Goal: Information Seeking & Learning: Learn about a topic

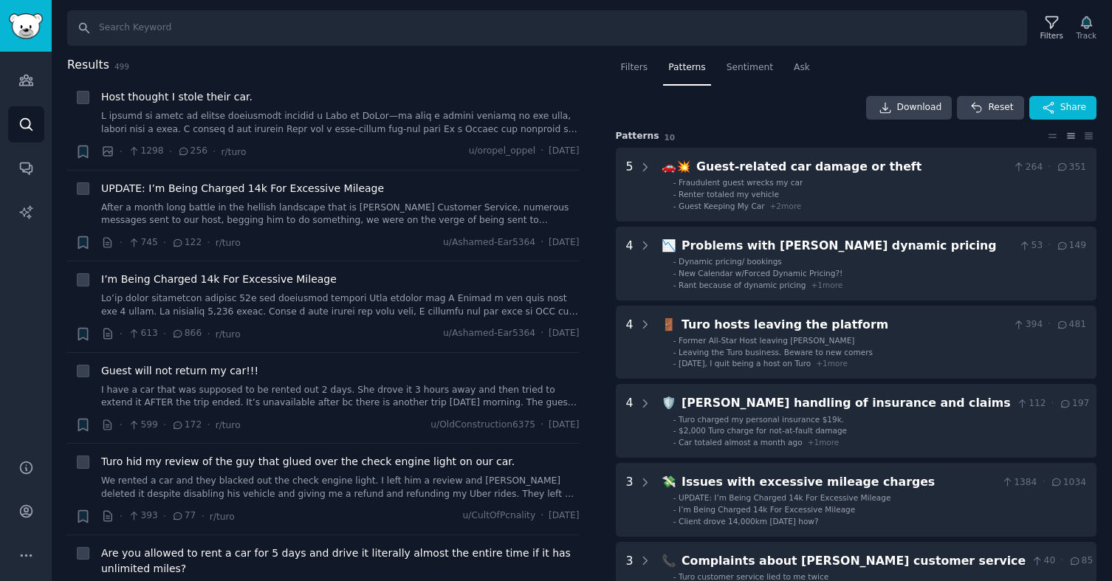
scroll to position [783, 0]
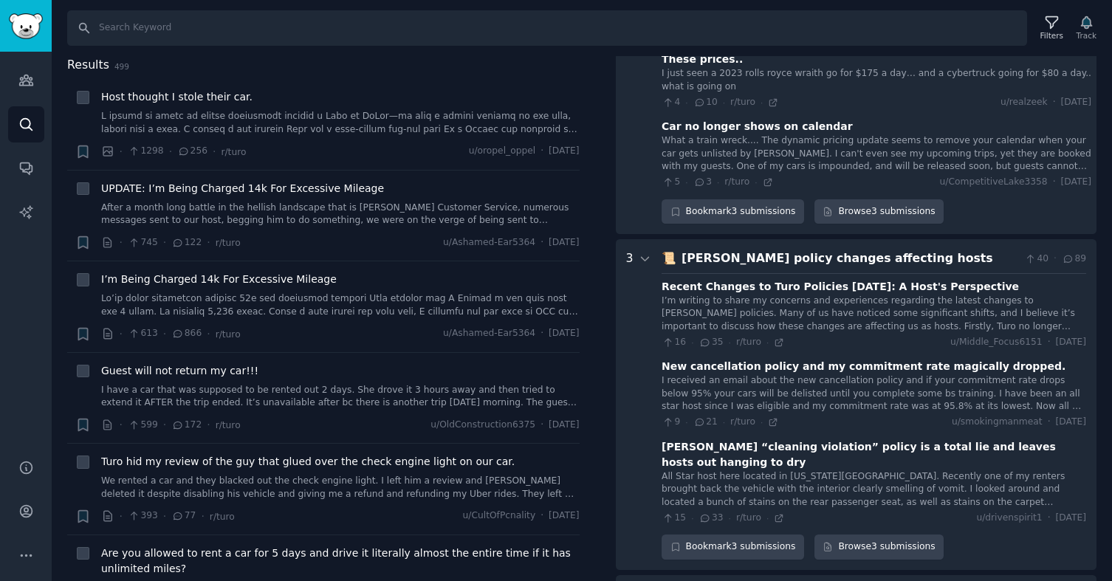
click at [951, 250] on div "Turo's policy changes affecting hosts" at bounding box center [851, 259] width 338 height 18
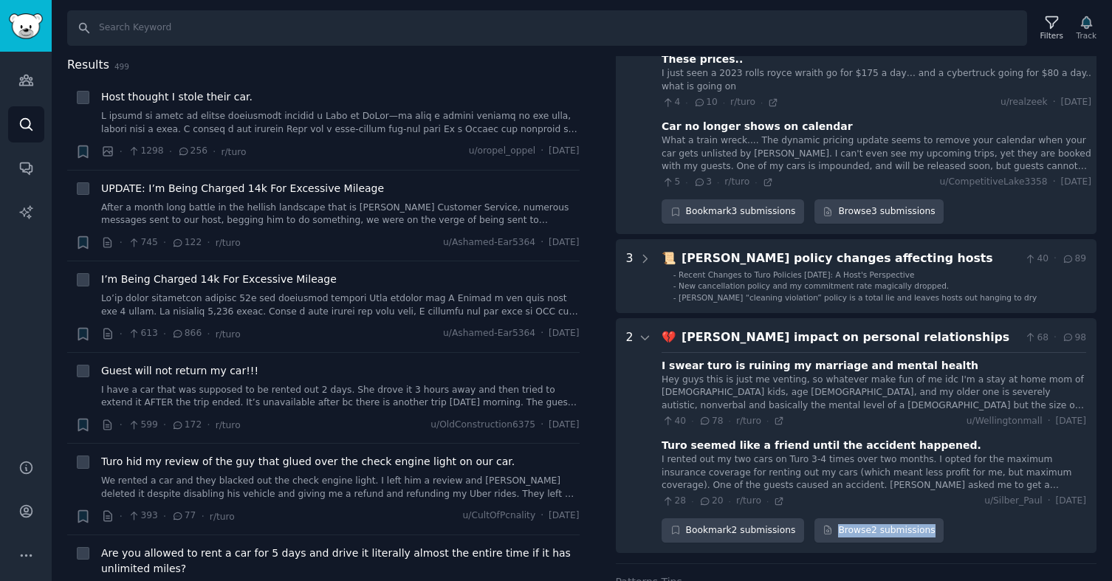
drag, startPoint x: 873, startPoint y: 515, endPoint x: 376, endPoint y: 4, distance: 712.9
click at [0, 0] on div "Account Audiences Search Conversations AI Reports Help Account More Search Filt…" at bounding box center [556, 290] width 1112 height 581
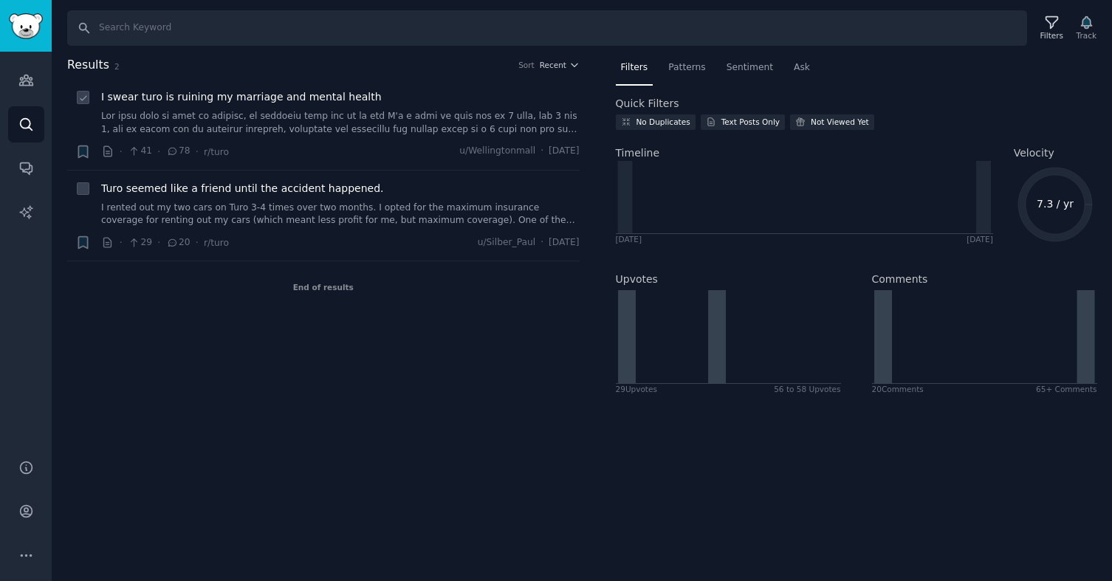
click at [333, 117] on link at bounding box center [340, 123] width 479 height 26
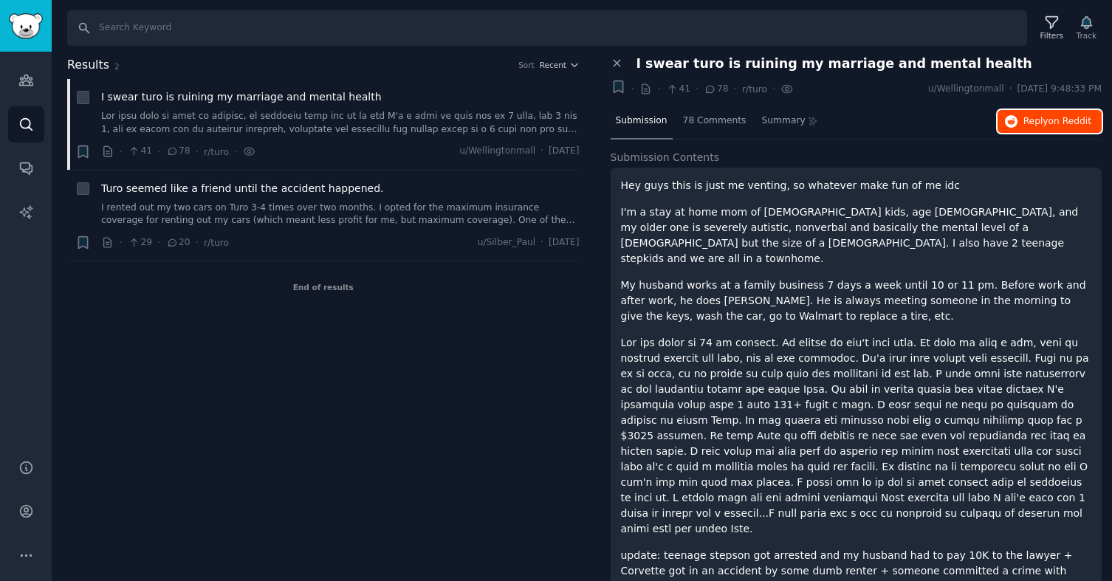
click at [1064, 124] on span "on Reddit" at bounding box center [1070, 121] width 43 height 10
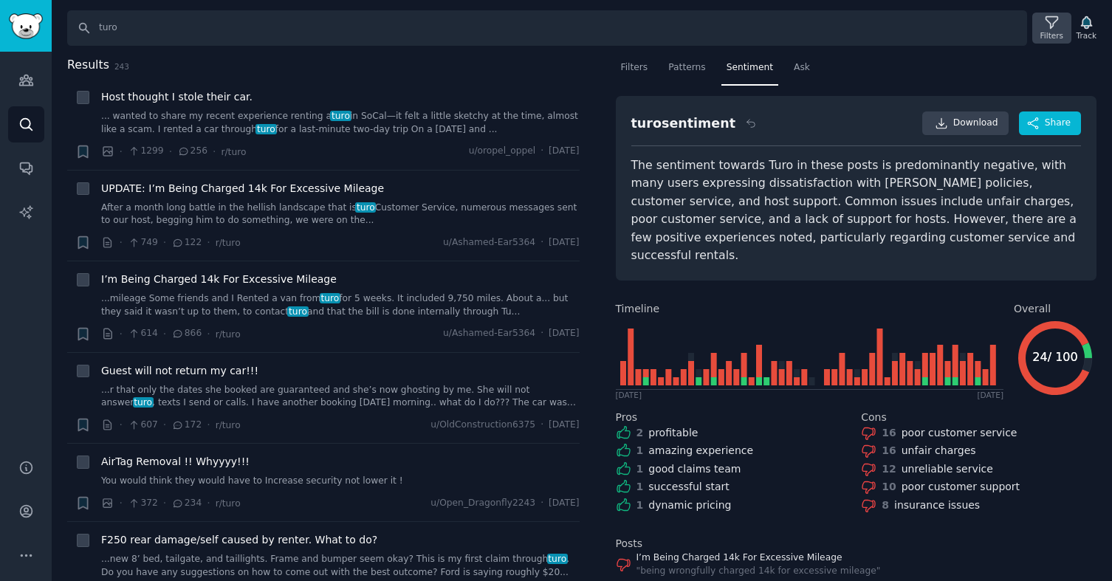
click at [1051, 30] on div "Filters" at bounding box center [1052, 35] width 23 height 10
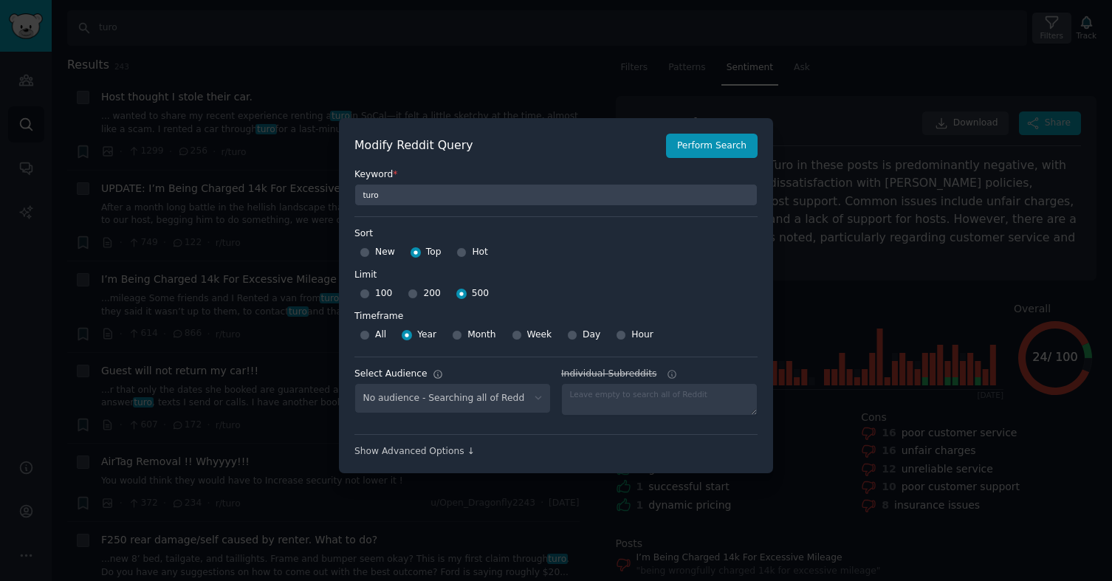
select select "e87dd3a2e0"
click at [846, 149] on div at bounding box center [556, 290] width 1112 height 581
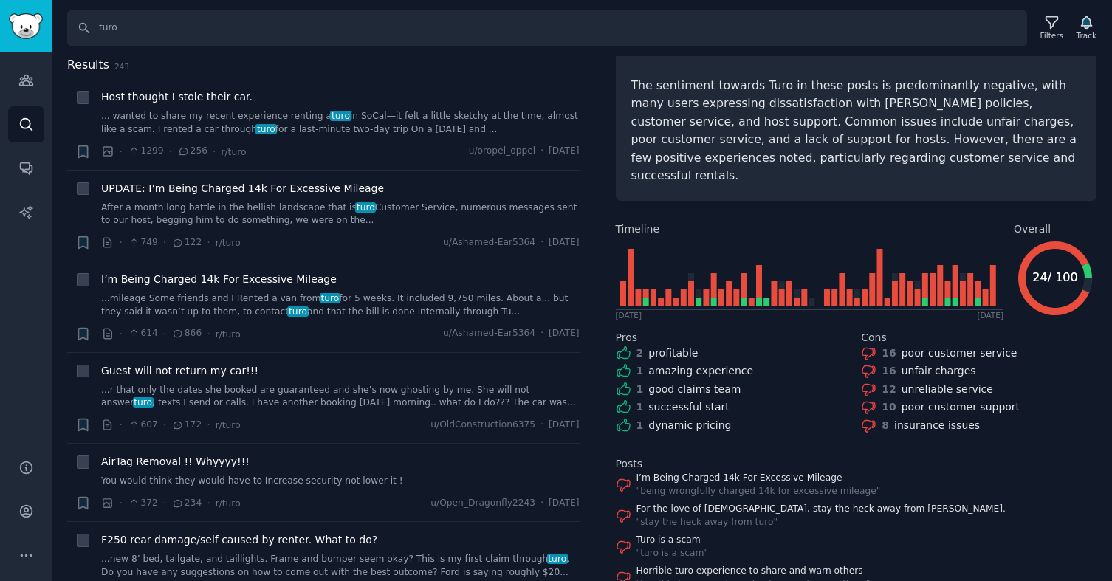
scroll to position [81, 0]
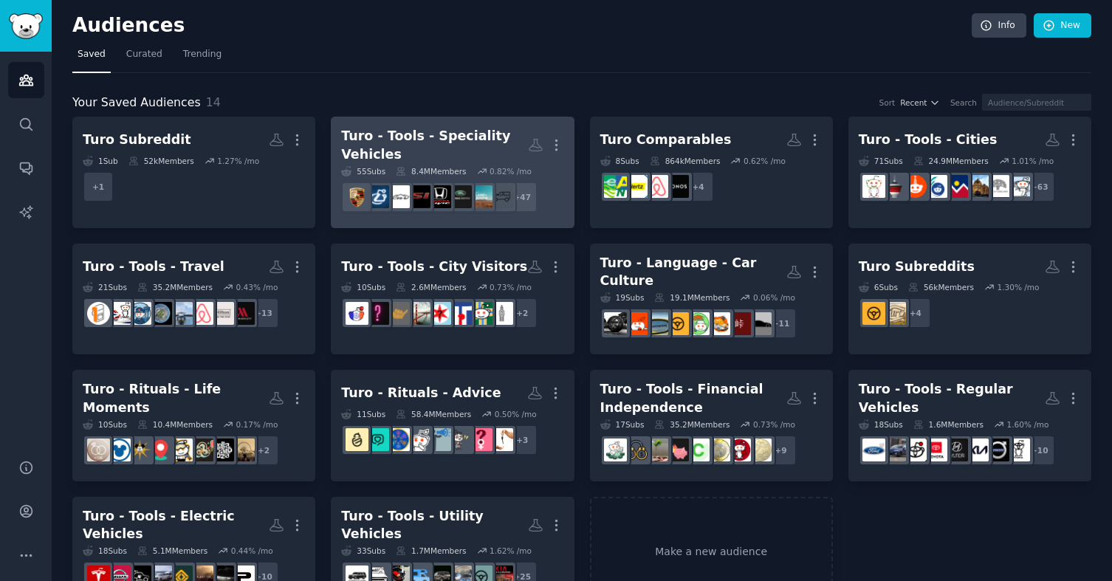
click at [422, 128] on div "Turo - Tools - Speciality Vehicles" at bounding box center [434, 145] width 186 height 36
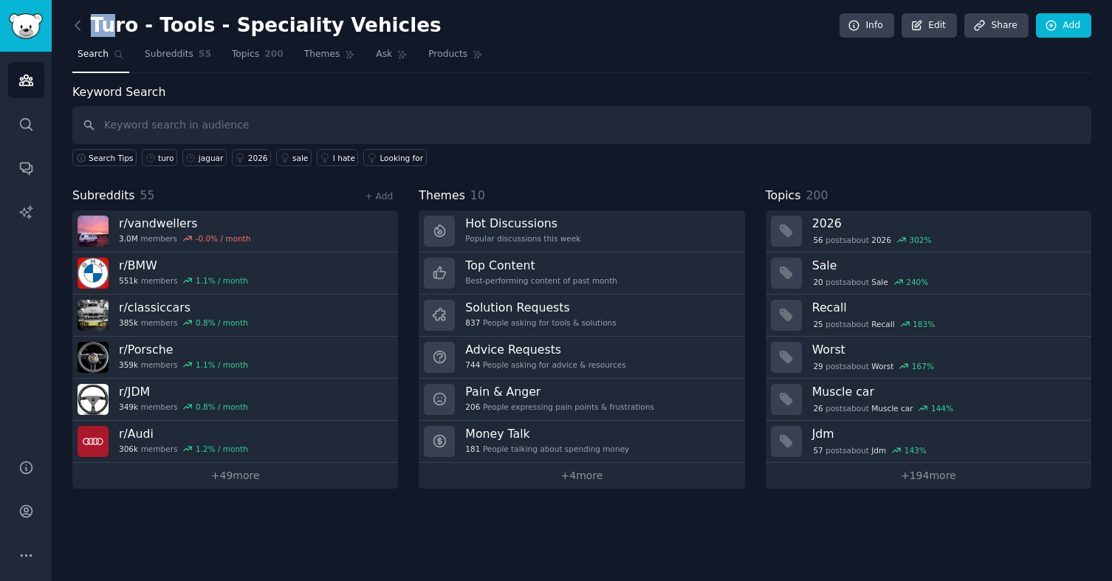
drag, startPoint x: 397, startPoint y: 27, endPoint x: 111, endPoint y: 27, distance: 286.6
click at [111, 27] on div "Turo - Tools - Speciality Vehicles Info Edit Share Add" at bounding box center [581, 28] width 1019 height 30
click at [181, 30] on h2 "Turo - Tools - Speciality Vehicles" at bounding box center [256, 26] width 369 height 24
drag, startPoint x: 398, startPoint y: 26, endPoint x: 174, endPoint y: 28, distance: 223.8
click at [174, 28] on div "Turo - Tools - Speciality Vehicles Info Edit Share Add" at bounding box center [581, 28] width 1019 height 30
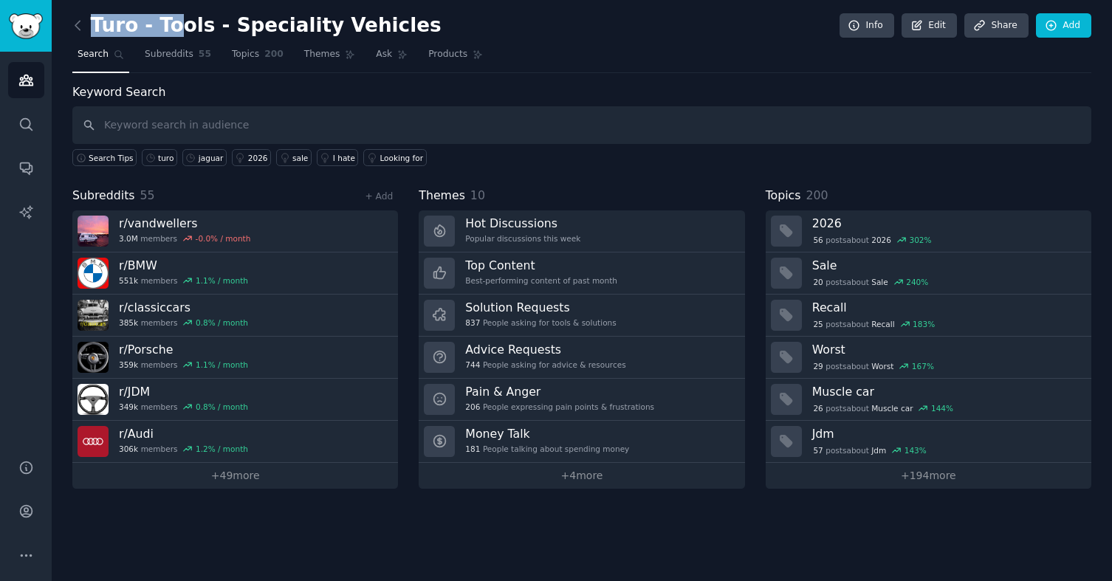
click at [174, 28] on h2 "Turo - Tools - Speciality Vehicles" at bounding box center [256, 26] width 369 height 24
drag, startPoint x: 383, startPoint y: 24, endPoint x: 197, endPoint y: 31, distance: 185.5
click at [197, 31] on div "Turo - Tools - Speciality Vehicles Info Edit Share Add" at bounding box center [581, 28] width 1019 height 30
click at [197, 31] on h2 "Turo - Tools - Speciality Vehicles" at bounding box center [256, 26] width 369 height 24
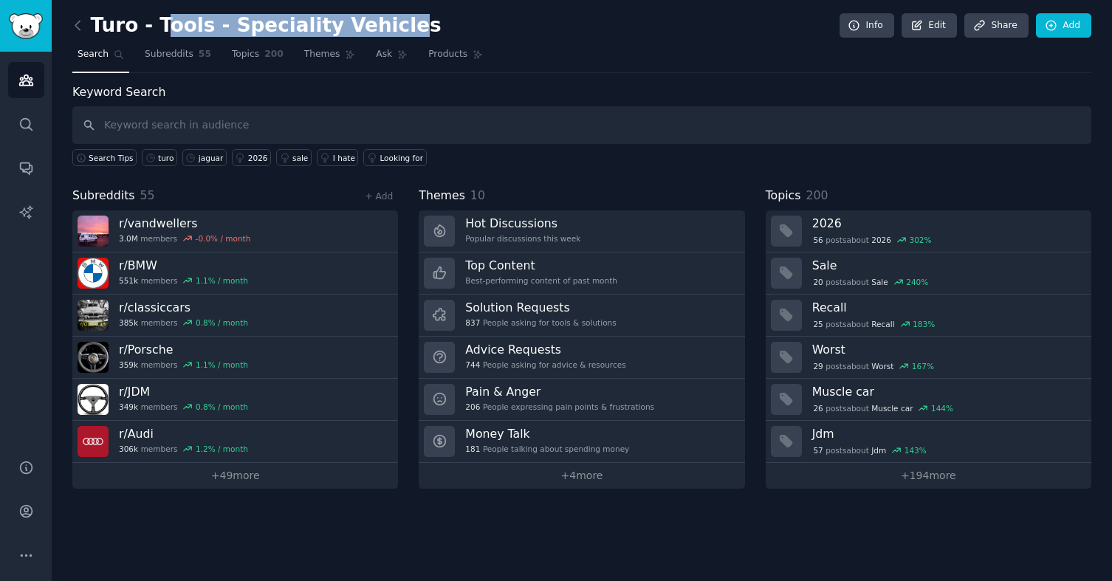
drag, startPoint x: 153, startPoint y: 28, endPoint x: 367, endPoint y: 21, distance: 214.3
click at [367, 21] on h2 "Turo - Tools - Speciality Vehicles" at bounding box center [256, 26] width 369 height 24
click at [233, 24] on h2 "Turo - Tools - Speciality Vehicles" at bounding box center [256, 26] width 369 height 24
drag, startPoint x: 148, startPoint y: 27, endPoint x: 381, endPoint y: 30, distance: 233.4
click at [381, 30] on h2 "Turo - Tools - Speciality Vehicles" at bounding box center [256, 26] width 369 height 24
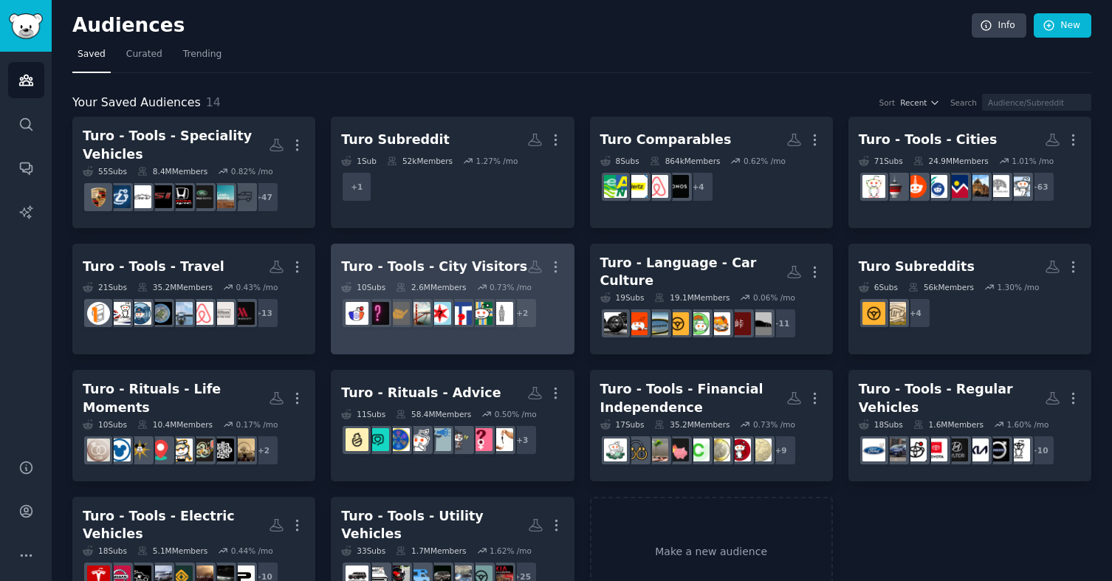
scroll to position [27, 0]
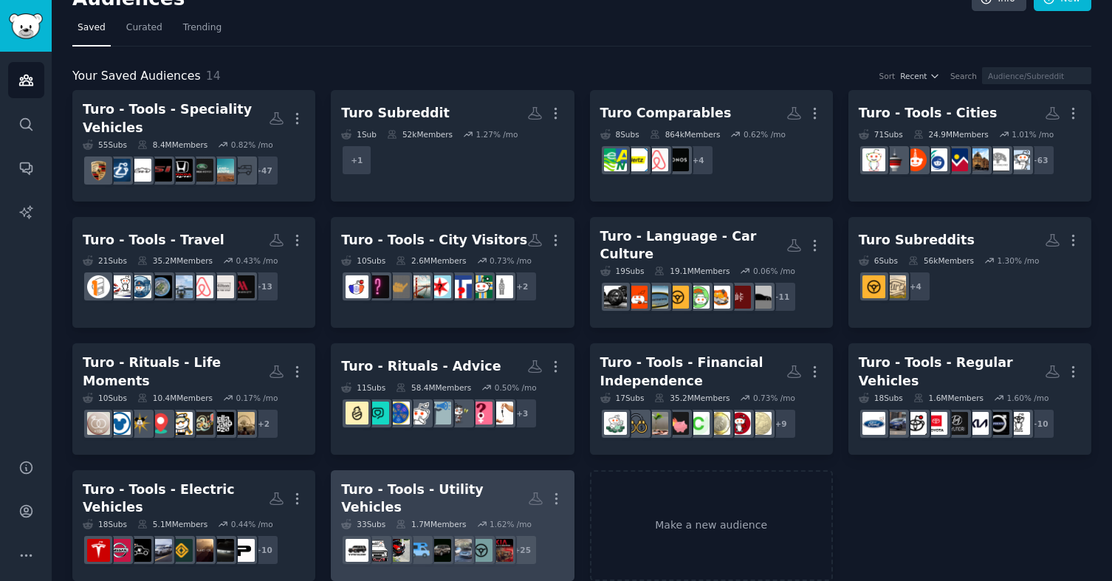
click at [459, 483] on div "Turo - Tools - Utility Vehicles" at bounding box center [434, 499] width 186 height 36
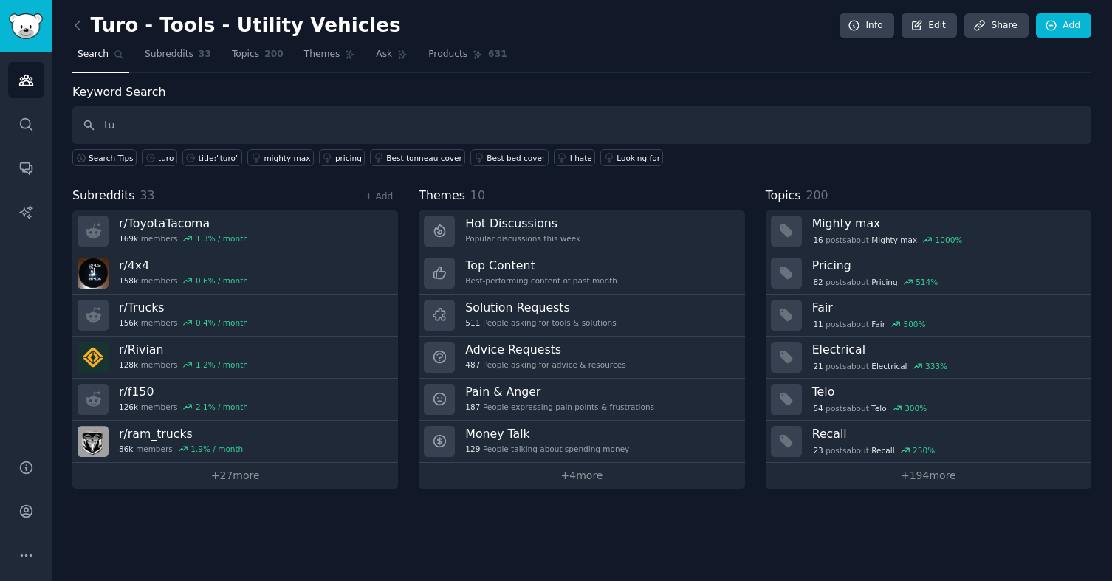
type input "t"
type input "T"
type input "turo"
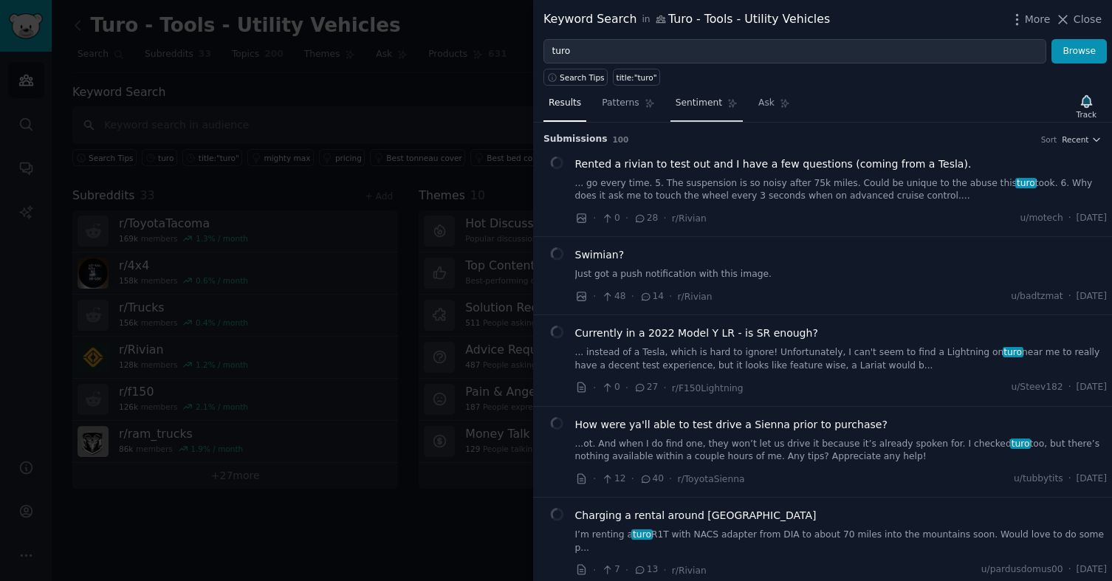
click at [698, 97] on span "Sentiment" at bounding box center [699, 103] width 47 height 13
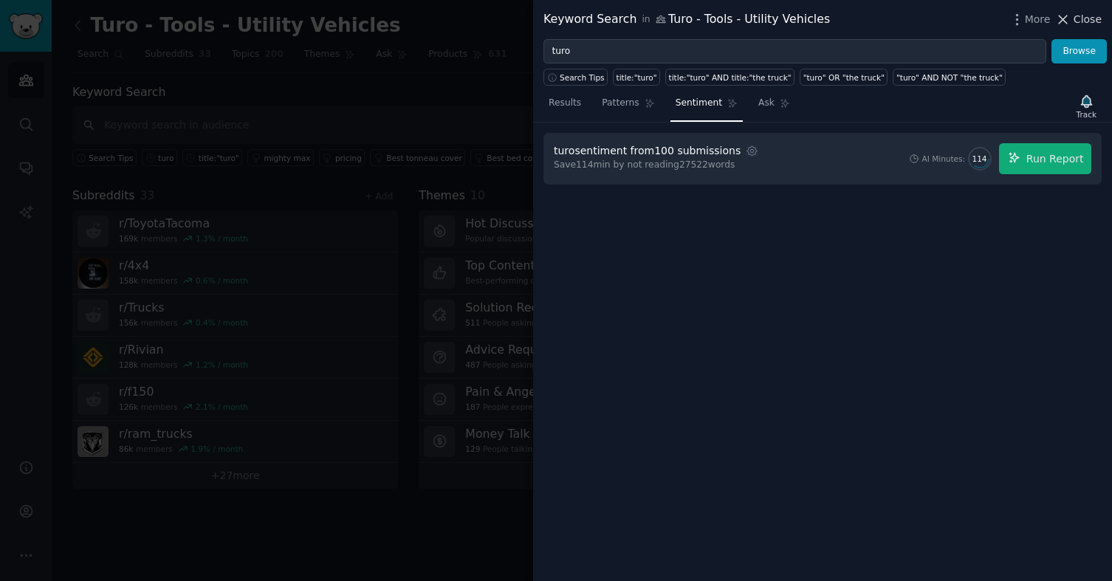
click at [1066, 23] on icon at bounding box center [1063, 20] width 16 height 16
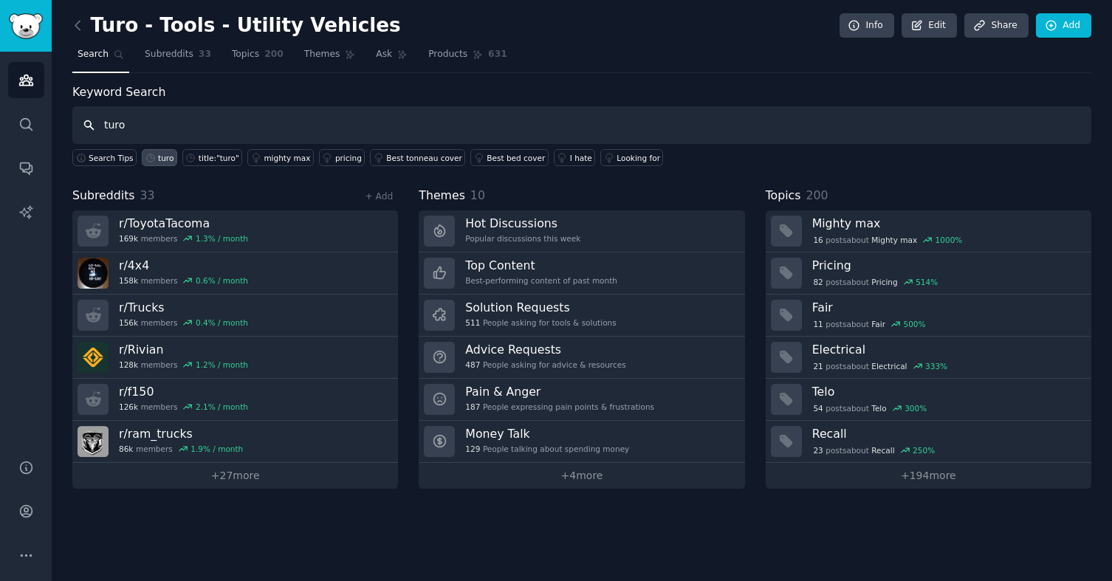
type input "turo"
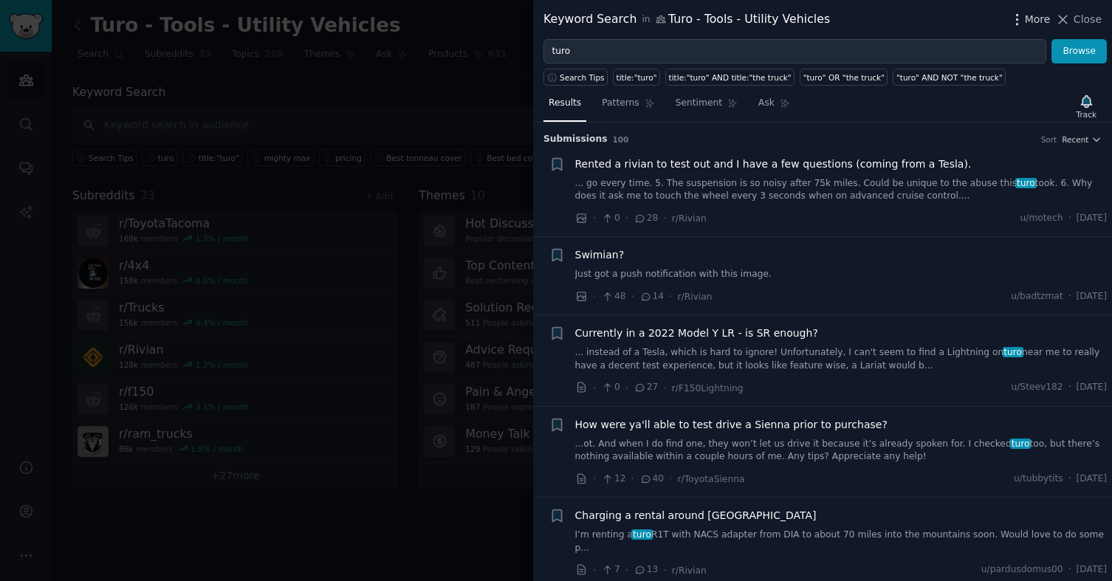
click at [1022, 18] on icon "button" at bounding box center [1018, 20] width 16 height 16
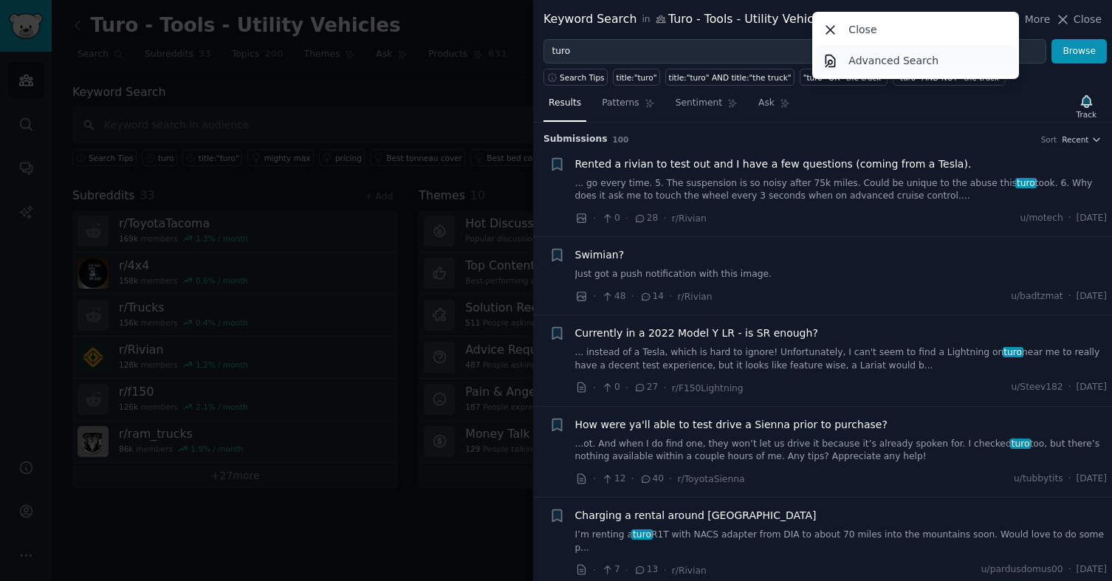
click at [922, 65] on p "Advanced Search" at bounding box center [894, 61] width 90 height 16
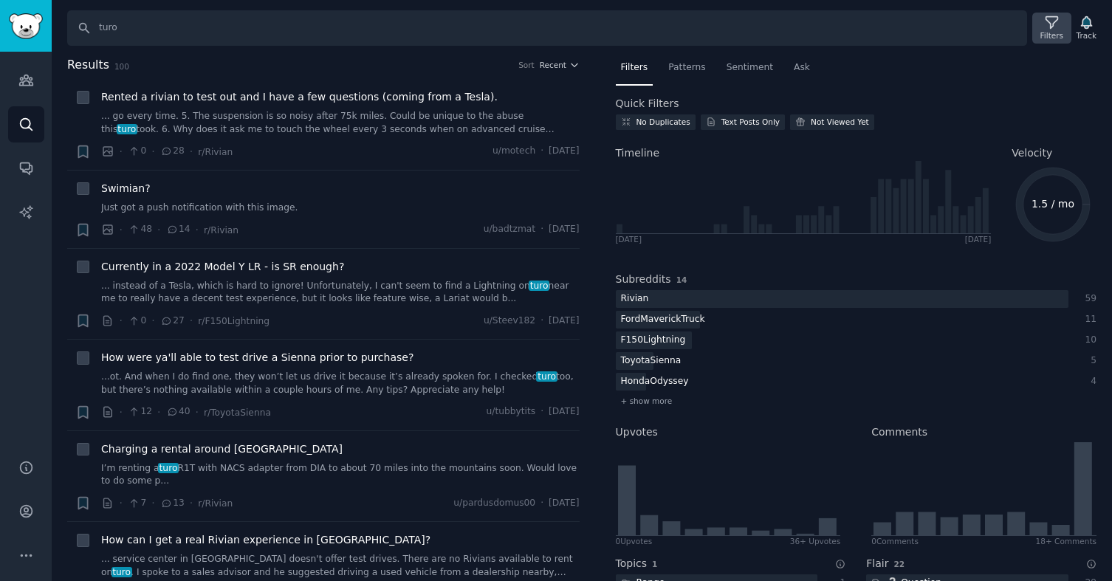
click at [1063, 28] on div "Filters" at bounding box center [1051, 28] width 38 height 31
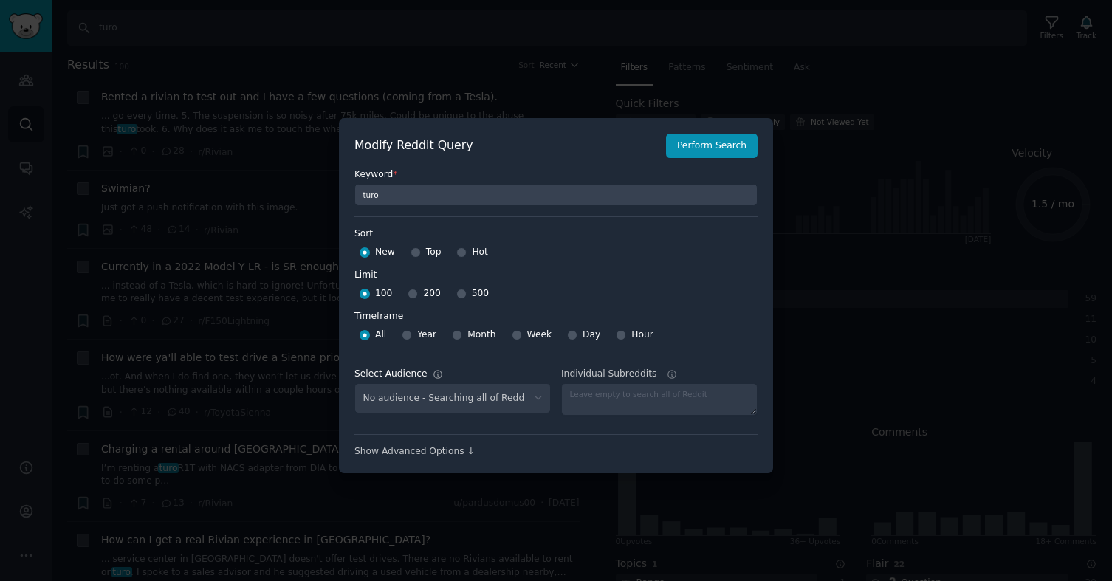
select select "61ea1c3163"
click at [456, 291] on input "500" at bounding box center [461, 294] width 10 height 10
radio input "true"
click at [411, 335] on div "Year" at bounding box center [419, 335] width 35 height 24
click at [701, 148] on button "Perform Search" at bounding box center [712, 146] width 92 height 25
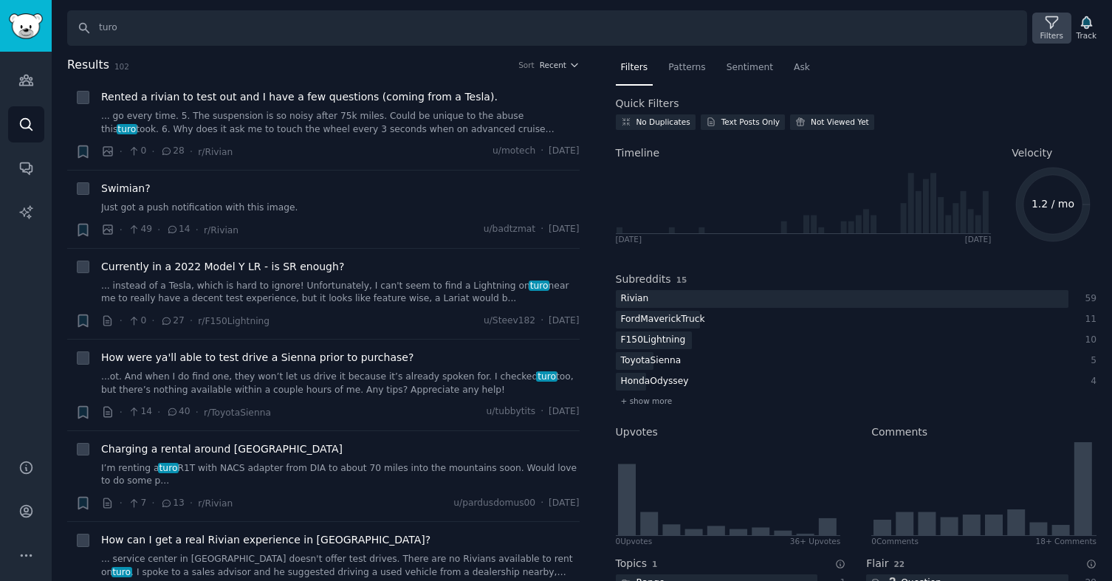
click at [1052, 32] on div "Filters" at bounding box center [1052, 35] width 23 height 10
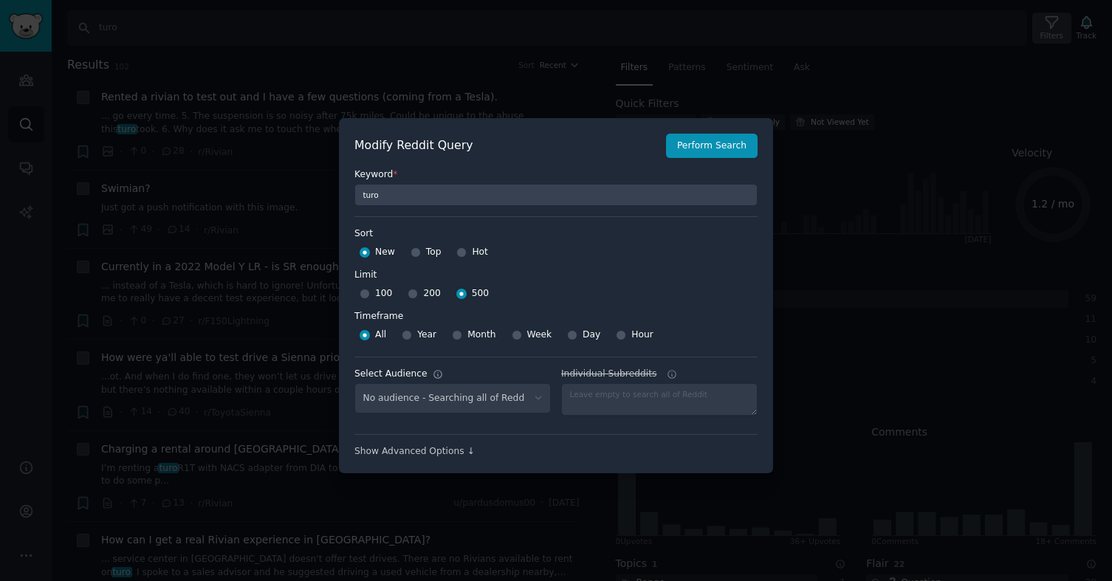
select select "61ea1c3163"
click at [411, 251] on input "Top" at bounding box center [416, 252] width 10 height 10
radio input "true"
click at [702, 149] on button "Perform Search" at bounding box center [712, 146] width 92 height 25
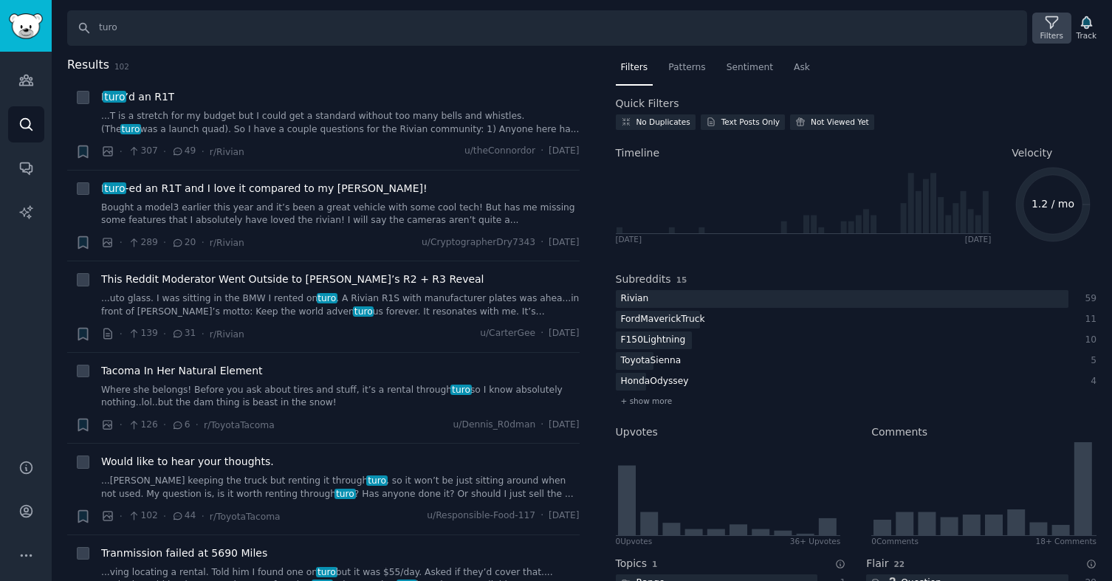
click at [1046, 28] on icon at bounding box center [1052, 23] width 16 height 16
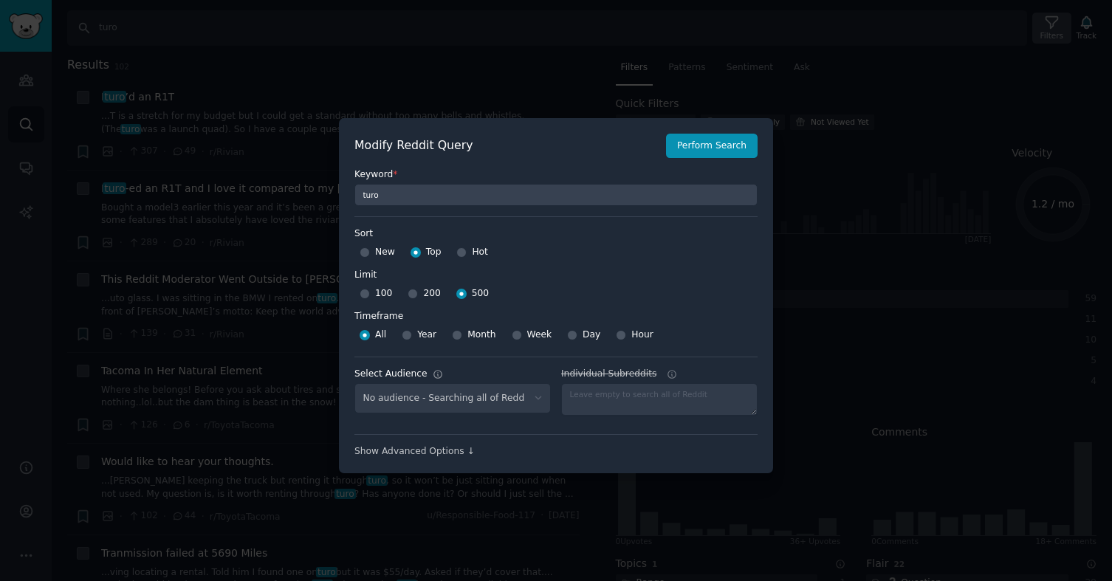
select select "61ea1c3163"
click at [405, 338] on input "Year" at bounding box center [407, 335] width 10 height 10
radio input "true"
click at [719, 147] on button "Perform Search" at bounding box center [712, 146] width 92 height 25
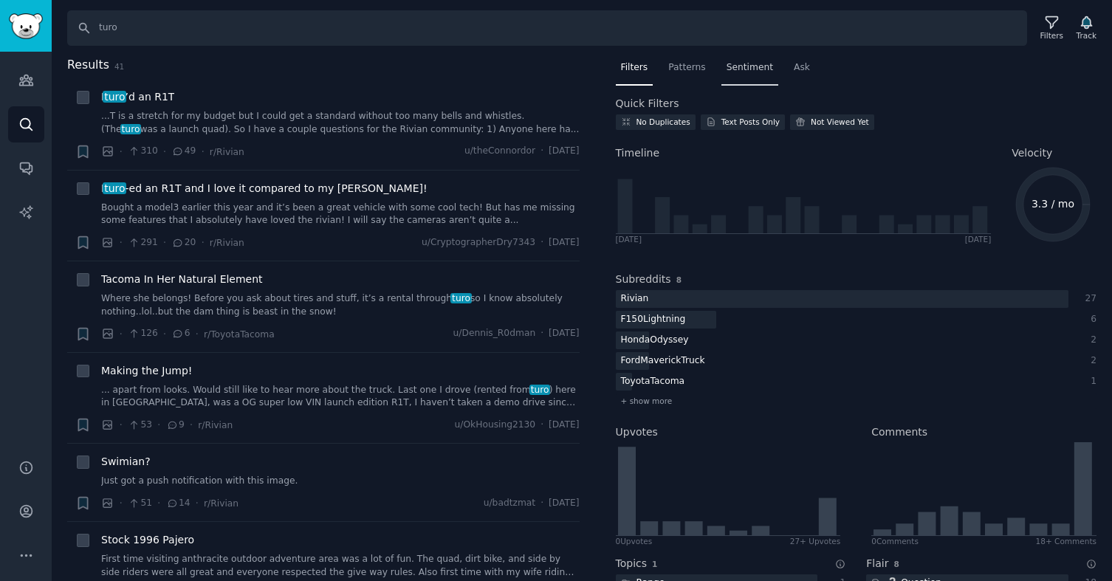
click at [739, 76] on div "Sentiment" at bounding box center [750, 71] width 57 height 30
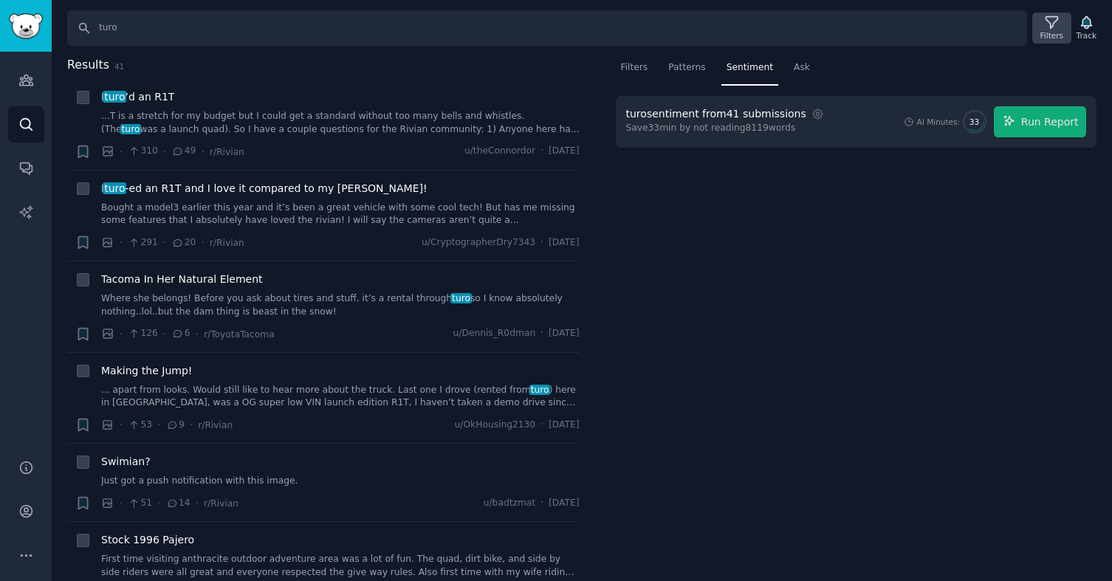
click at [1053, 27] on icon at bounding box center [1052, 23] width 16 height 16
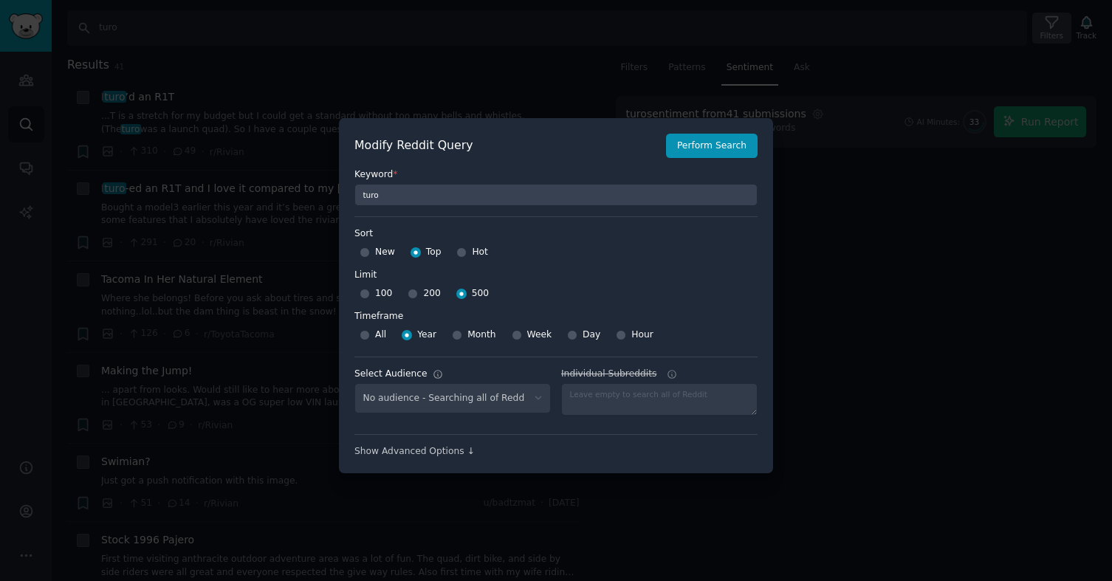
select select "61ea1c3163"
click at [980, 279] on div at bounding box center [556, 290] width 1112 height 581
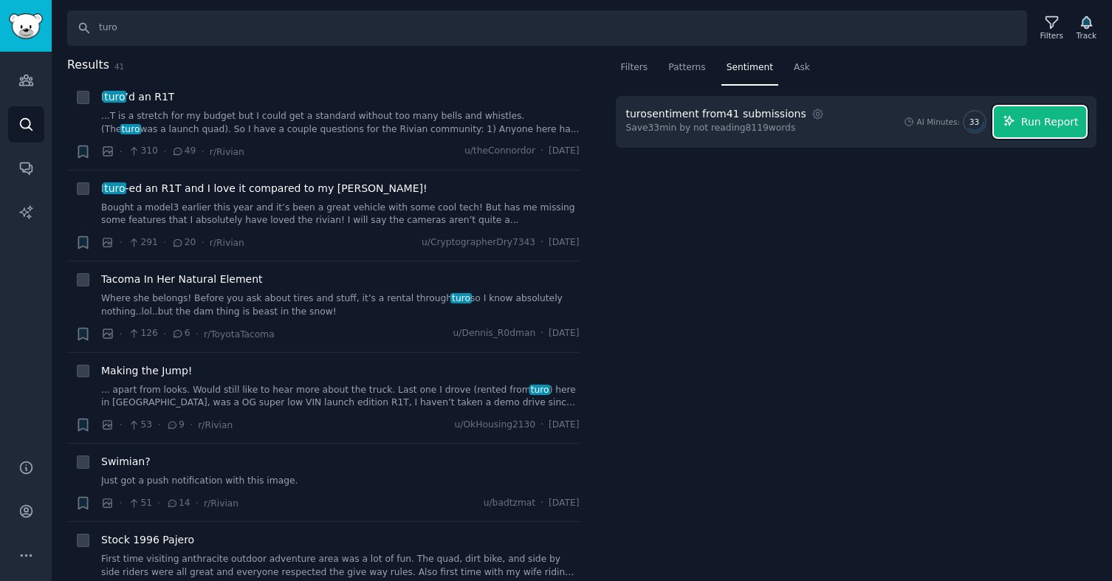
click at [1040, 129] on button "Run Report" at bounding box center [1040, 121] width 92 height 31
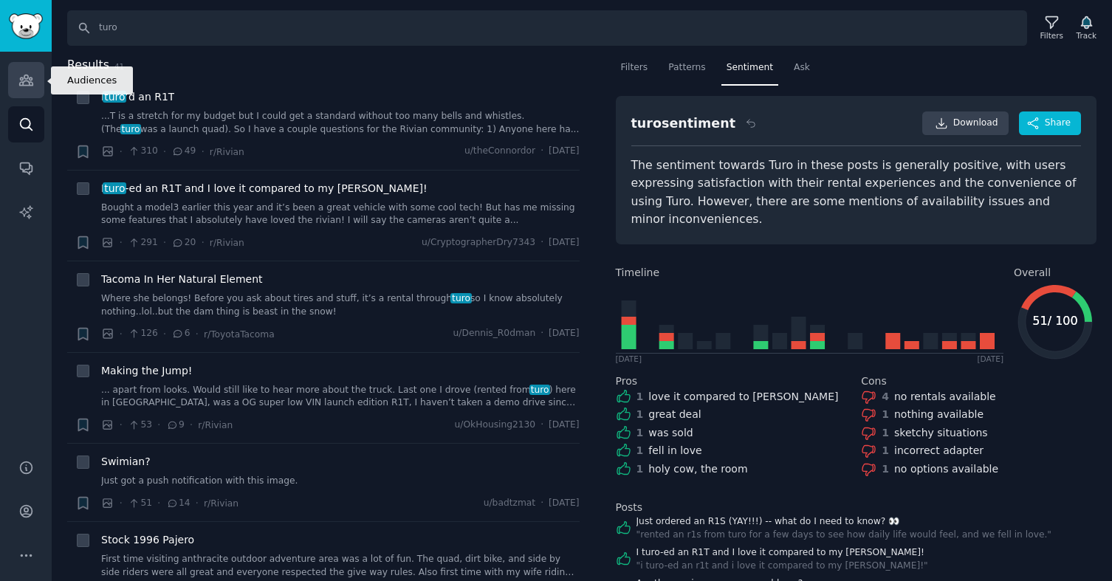
click at [30, 85] on icon "Sidebar" at bounding box center [25, 80] width 13 height 10
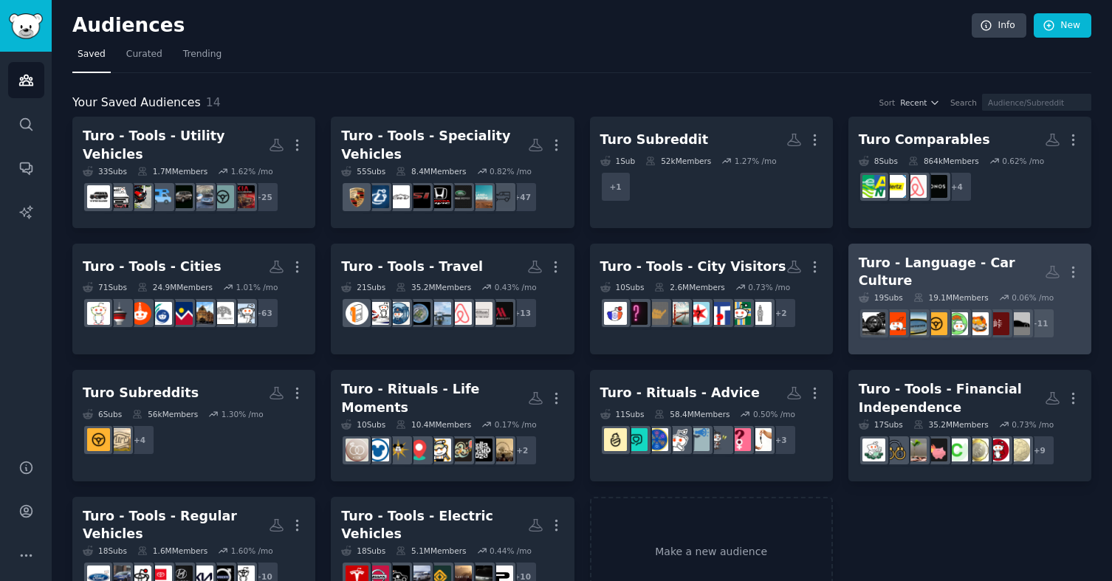
click at [889, 267] on div "Turo - Language - Car Culture" at bounding box center [952, 272] width 186 height 36
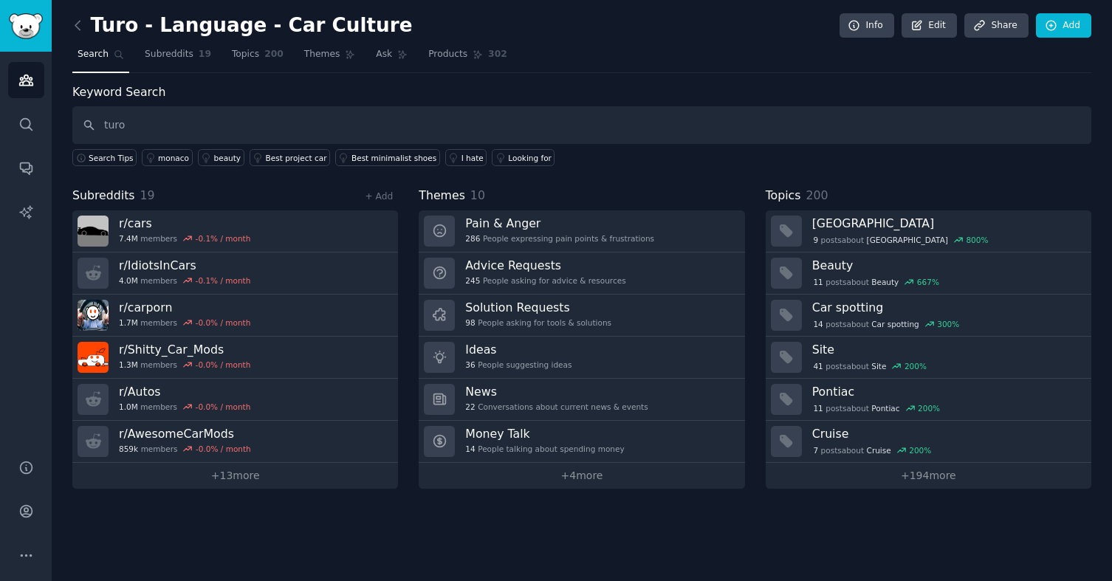
type input "turo"
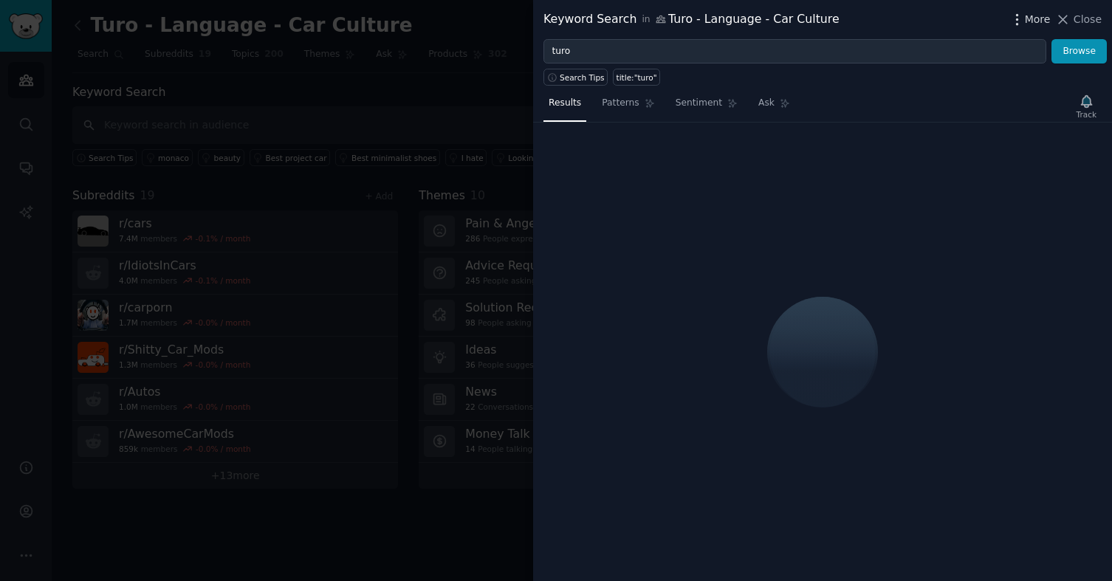
click at [1042, 21] on span "More" at bounding box center [1038, 20] width 26 height 16
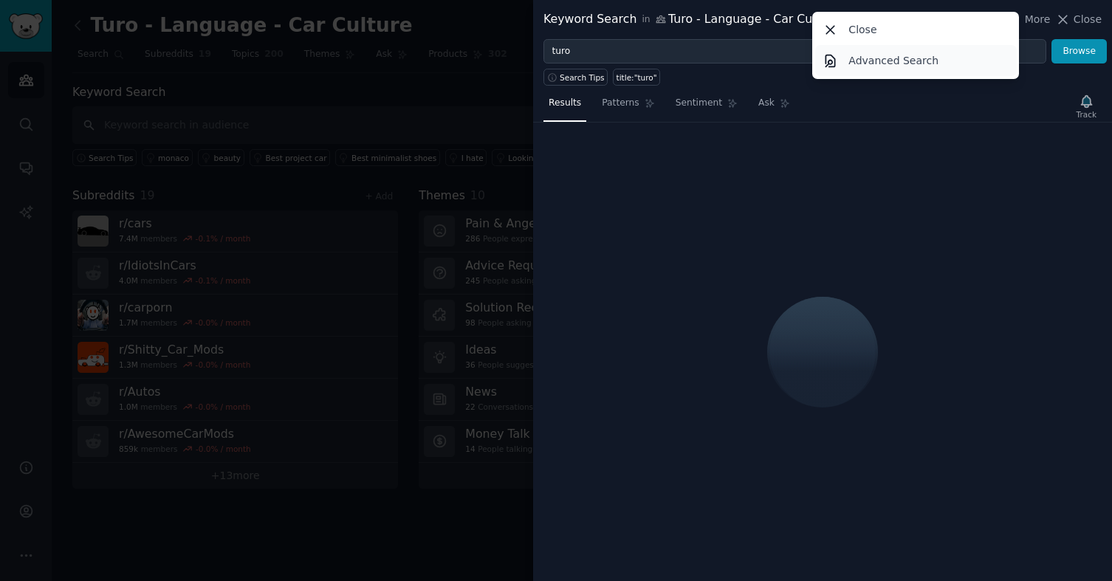
click at [944, 63] on link "Advanced Search" at bounding box center [916, 60] width 202 height 31
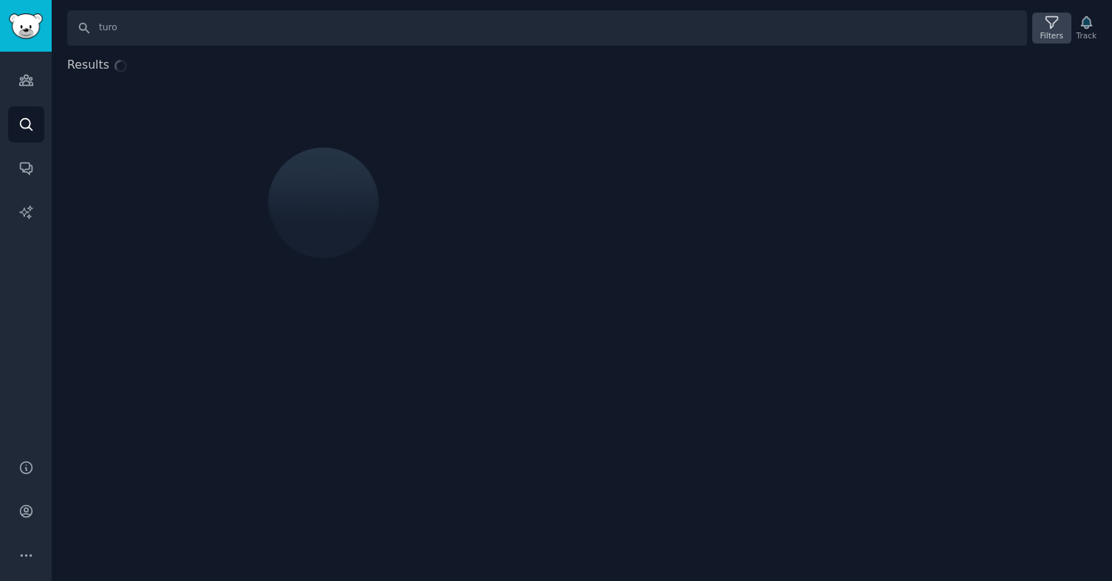
click at [1059, 24] on div "Filters" at bounding box center [1051, 28] width 38 height 31
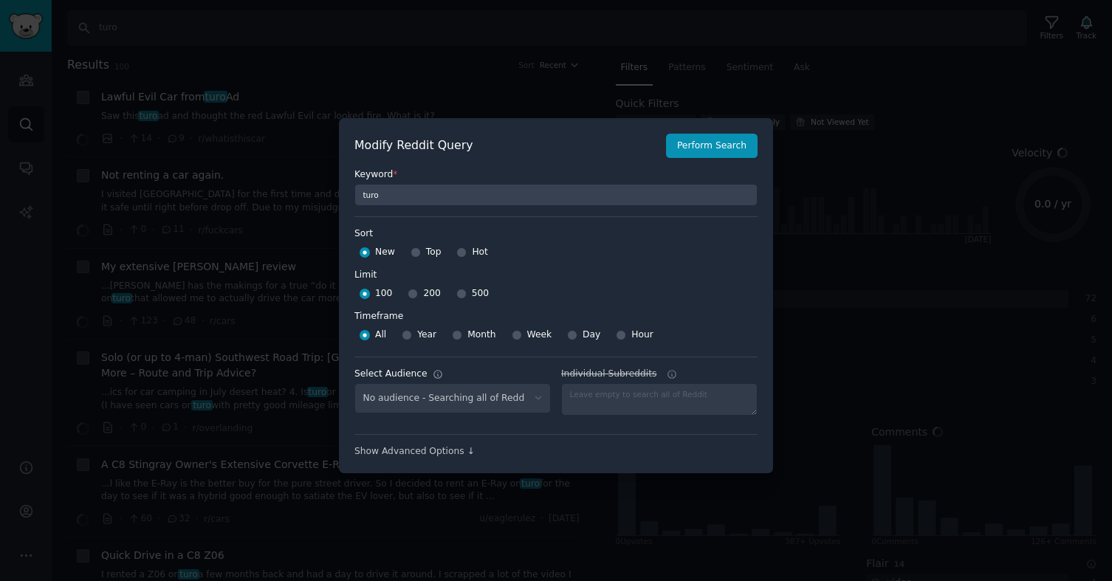
select select "9bf6224022"
click at [422, 255] on div "Top" at bounding box center [426, 253] width 31 height 24
click at [418, 254] on div at bounding box center [416, 252] width 10 height 13
click at [460, 294] on input "500" at bounding box center [461, 294] width 10 height 10
radio input "true"
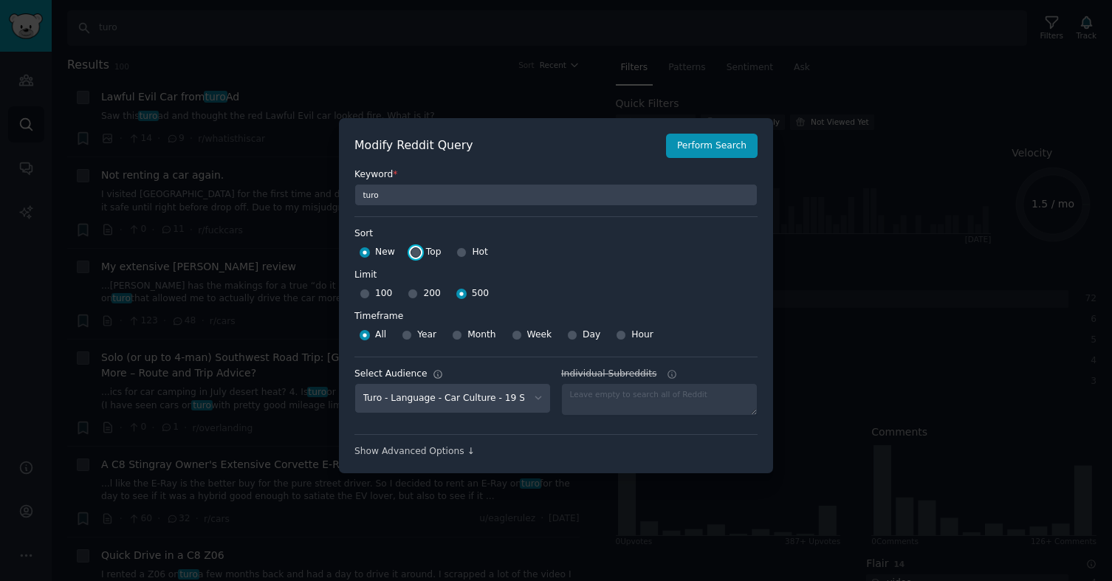
click at [416, 252] on input "Top" at bounding box center [416, 252] width 10 height 10
radio input "true"
click at [406, 336] on input "Year" at bounding box center [407, 335] width 10 height 10
radio input "true"
click at [428, 448] on div "Show Advanced Options ↓" at bounding box center [556, 451] width 403 height 13
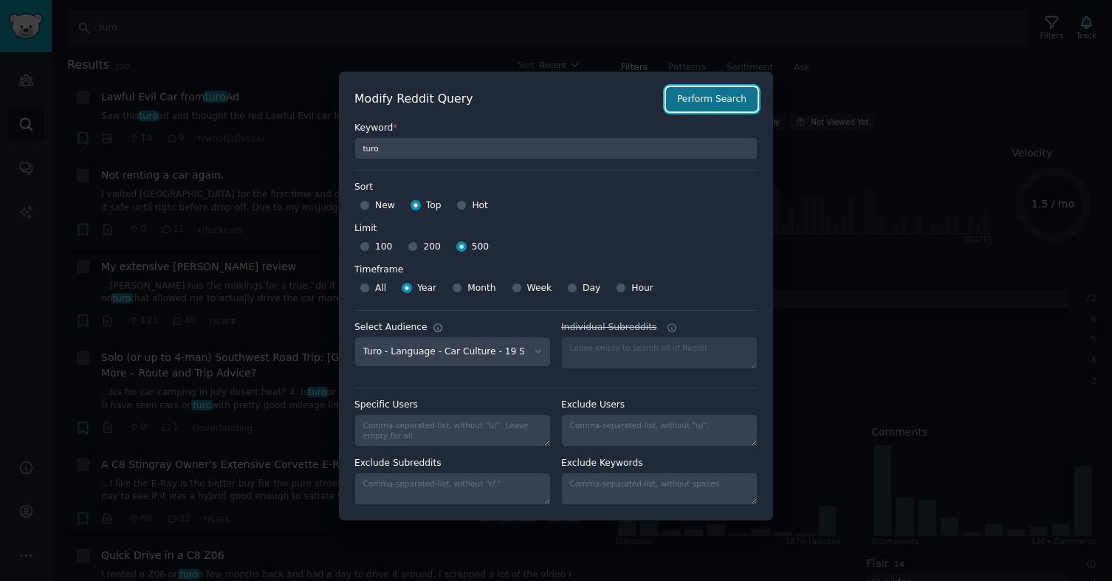
click at [705, 94] on button "Perform Search" at bounding box center [712, 99] width 92 height 25
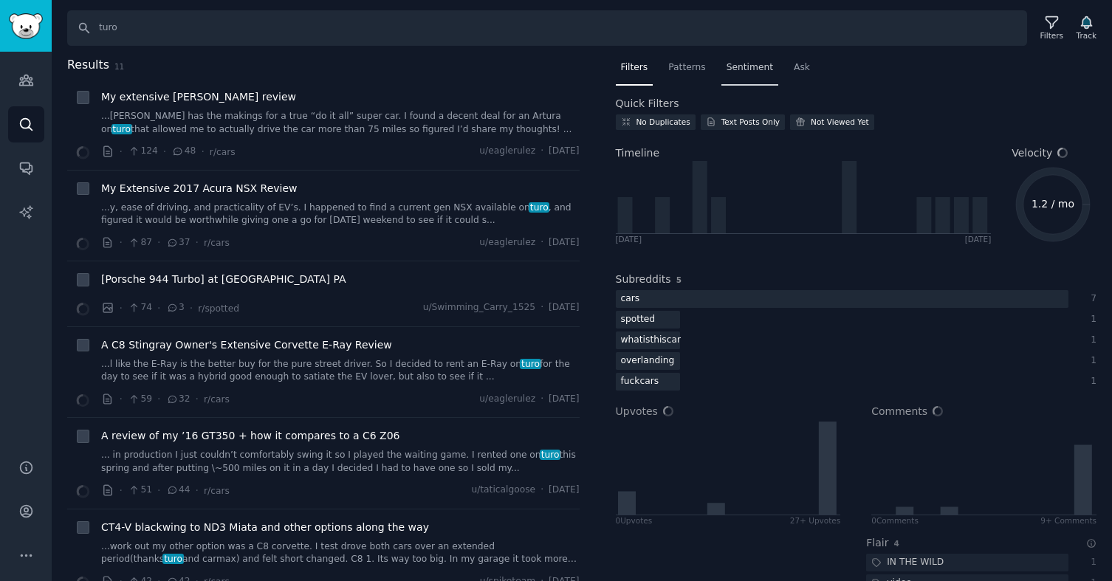
click at [737, 69] on span "Sentiment" at bounding box center [750, 67] width 47 height 13
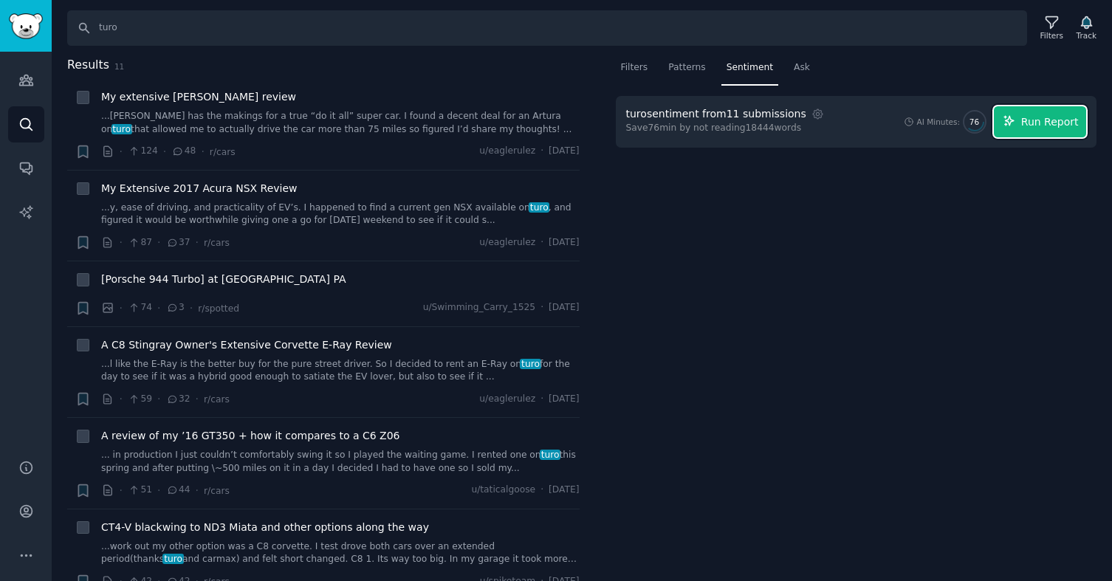
click at [1048, 114] on span "Run Report" at bounding box center [1050, 122] width 58 height 16
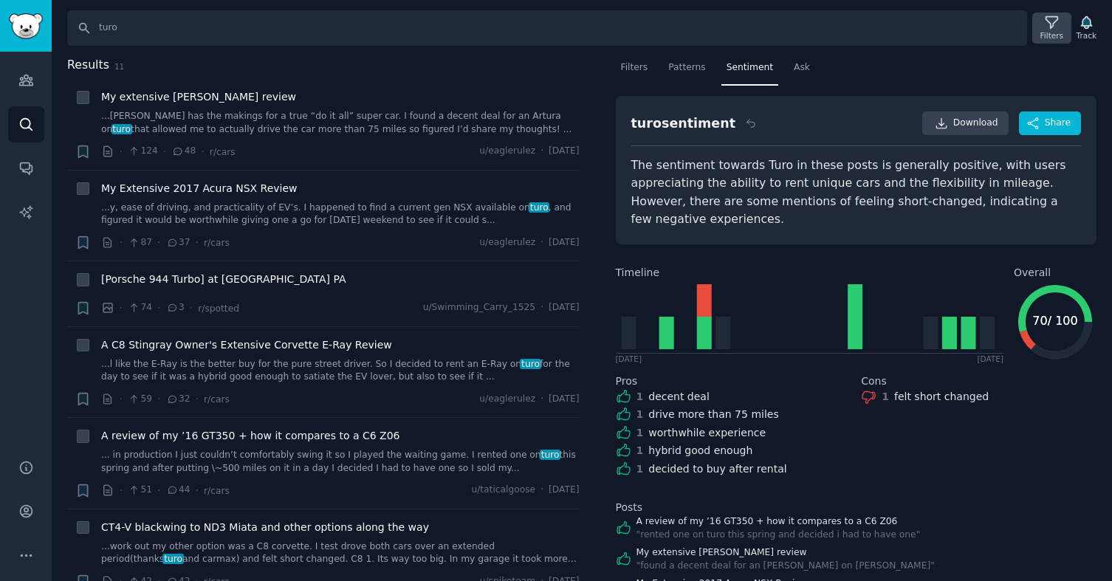
click at [1048, 35] on div "Filters" at bounding box center [1052, 35] width 23 height 10
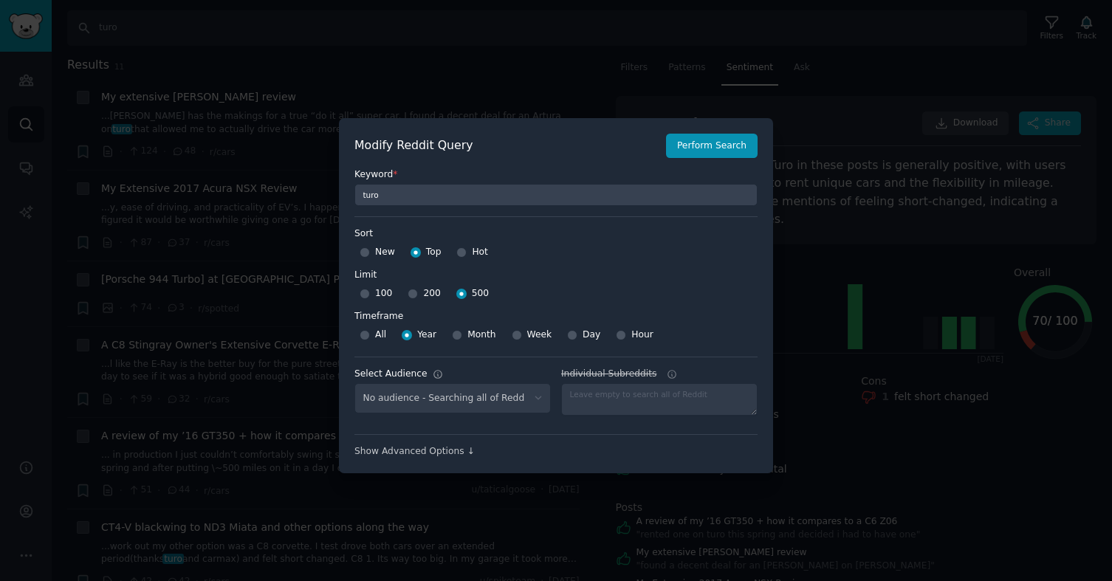
select select "9bf6224022"
click at [457, 335] on input "Month" at bounding box center [457, 335] width 10 height 10
radio input "true"
click at [722, 131] on div "Modify Reddit Query Perform Search Keyword * turo Sort Sort New Top Hot Limit L…" at bounding box center [556, 296] width 434 height 356
click at [717, 147] on button "Perform Search" at bounding box center [712, 146] width 92 height 25
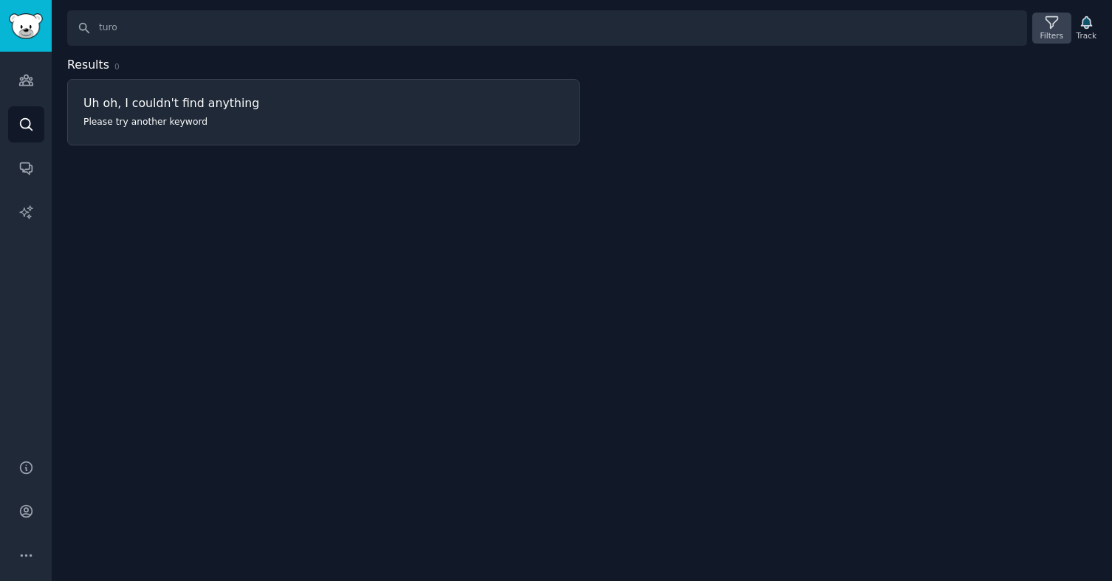
click at [1055, 32] on div "Filters" at bounding box center [1052, 35] width 23 height 10
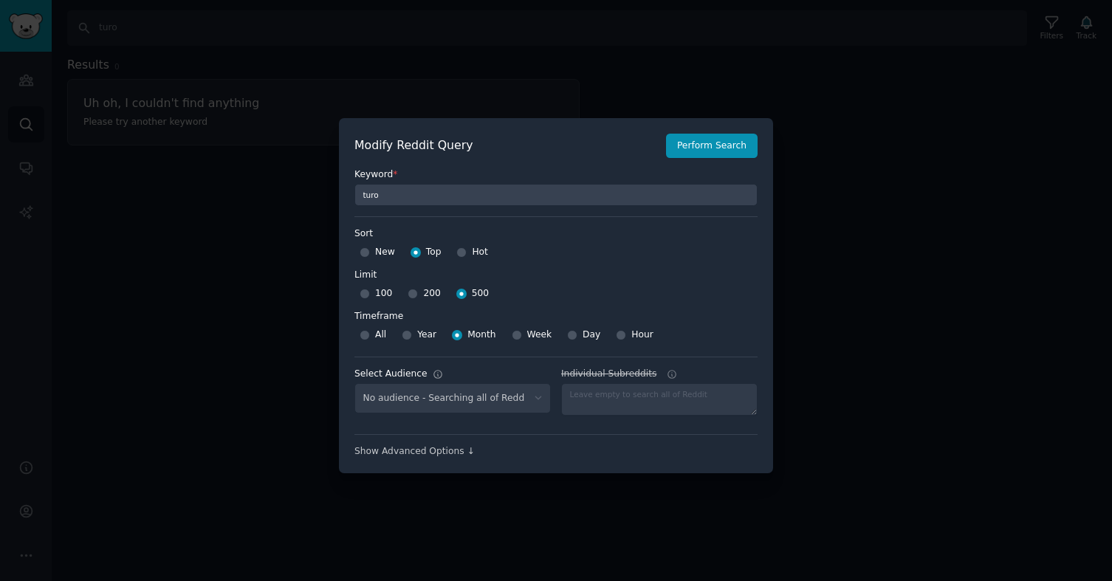
select select "9bf6224022"
click at [364, 337] on input "All" at bounding box center [365, 335] width 10 height 10
radio input "true"
click at [691, 152] on button "Perform Search" at bounding box center [712, 146] width 92 height 25
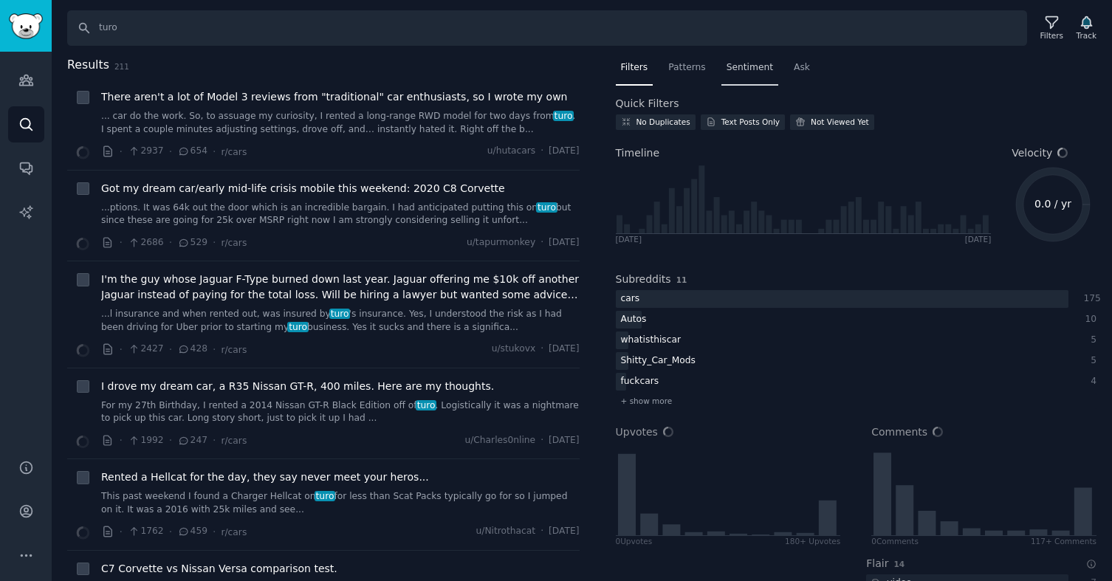
click at [724, 77] on div "Sentiment" at bounding box center [750, 71] width 57 height 30
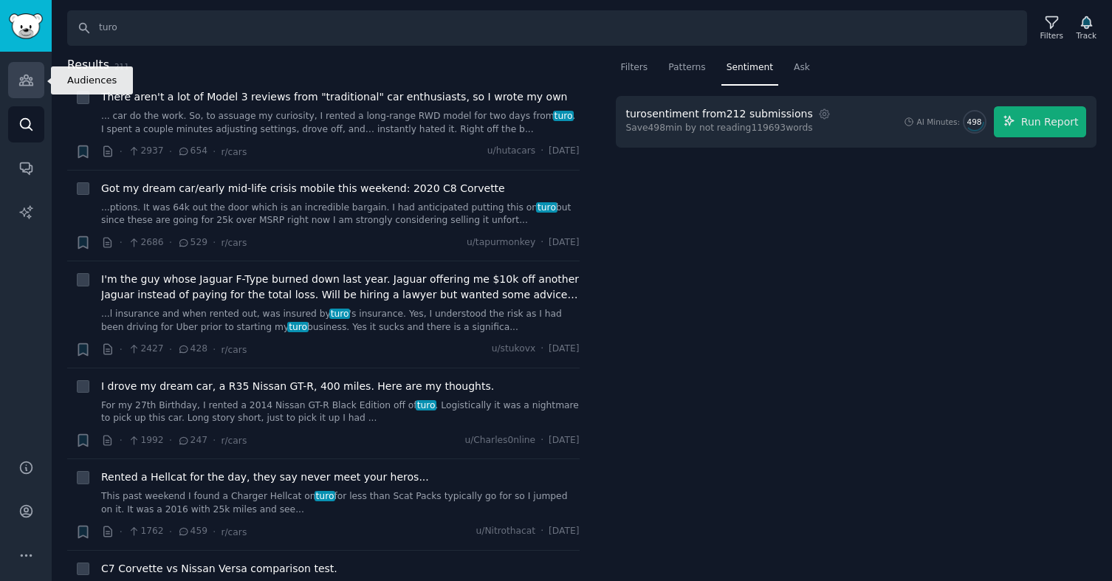
click at [35, 83] on link "Audiences" at bounding box center [26, 80] width 36 height 36
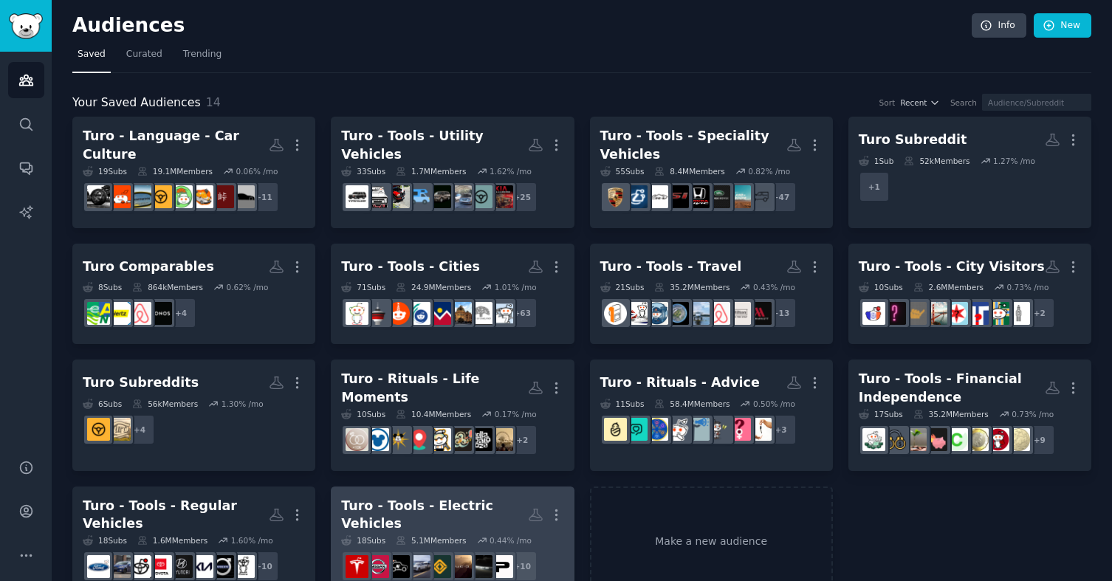
click at [402, 510] on div "Turo - Tools - Electric Vehicles" at bounding box center [434, 515] width 186 height 36
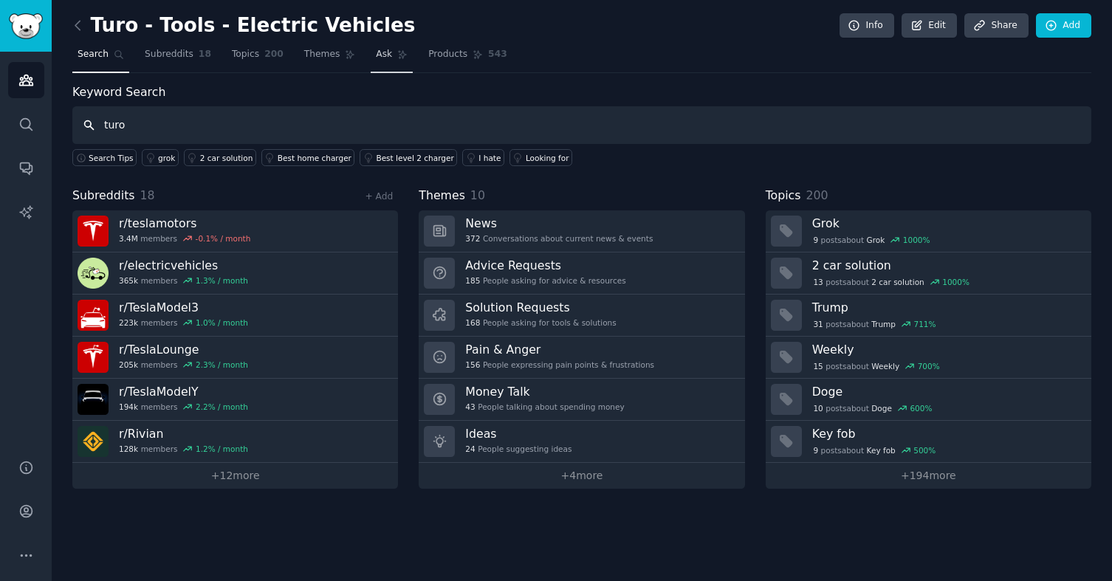
type input "turo"
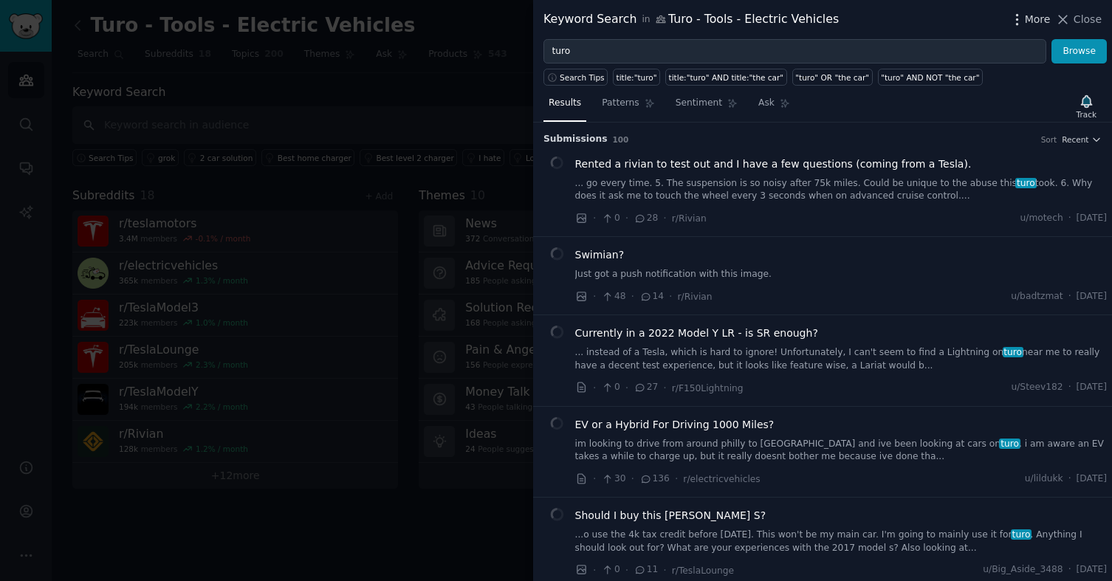
click at [1028, 25] on span "More" at bounding box center [1038, 20] width 26 height 16
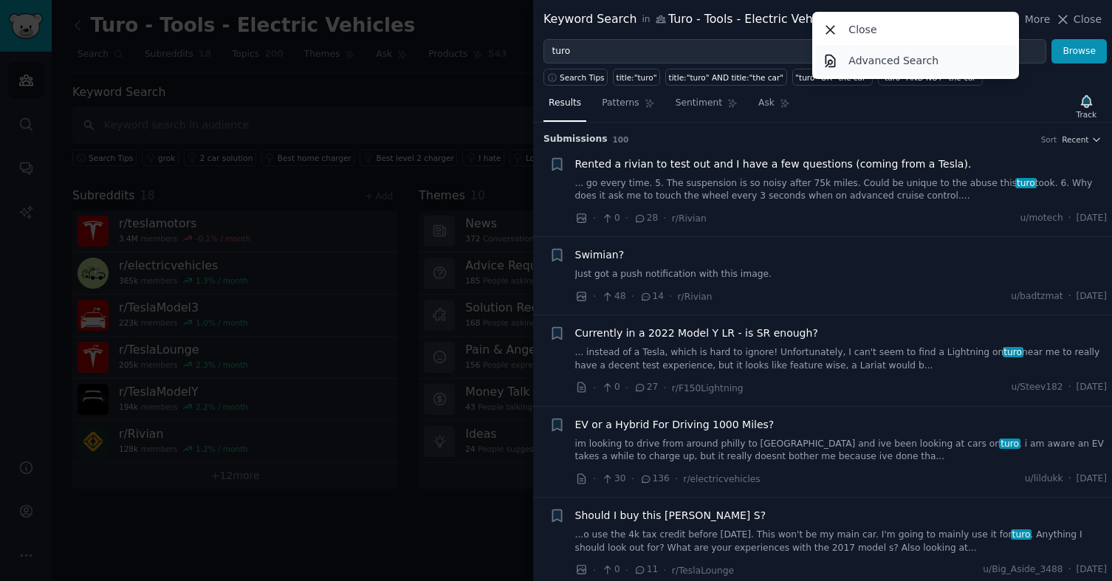
click at [940, 58] on link "Advanced Search" at bounding box center [916, 60] width 202 height 31
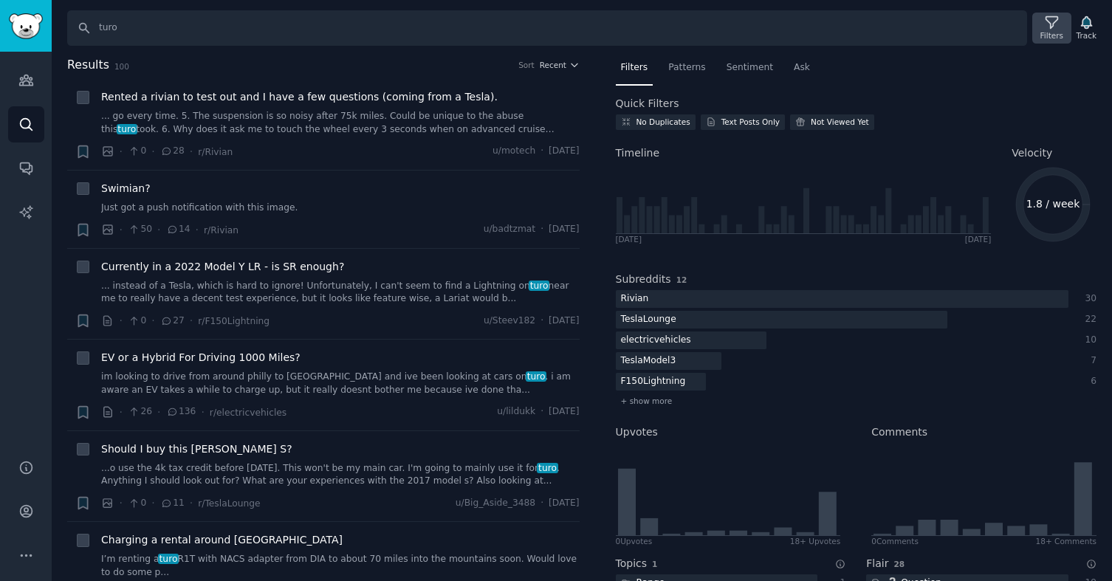
click at [1055, 28] on icon at bounding box center [1052, 23] width 16 height 16
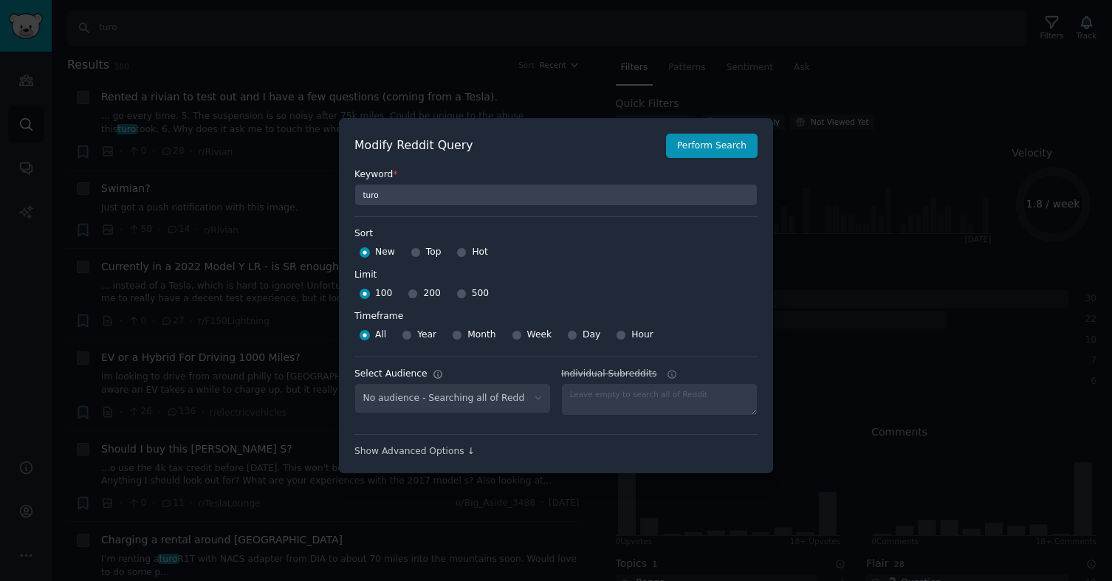
select select "3b50daf30f"
click at [414, 253] on input "Top" at bounding box center [416, 252] width 10 height 10
radio input "true"
click at [459, 294] on input "500" at bounding box center [461, 294] width 10 height 10
radio input "true"
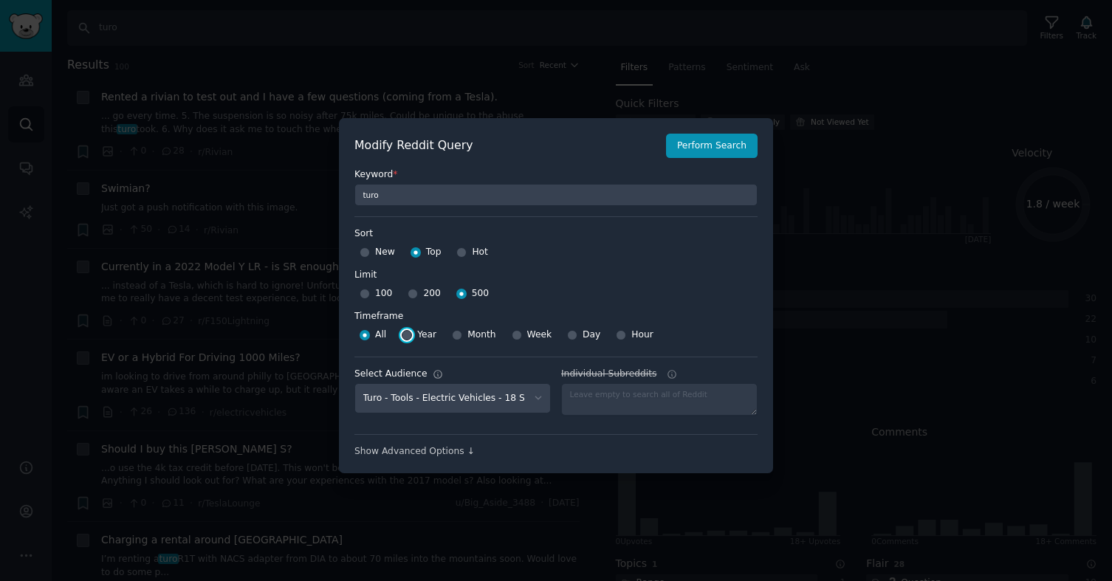
click at [408, 332] on input "Year" at bounding box center [407, 335] width 10 height 10
radio input "true"
click at [690, 142] on button "Perform Search" at bounding box center [712, 146] width 92 height 25
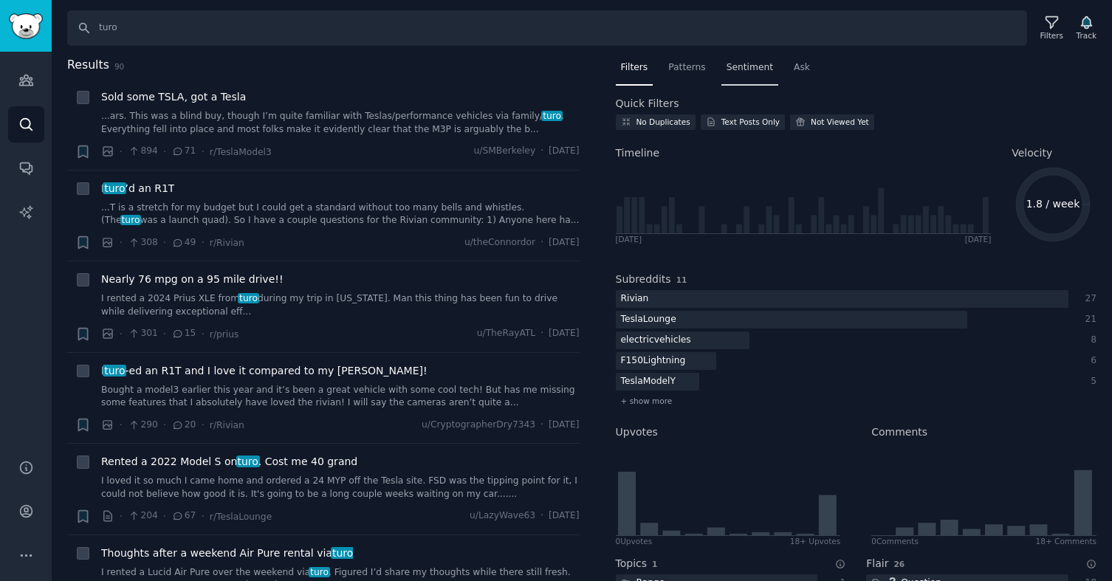
click at [743, 60] on div "Sentiment" at bounding box center [750, 71] width 57 height 30
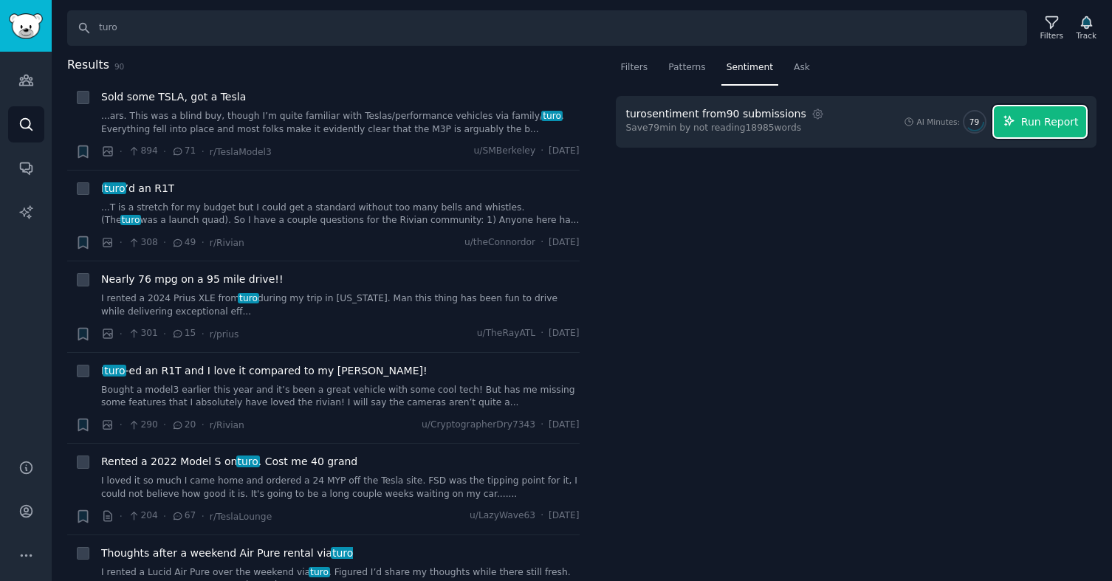
click at [1050, 125] on span "Run Report" at bounding box center [1050, 122] width 58 height 16
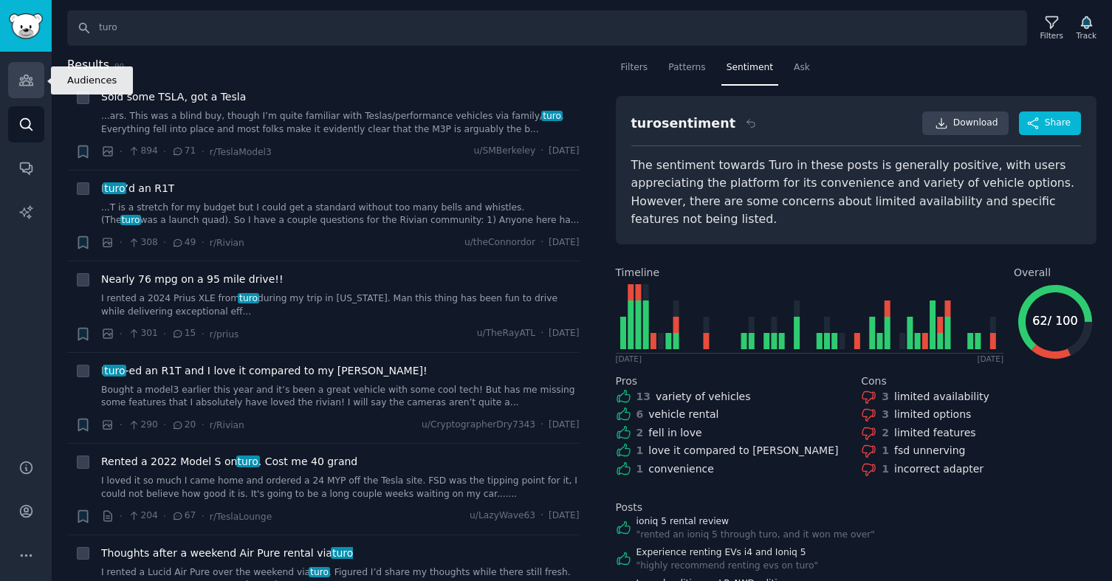
click at [16, 83] on link "Audiences" at bounding box center [26, 80] width 36 height 36
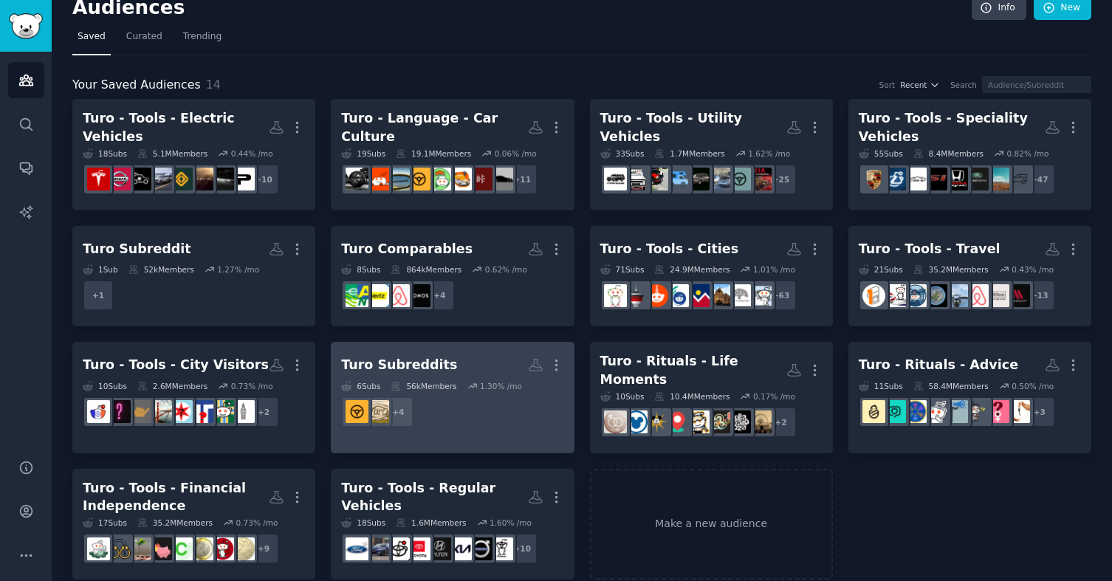
scroll to position [27, 0]
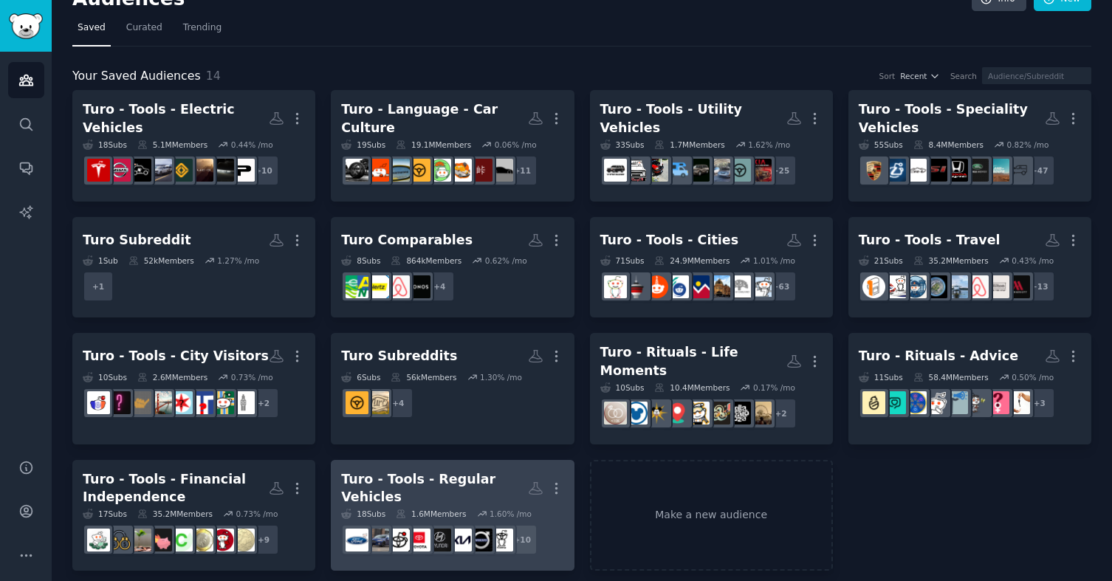
click at [436, 470] on div "Turo - Tools - Regular Vehicles" at bounding box center [434, 488] width 186 height 36
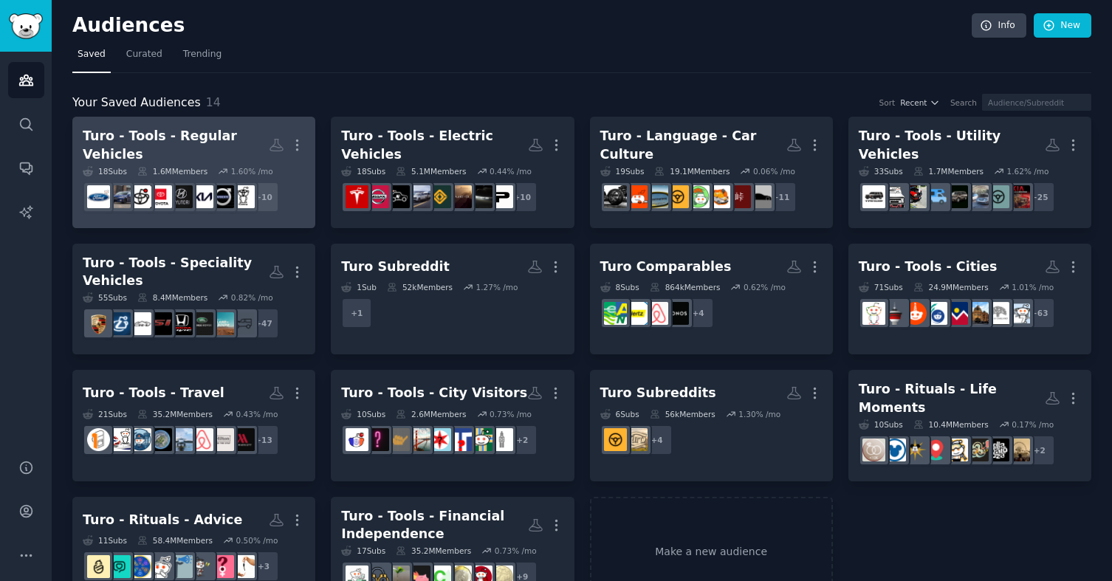
click at [210, 147] on div "Turo - Tools - Regular Vehicles" at bounding box center [176, 145] width 186 height 36
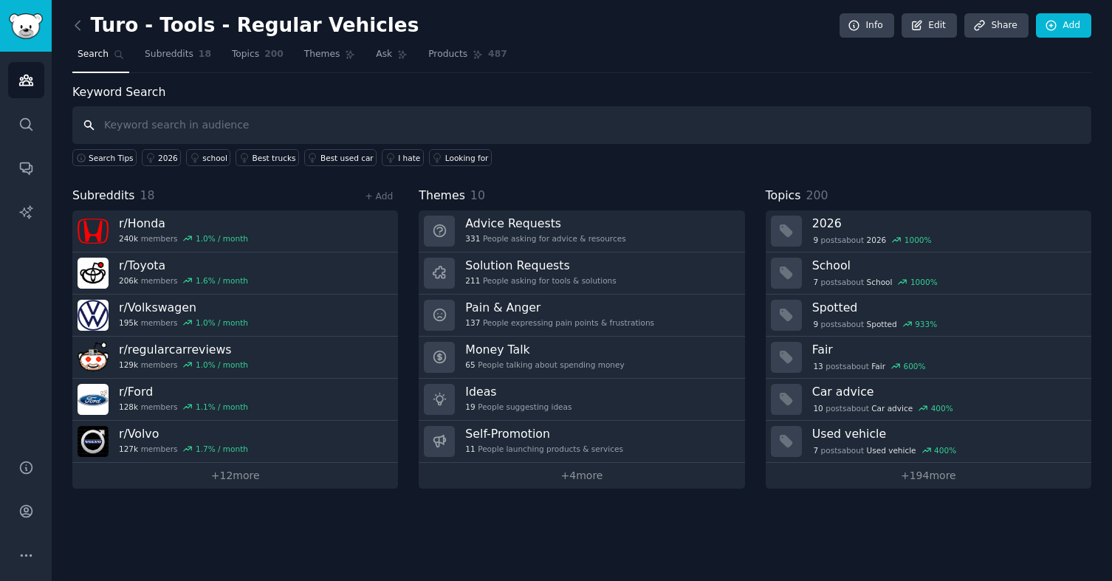
click at [318, 122] on input "text" at bounding box center [581, 125] width 1019 height 38
type input "turo"
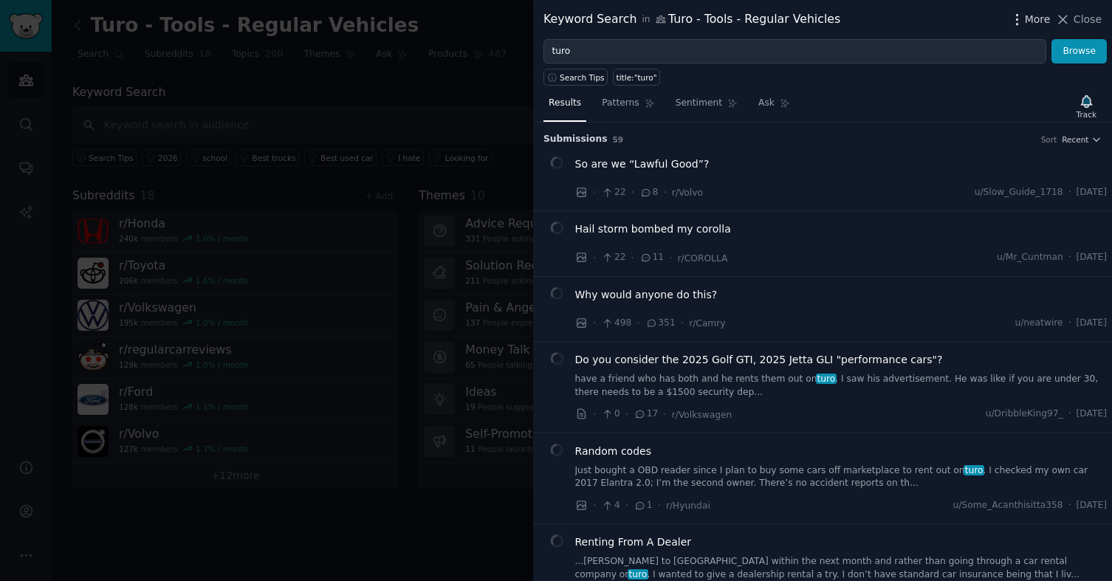
click at [1035, 20] on span "More" at bounding box center [1038, 20] width 26 height 16
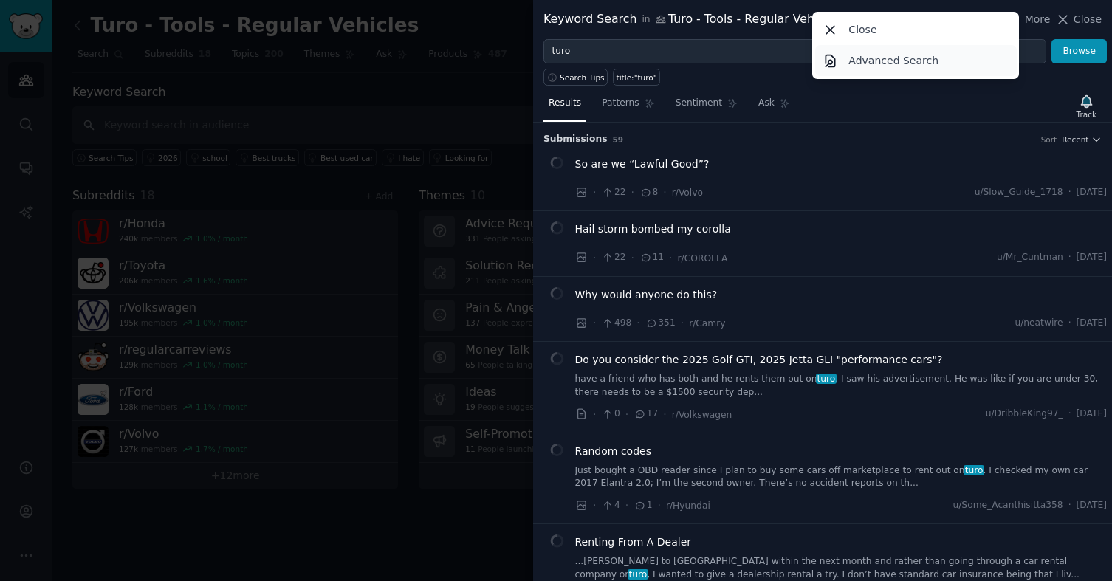
click at [959, 64] on link "Advanced Search" at bounding box center [916, 60] width 202 height 31
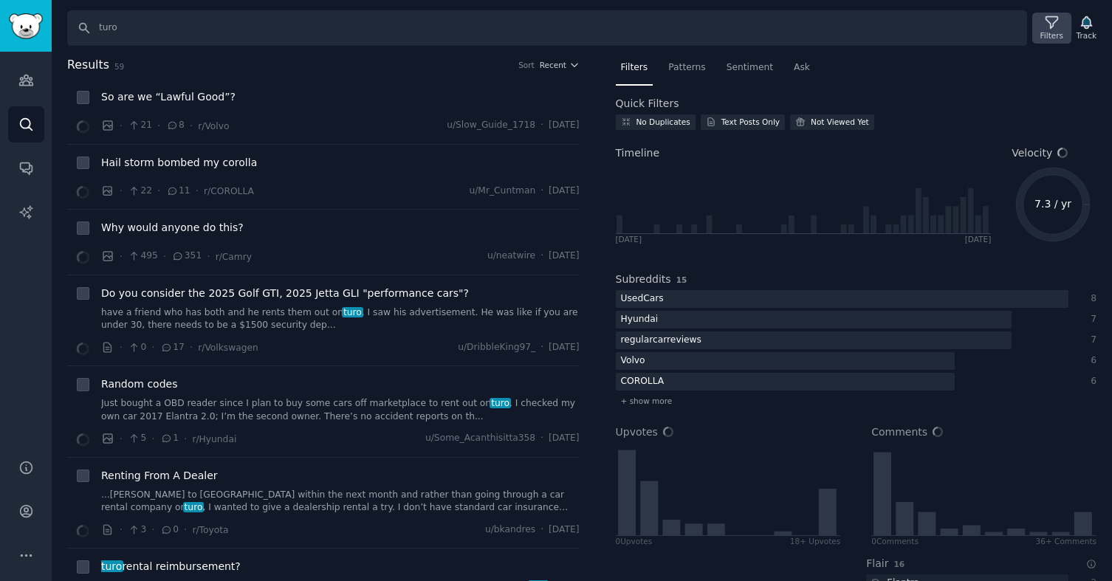
click at [1050, 21] on icon at bounding box center [1052, 23] width 16 height 16
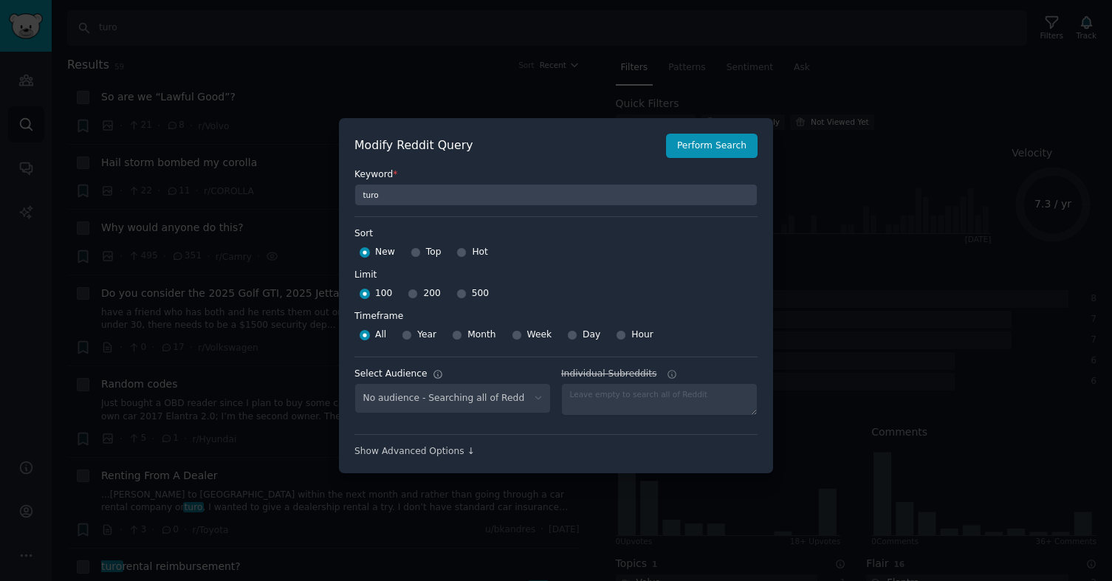
select select "180053d97d"
click at [419, 253] on div "Top" at bounding box center [426, 253] width 31 height 24
click at [416, 251] on input "Top" at bounding box center [416, 252] width 10 height 10
radio input "true"
click at [458, 292] on input "500" at bounding box center [461, 294] width 10 height 10
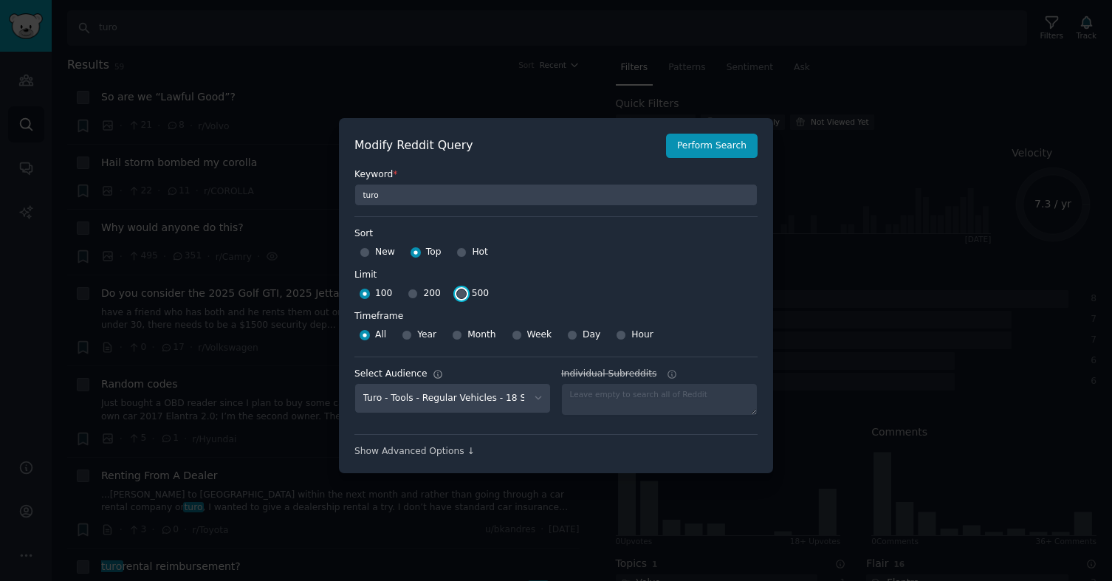
radio input "true"
click at [408, 336] on input "Year" at bounding box center [407, 335] width 10 height 10
radio input "true"
click at [707, 149] on button "Perform Search" at bounding box center [712, 146] width 92 height 25
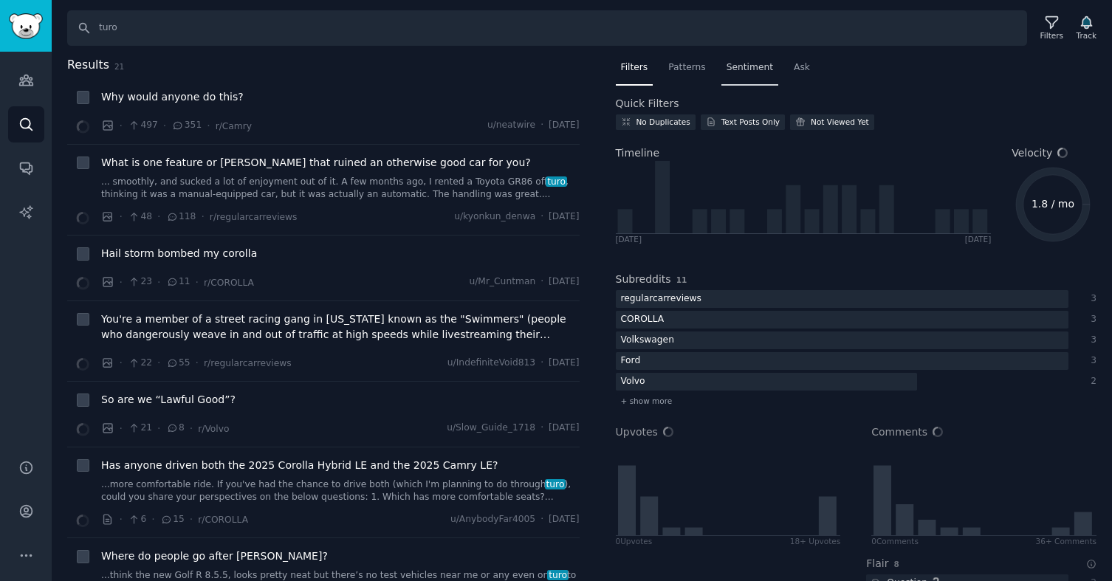
click at [741, 75] on div "Sentiment" at bounding box center [750, 71] width 57 height 30
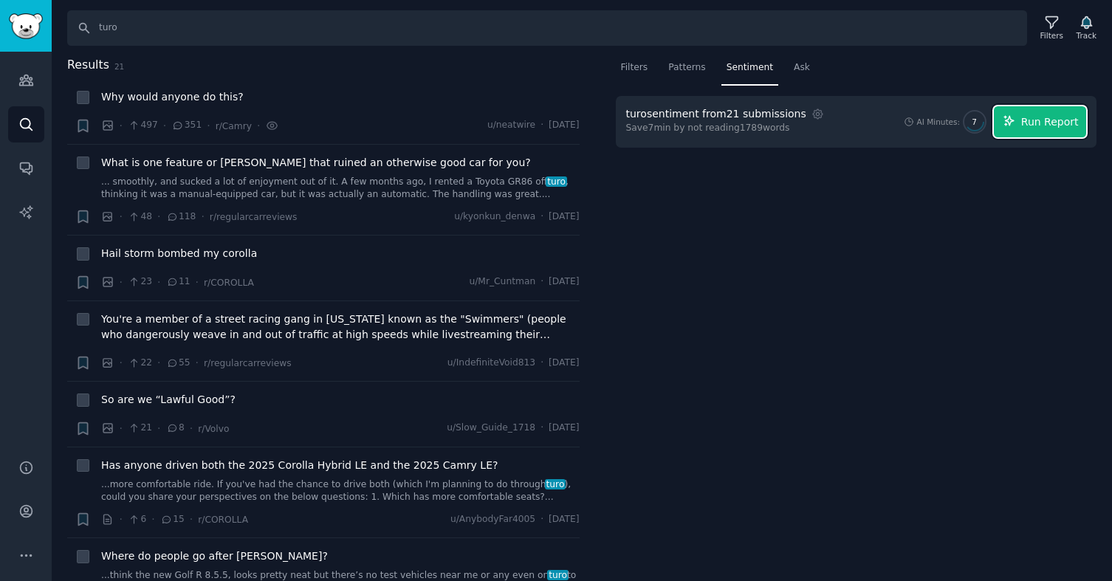
click at [1022, 132] on button "Run Report" at bounding box center [1040, 121] width 92 height 31
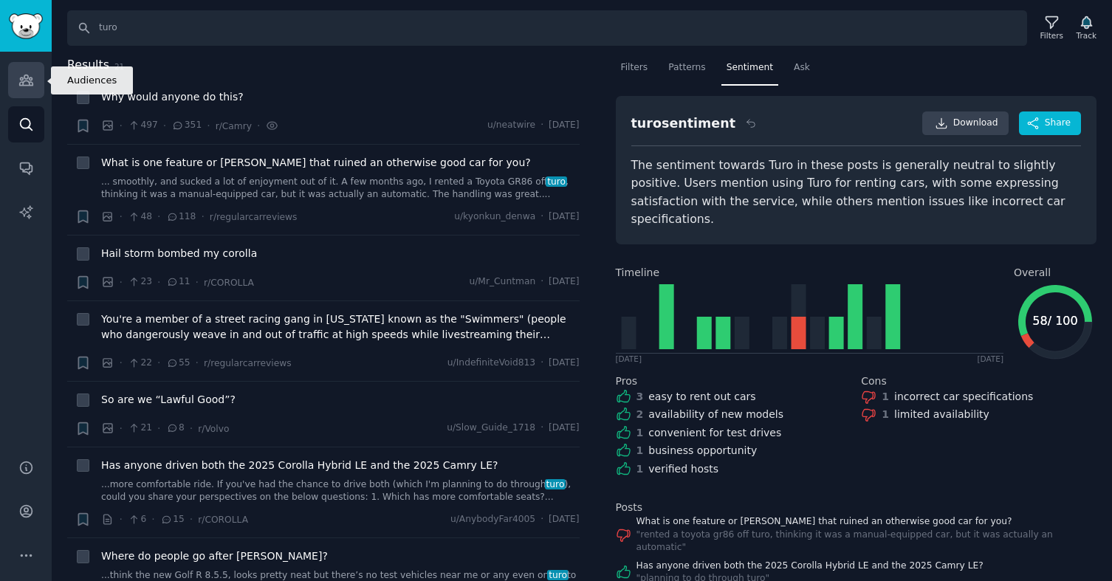
click at [23, 74] on icon "Sidebar" at bounding box center [26, 80] width 16 height 16
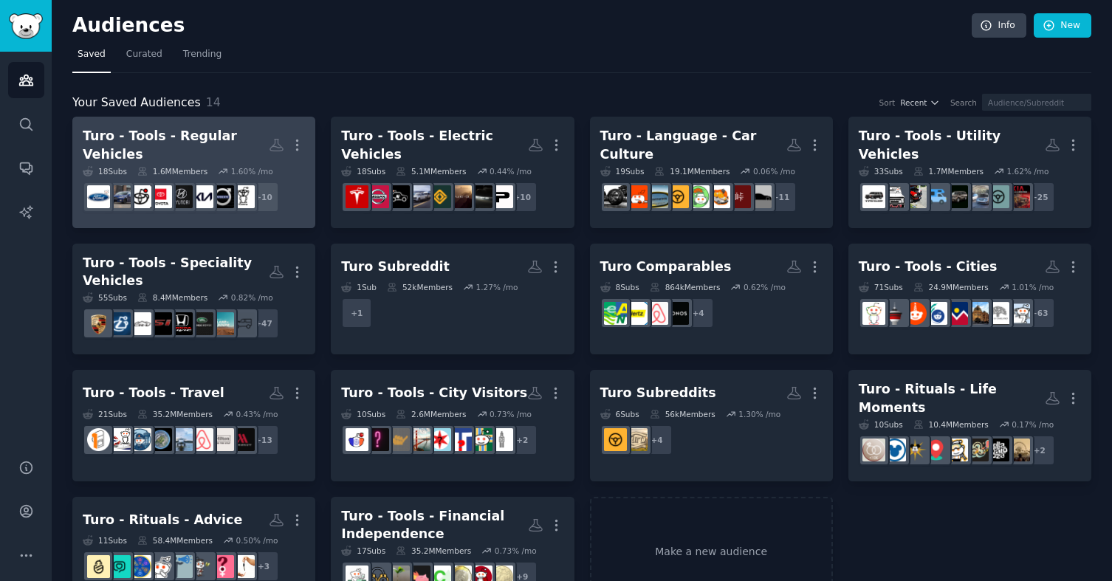
click at [236, 141] on div "Turo - Tools - Regular Vehicles" at bounding box center [176, 145] width 186 height 36
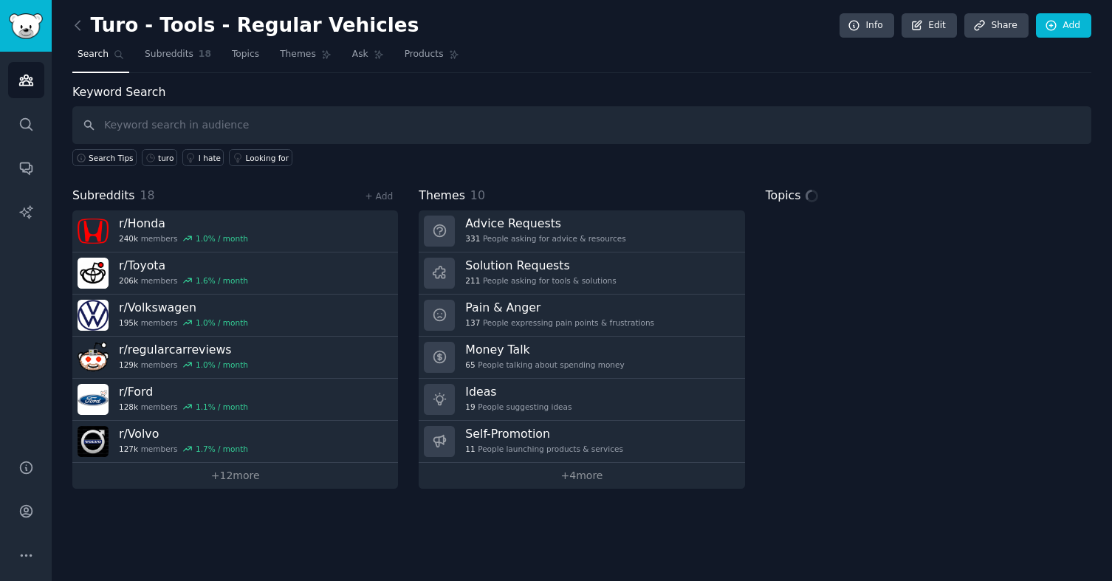
click at [295, 135] on input "text" at bounding box center [581, 125] width 1019 height 38
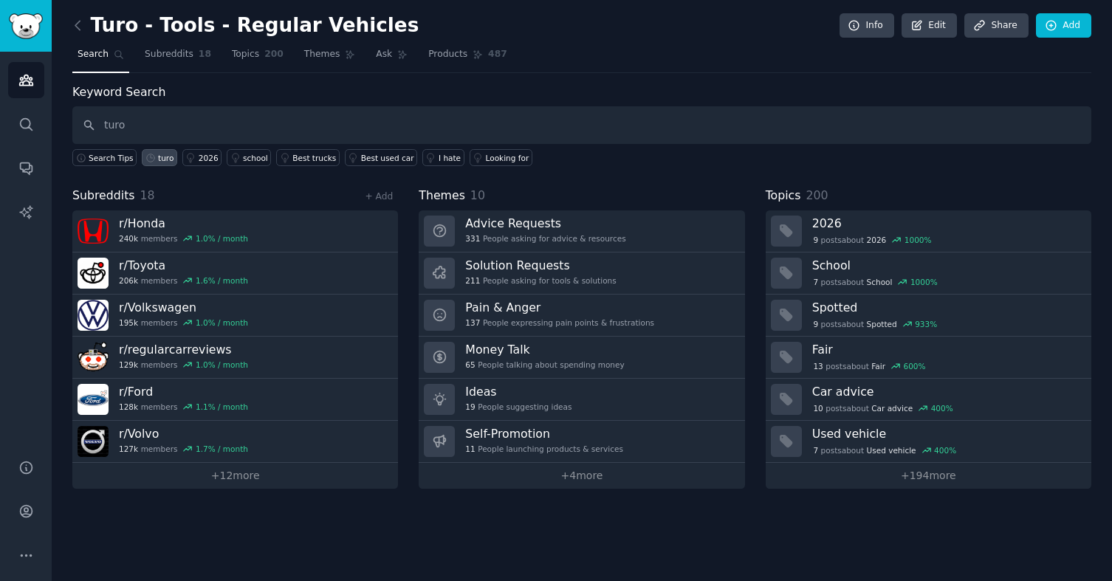
type input "turo"
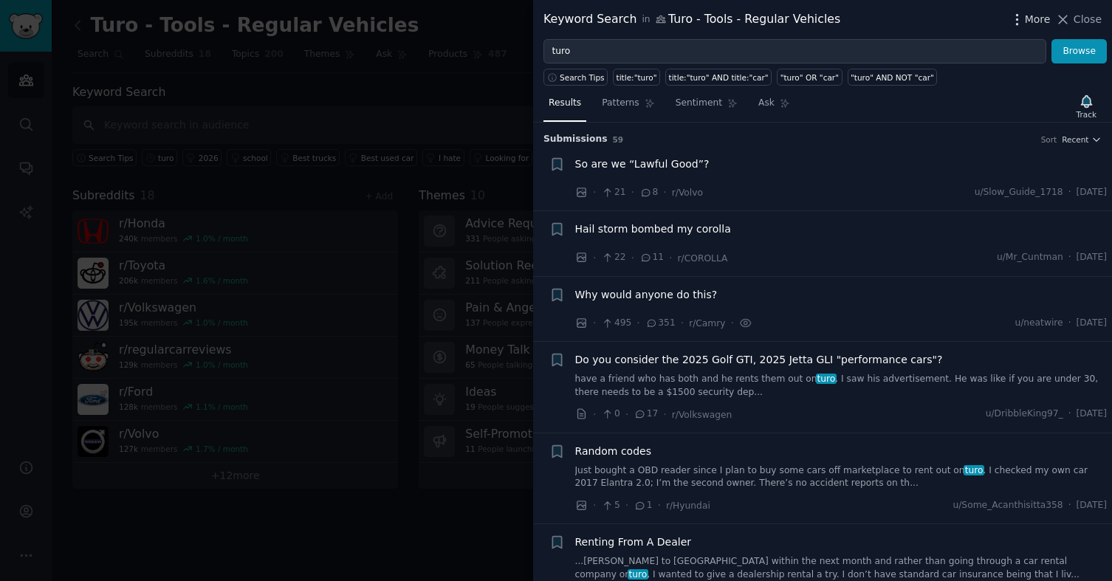
click at [1016, 13] on icon "button" at bounding box center [1018, 20] width 16 height 16
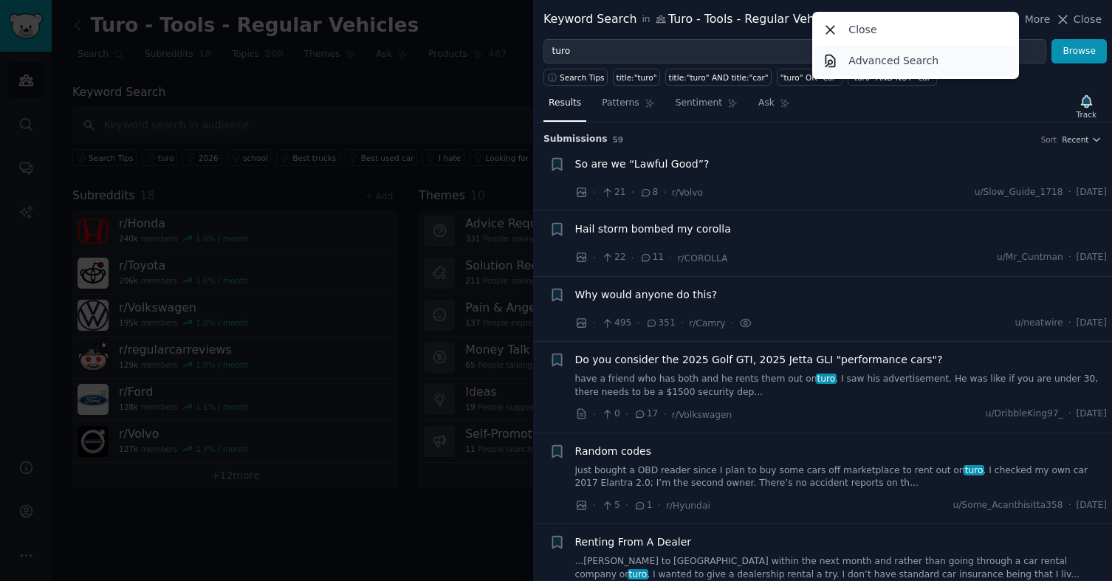
click at [936, 61] on link "Advanced Search" at bounding box center [916, 60] width 202 height 31
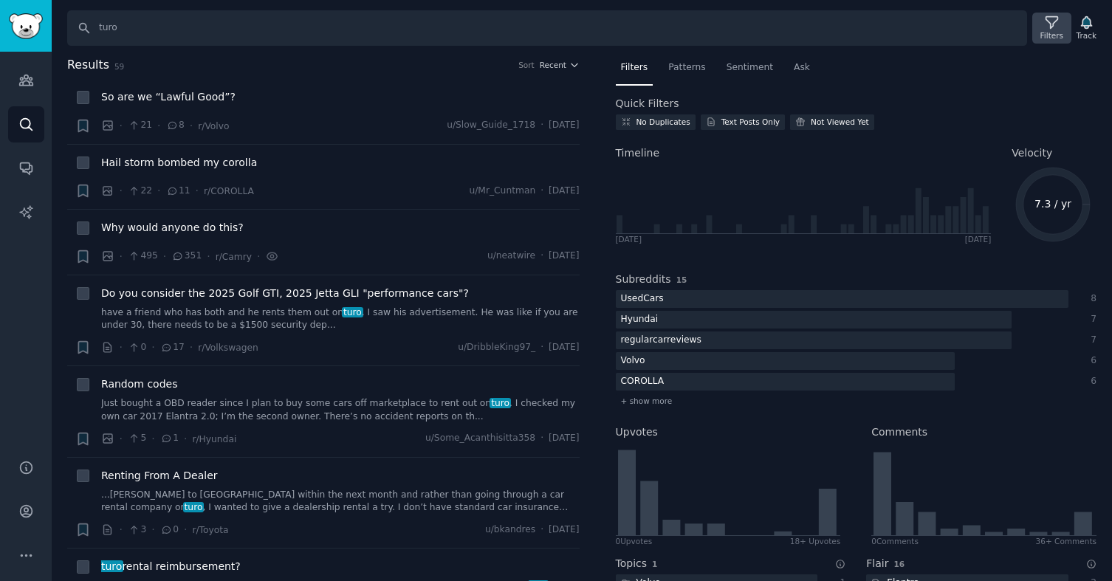
click at [1047, 22] on icon at bounding box center [1052, 23] width 12 height 12
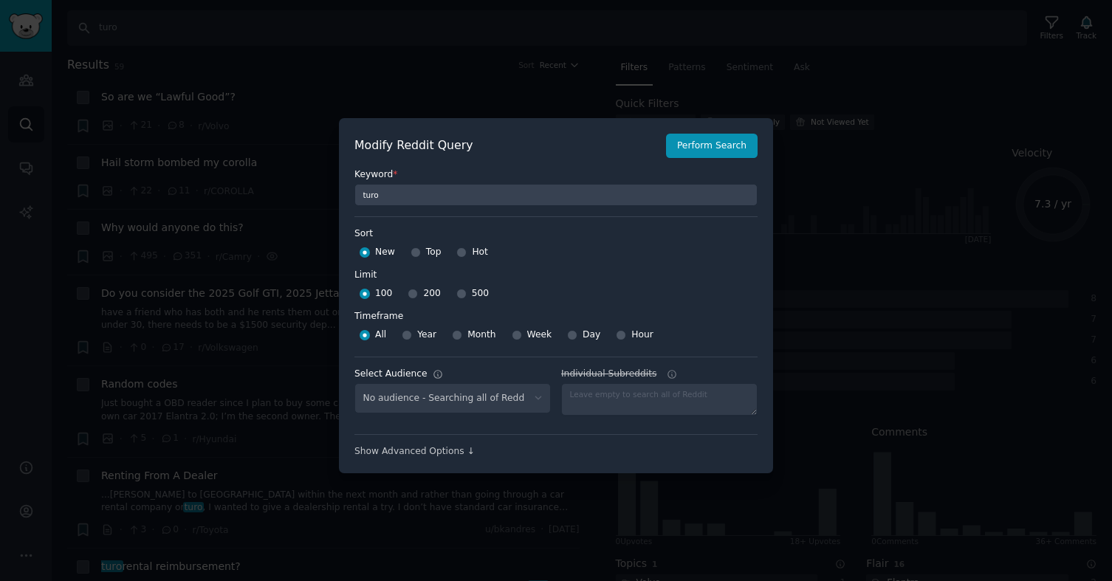
select select "180053d97d"
click at [414, 253] on input "Top" at bounding box center [416, 252] width 10 height 10
radio input "true"
click at [460, 293] on input "500" at bounding box center [461, 294] width 10 height 10
radio input "true"
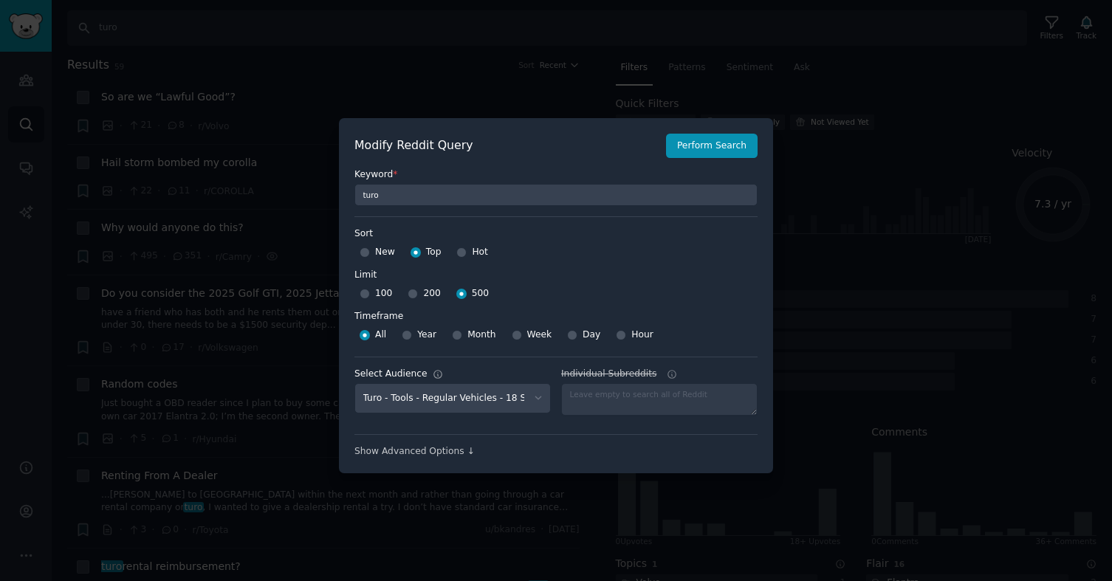
click at [410, 332] on div at bounding box center [407, 335] width 10 height 13
click at [411, 338] on div "Year" at bounding box center [419, 335] width 35 height 24
click at [411, 335] on div "Year" at bounding box center [419, 335] width 35 height 24
click at [405, 333] on input "Year" at bounding box center [407, 335] width 10 height 10
radio input "true"
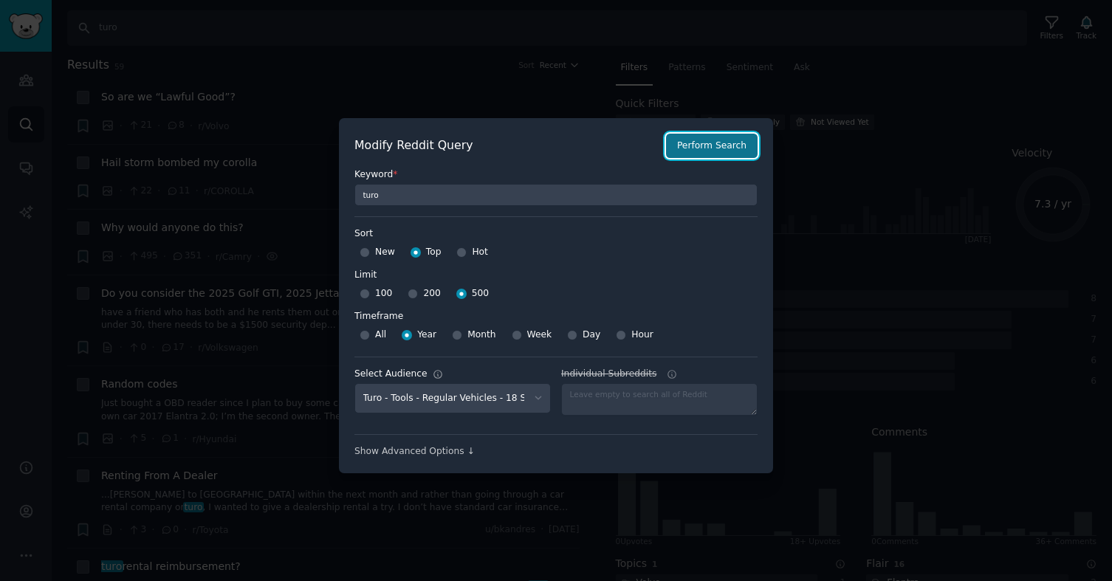
click at [687, 149] on button "Perform Search" at bounding box center [712, 146] width 92 height 25
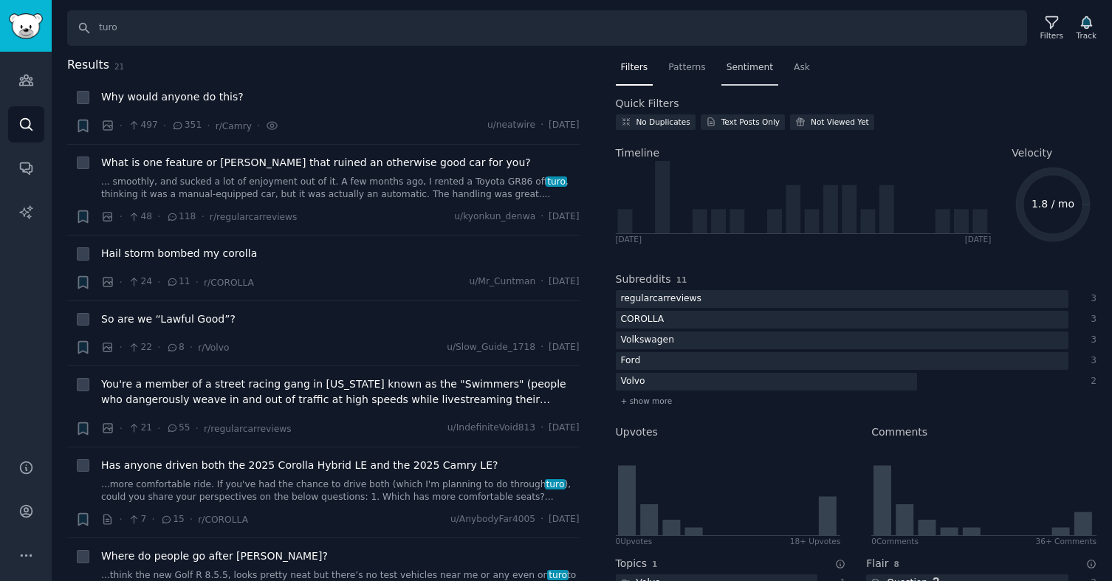
click at [733, 68] on span "Sentiment" at bounding box center [750, 67] width 47 height 13
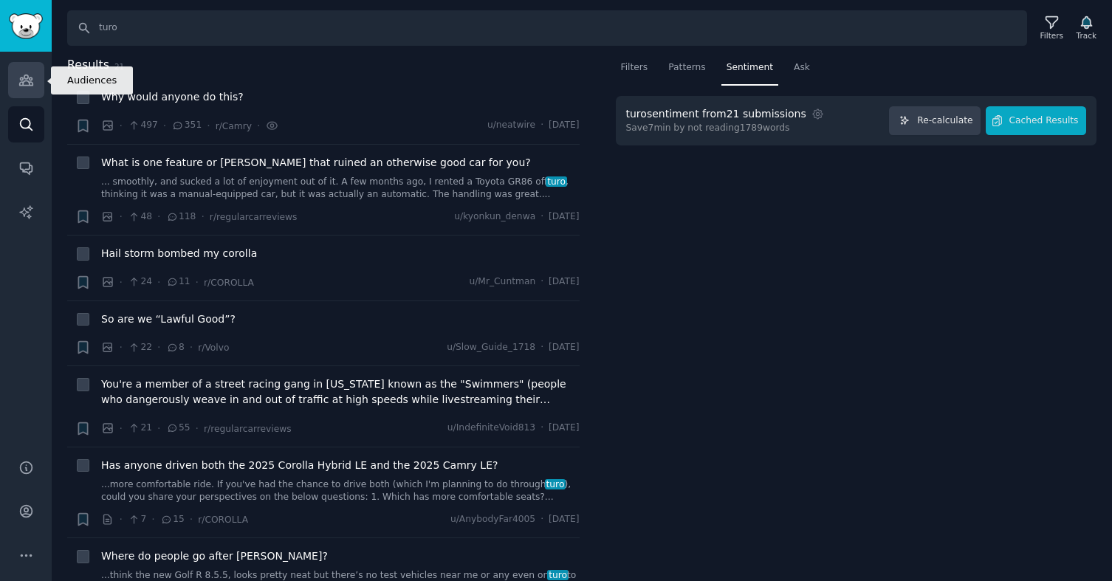
click at [15, 88] on link "Audiences" at bounding box center [26, 80] width 36 height 36
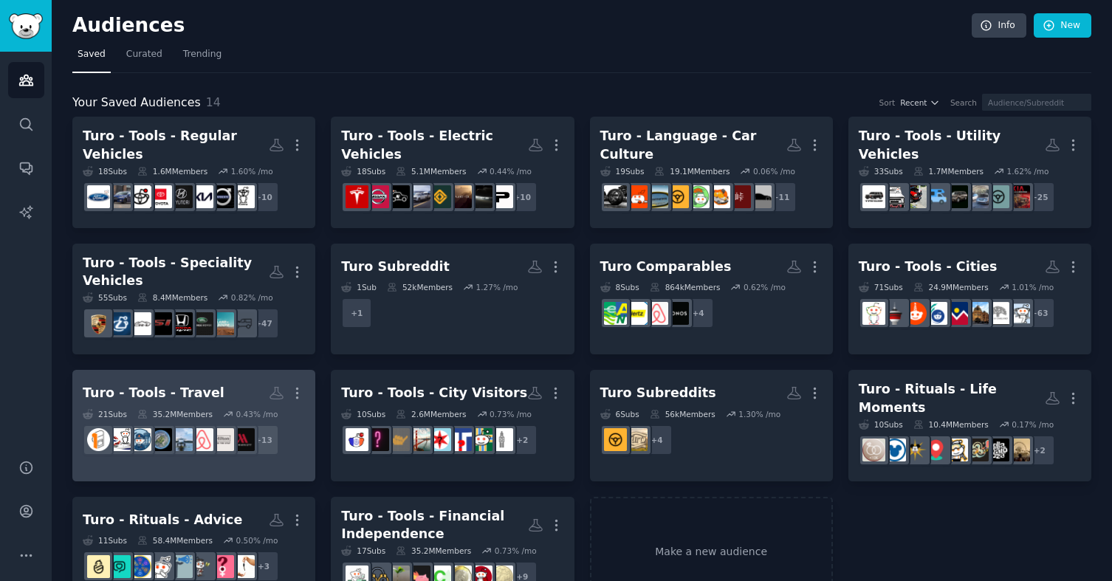
click at [199, 380] on h2 "Turo - Tools - Travel More" at bounding box center [194, 393] width 222 height 26
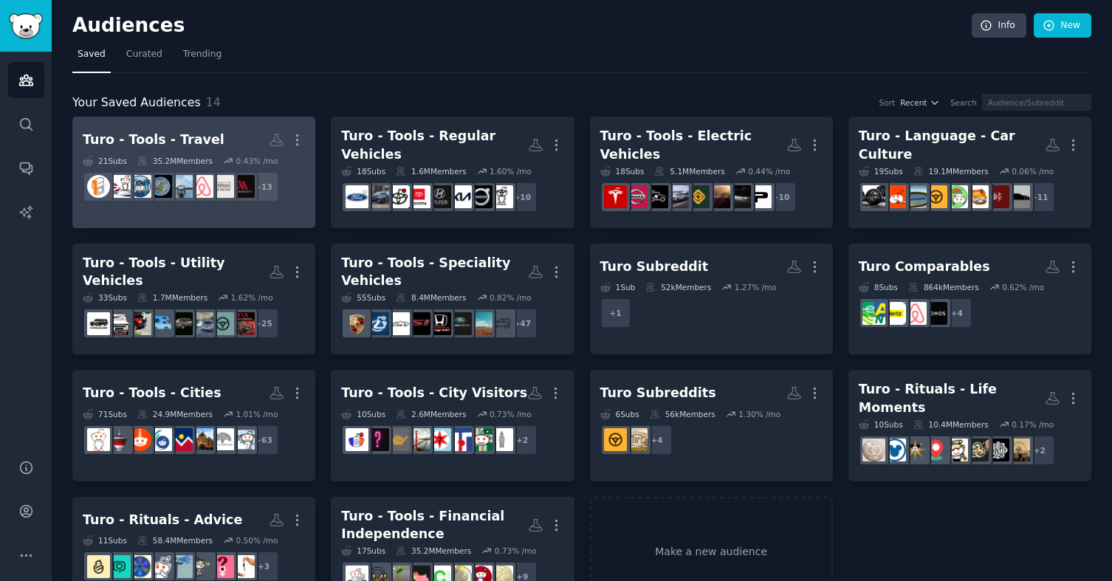
click at [225, 134] on h2 "Turo - Tools - Travel More" at bounding box center [194, 140] width 222 height 26
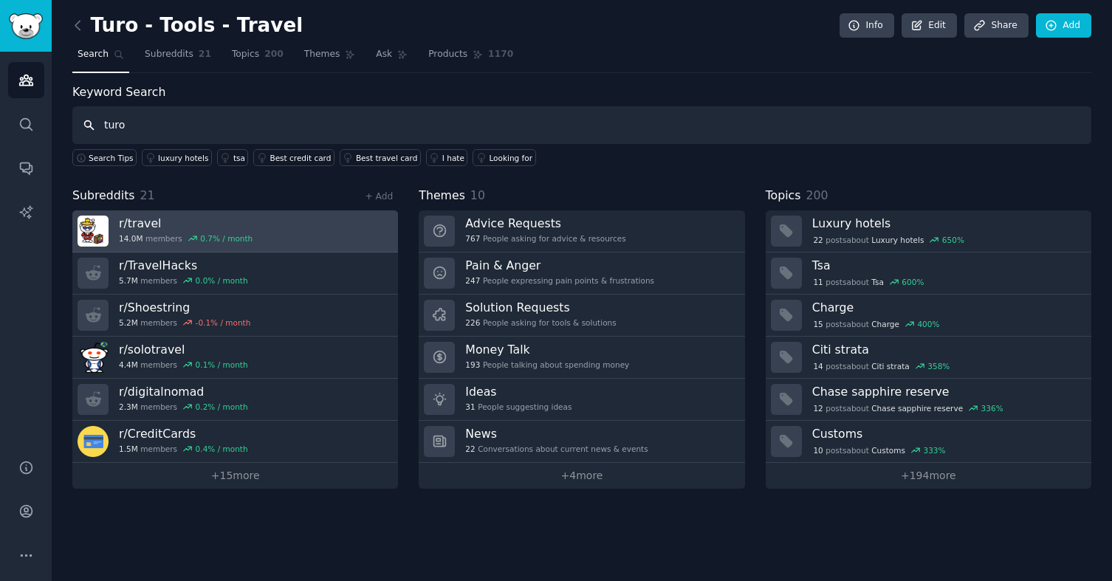
type input "turo"
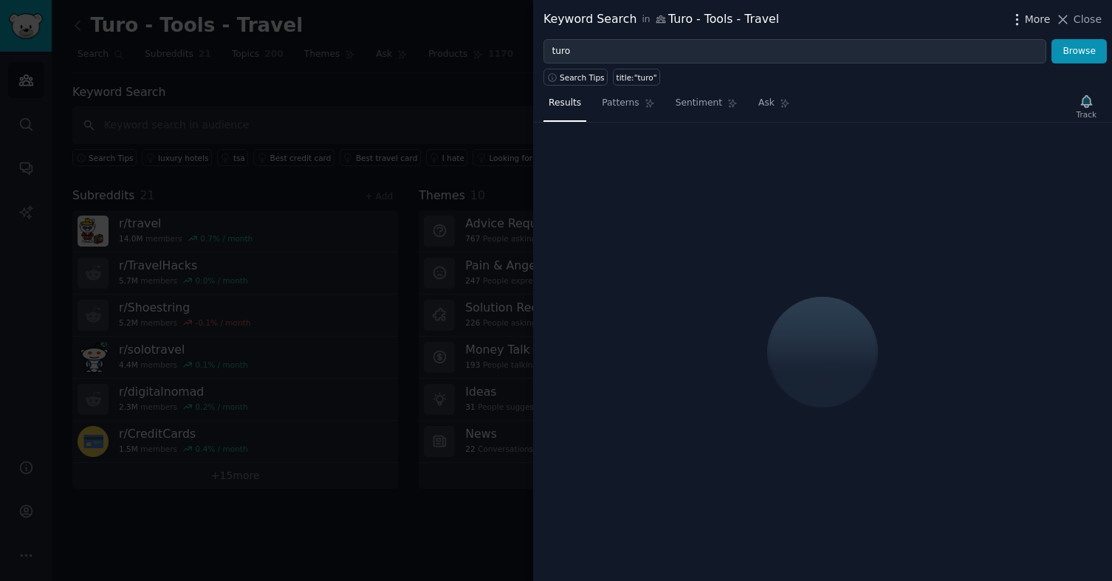
click at [1018, 18] on icon "button" at bounding box center [1016, 19] width 1 height 10
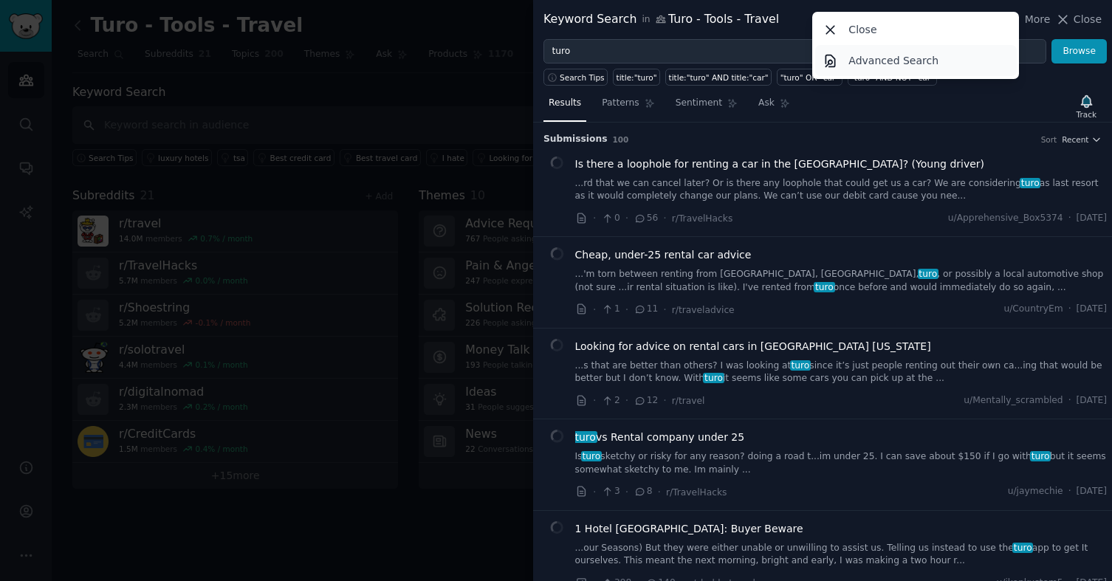
click at [887, 66] on p "Advanced Search" at bounding box center [894, 61] width 90 height 16
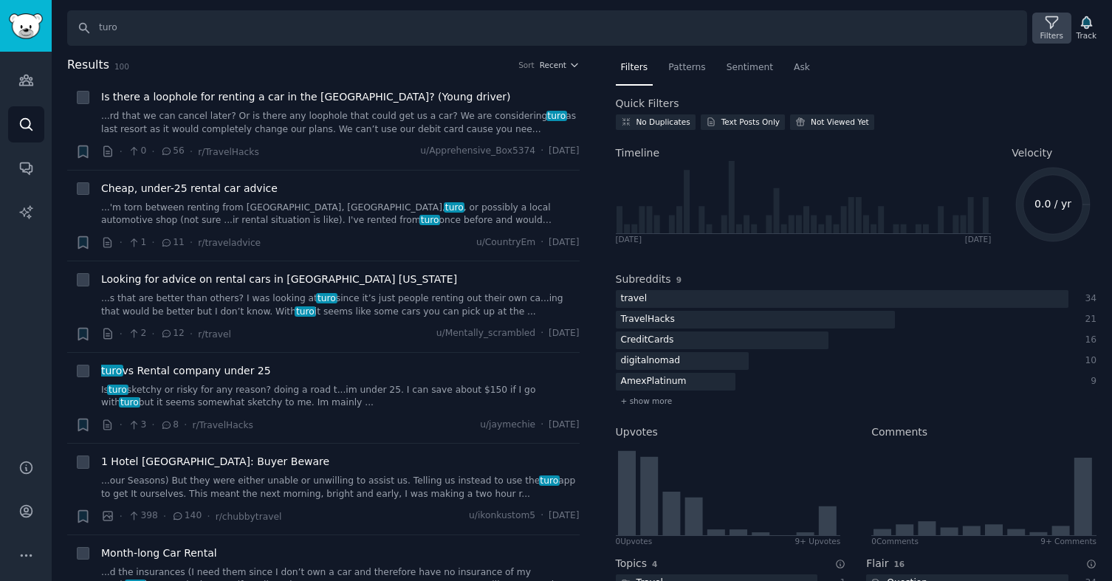
click at [1049, 27] on icon at bounding box center [1052, 23] width 16 height 16
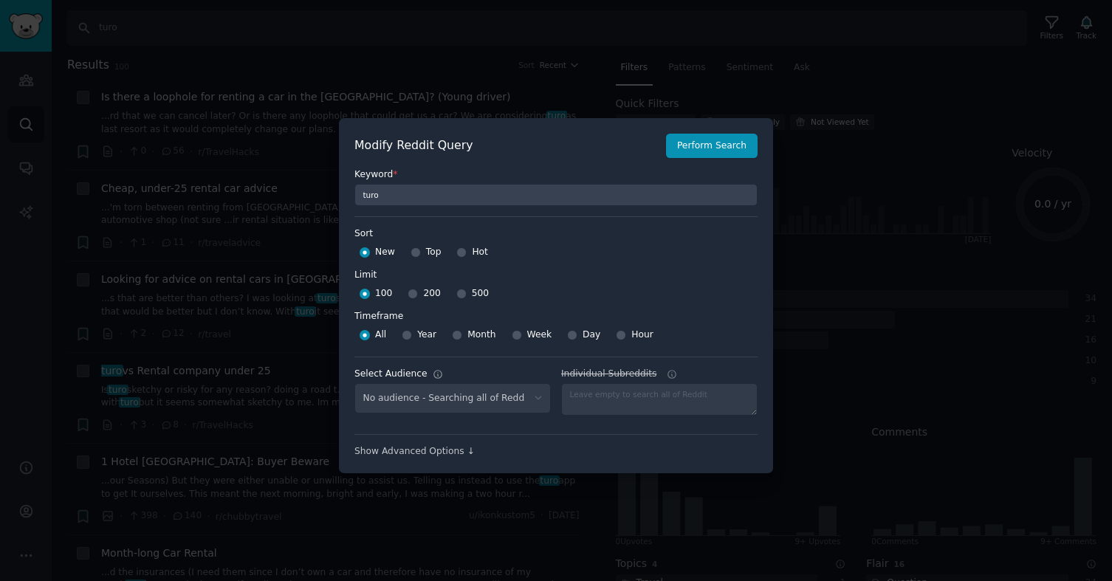
select select "286a5f40ae"
click at [414, 254] on input "Top" at bounding box center [416, 252] width 10 height 10
radio input "true"
click at [456, 294] on input "500" at bounding box center [461, 294] width 10 height 10
radio input "true"
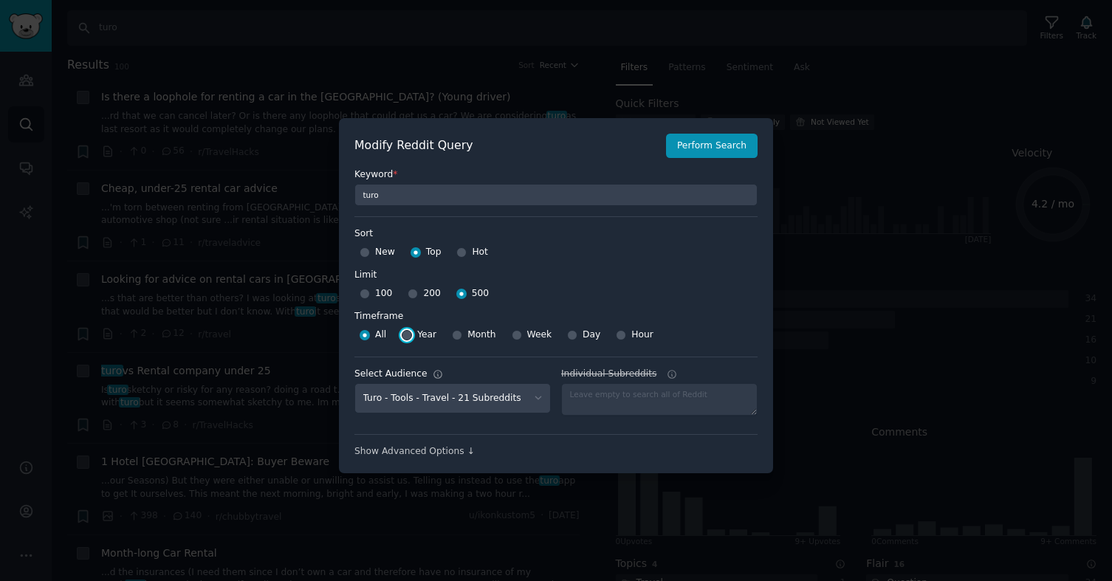
click at [405, 338] on input "Year" at bounding box center [407, 335] width 10 height 10
radio input "true"
click at [710, 137] on button "Perform Search" at bounding box center [712, 146] width 92 height 25
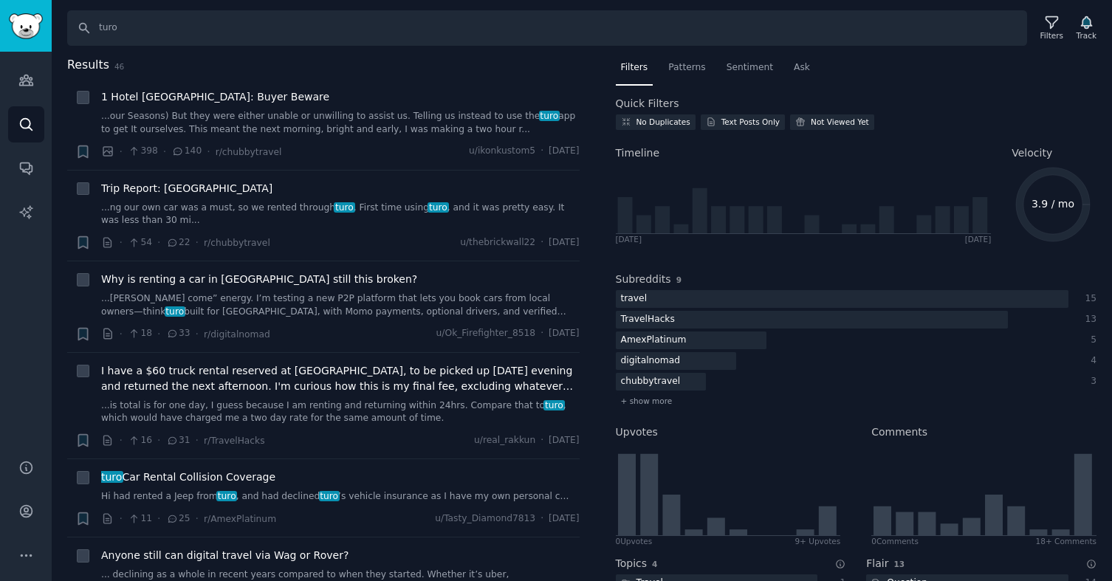
click at [755, 53] on div "Search turo Filters Track Results 46 + 1 Hotel Hanalei Bay: Buyer Beware ...our…" at bounding box center [582, 290] width 1061 height 581
click at [754, 65] on span "Sentiment" at bounding box center [750, 67] width 47 height 13
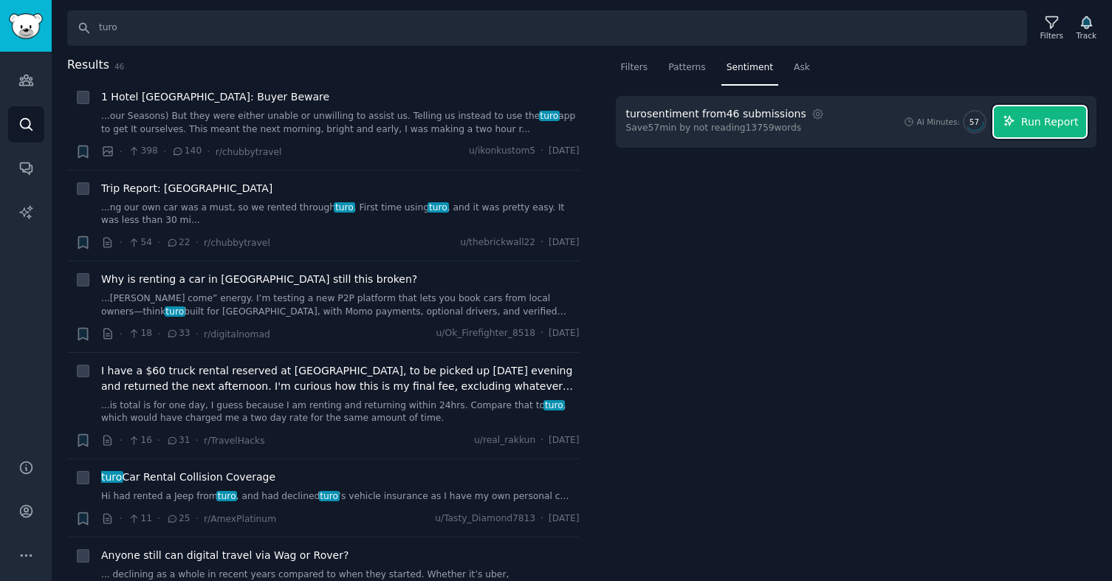
click at [1051, 117] on span "Run Report" at bounding box center [1050, 122] width 58 height 16
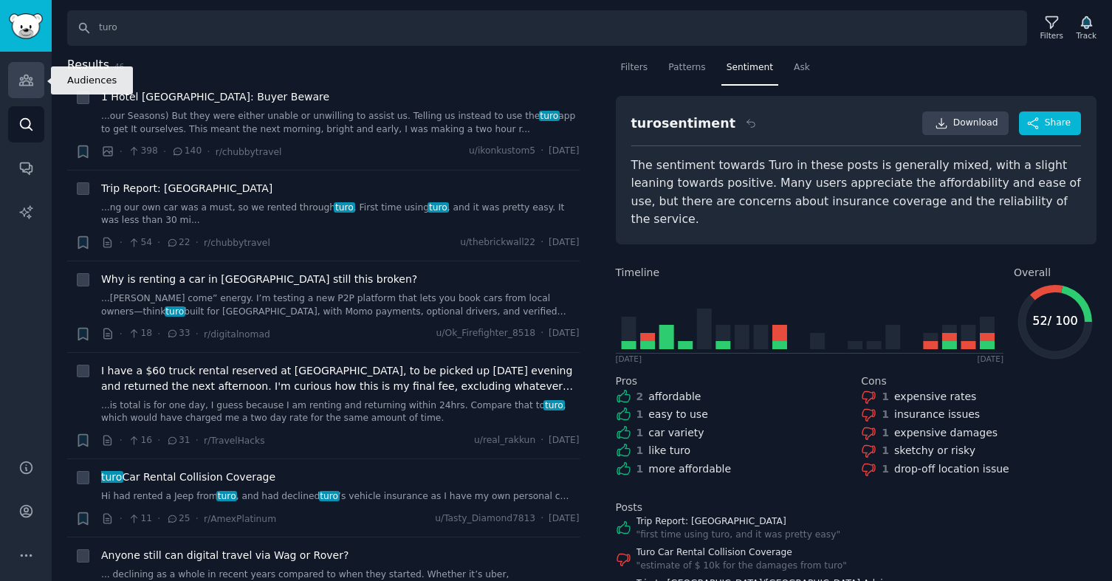
click at [10, 83] on link "Audiences" at bounding box center [26, 80] width 36 height 36
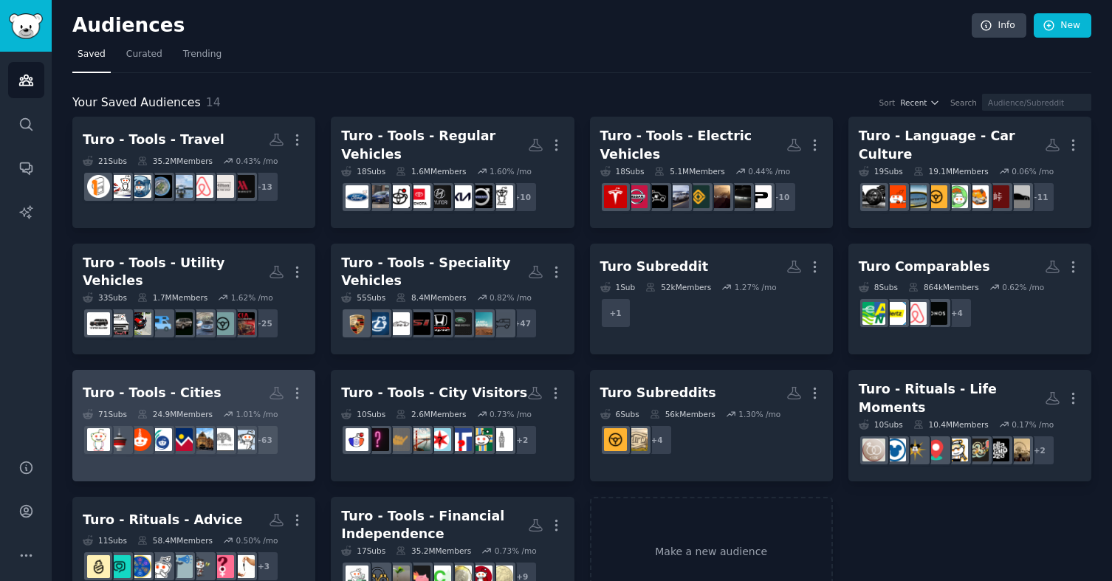
click at [176, 384] on div "Turo - Tools - Cities" at bounding box center [152, 393] width 139 height 18
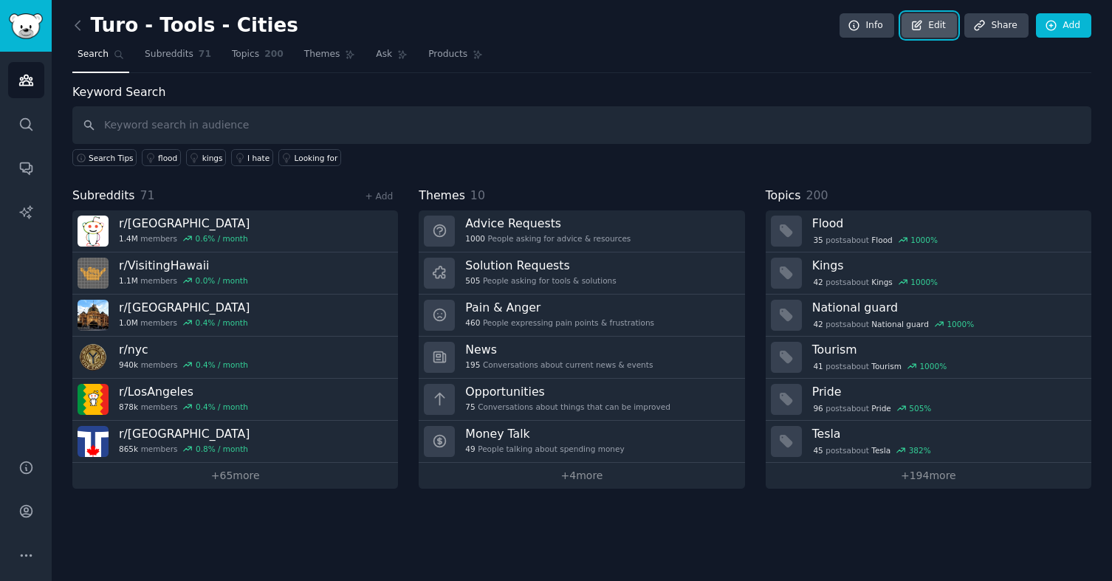
click at [941, 21] on link "Edit" at bounding box center [929, 25] width 55 height 25
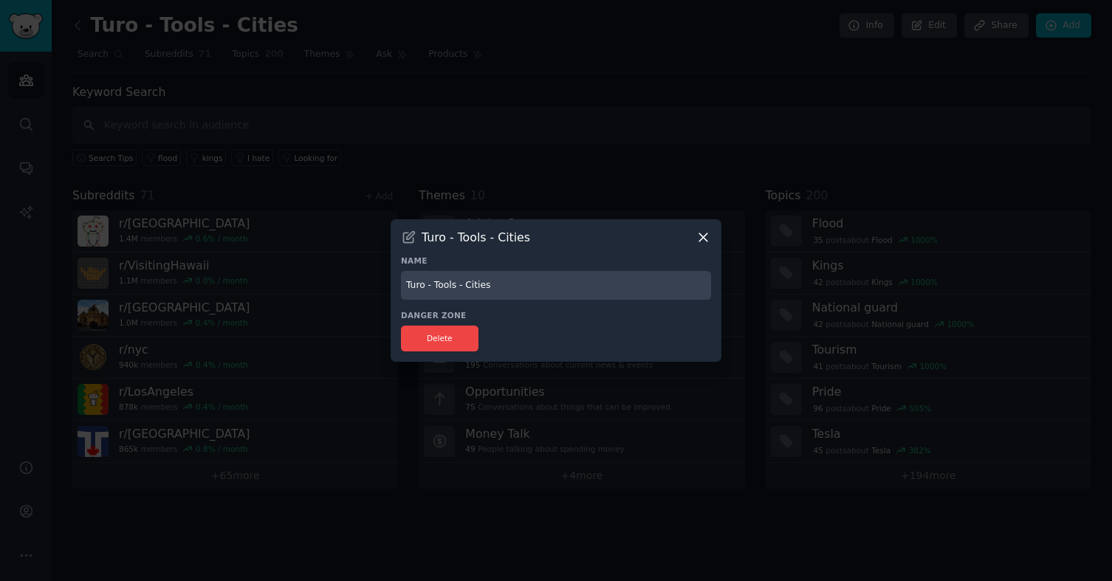
click at [512, 283] on input "Turo - Tools - Cities" at bounding box center [556, 285] width 310 height 29
type input "Turo - Tools - City Locals"
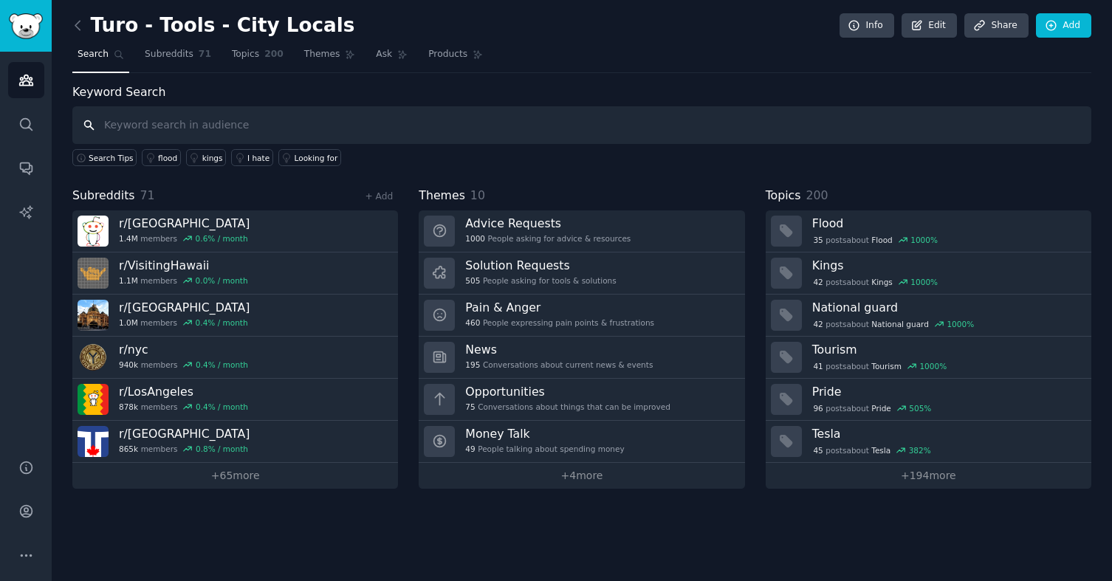
click at [400, 128] on input "text" at bounding box center [581, 125] width 1019 height 38
type input "turo"
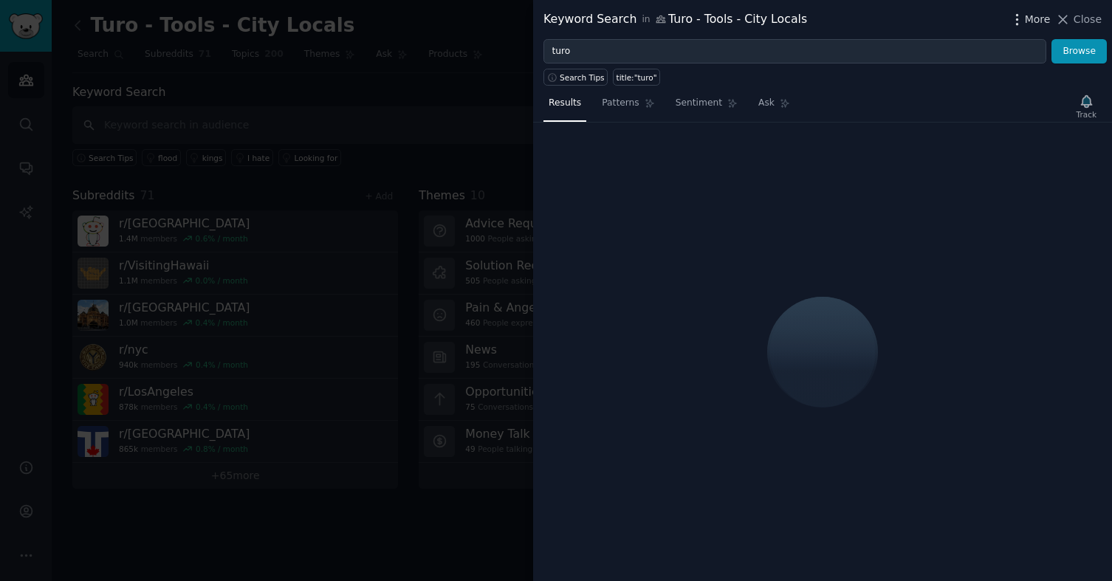
click at [1047, 21] on span "More" at bounding box center [1038, 20] width 26 height 16
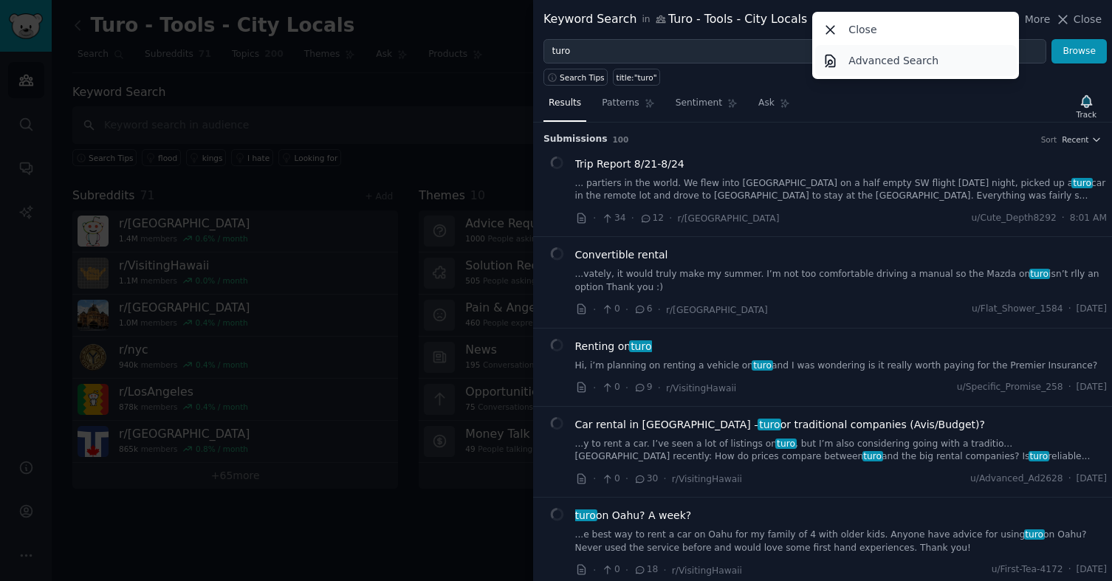
click at [909, 63] on p "Advanced Search" at bounding box center [894, 61] width 90 height 16
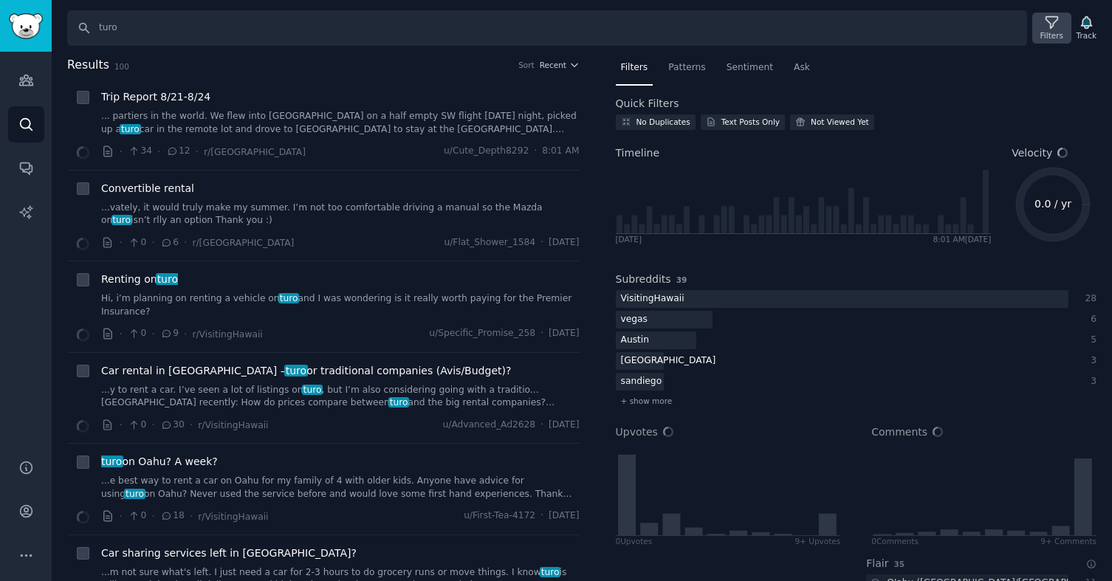
click at [1055, 32] on div "Filters" at bounding box center [1052, 35] width 23 height 10
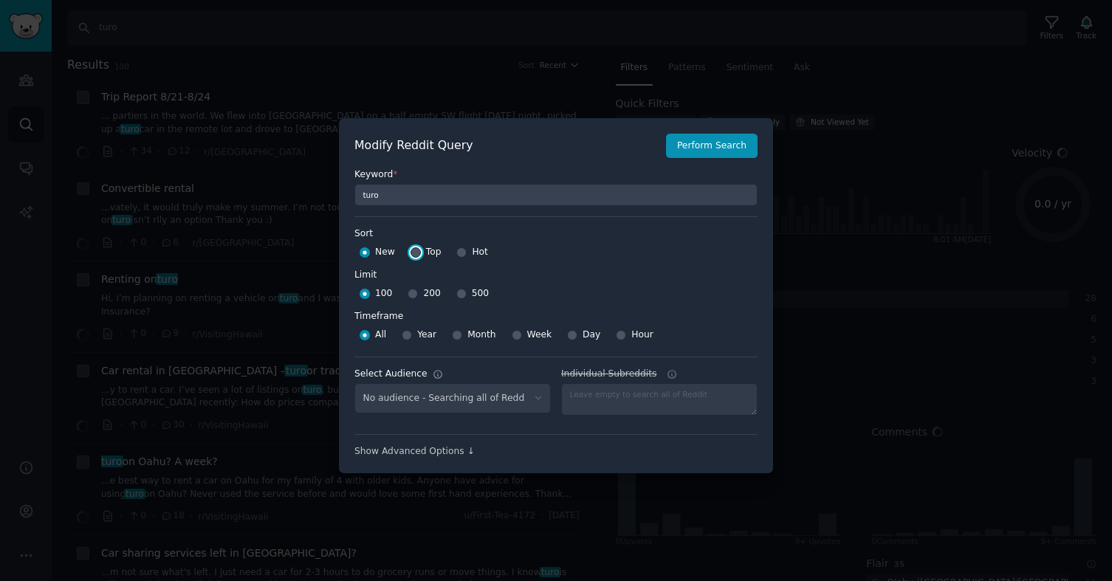
click at [416, 250] on input "Top" at bounding box center [416, 252] width 10 height 10
radio input "true"
select select "f292de9ecf"
click at [460, 295] on input "500" at bounding box center [461, 294] width 10 height 10
radio input "true"
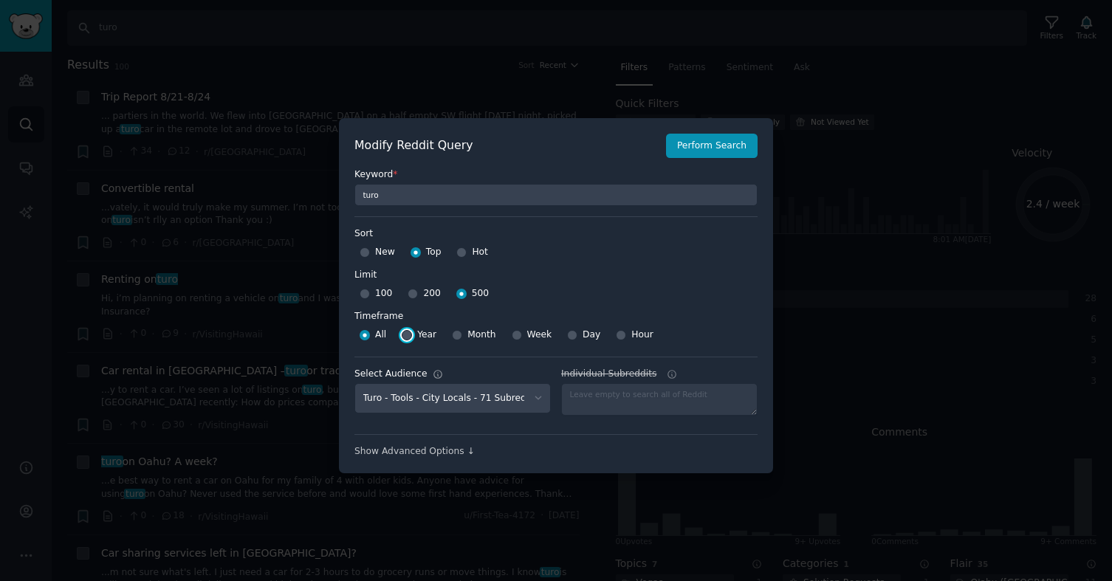
click at [405, 335] on input "Year" at bounding box center [407, 335] width 10 height 10
radio input "true"
click at [708, 146] on button "Perform Search" at bounding box center [712, 146] width 92 height 25
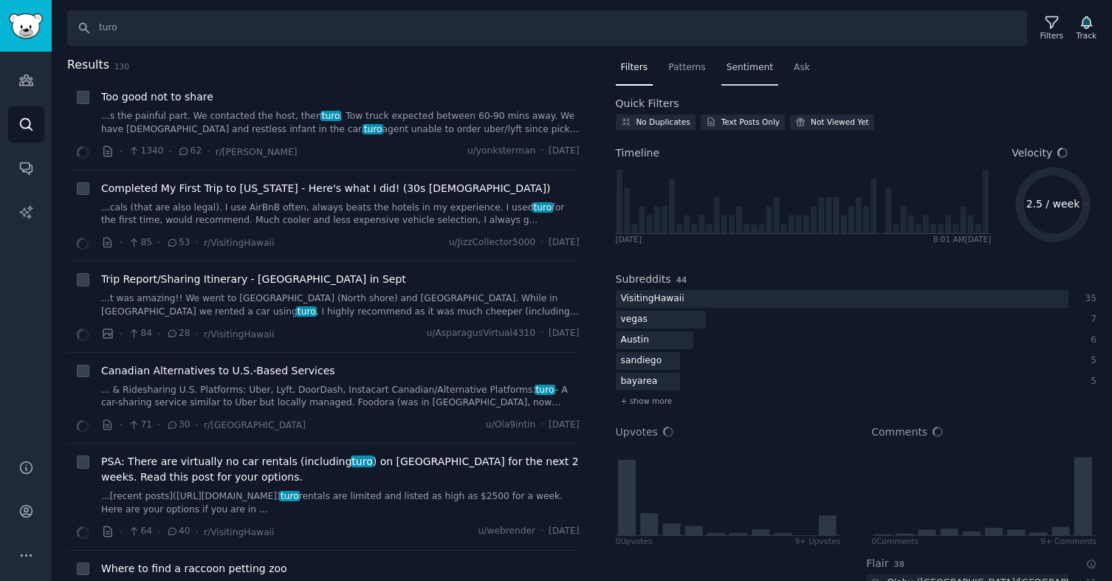
click at [745, 69] on span "Sentiment" at bounding box center [750, 67] width 47 height 13
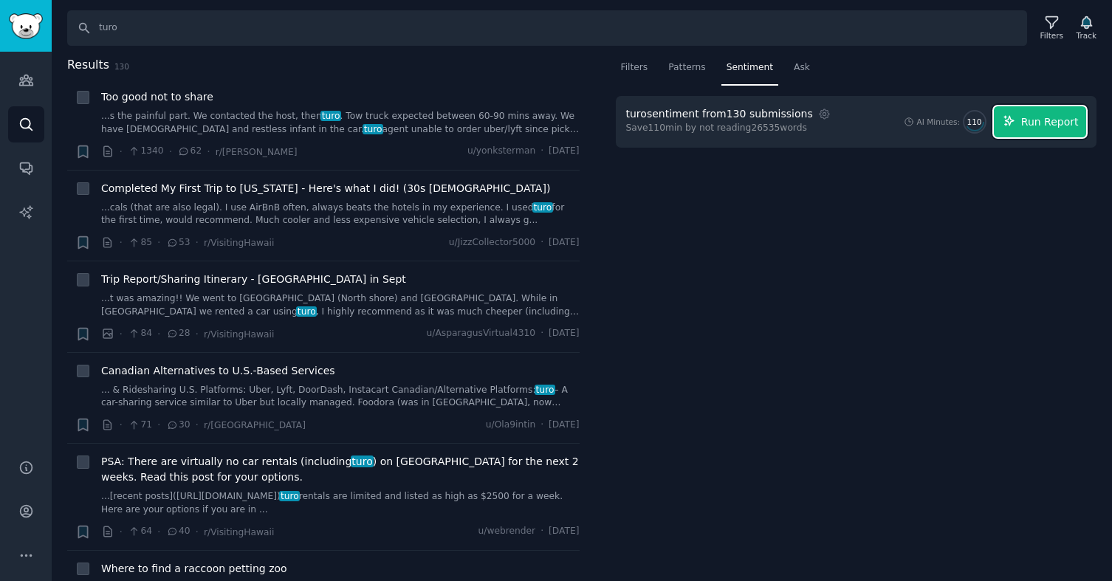
click at [1061, 121] on span "Run Report" at bounding box center [1050, 122] width 58 height 16
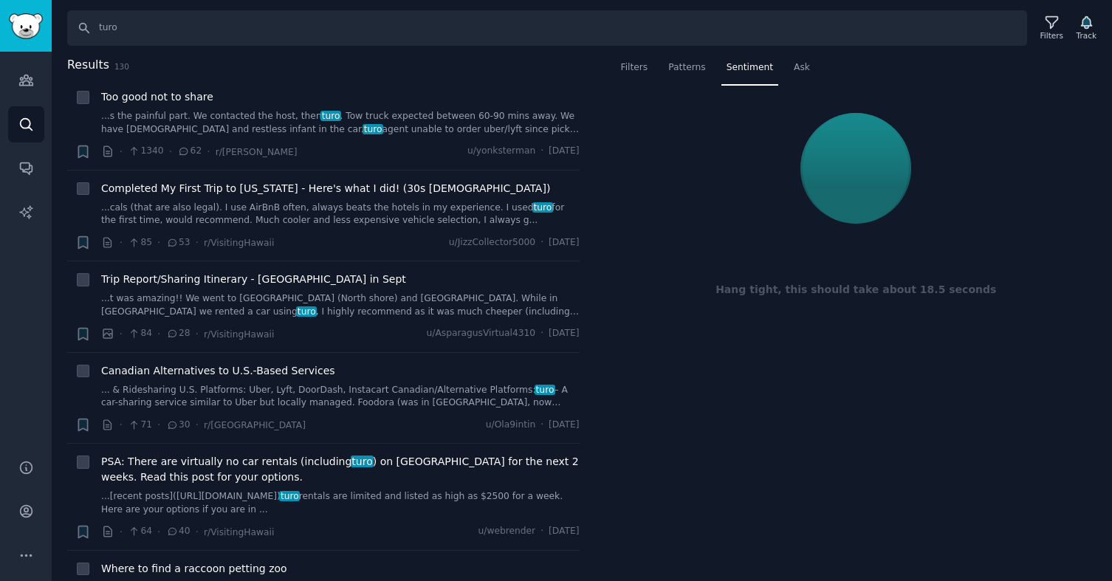
click at [719, 208] on div at bounding box center [856, 168] width 461 height 124
click at [676, 74] on div "Patterns" at bounding box center [686, 71] width 47 height 30
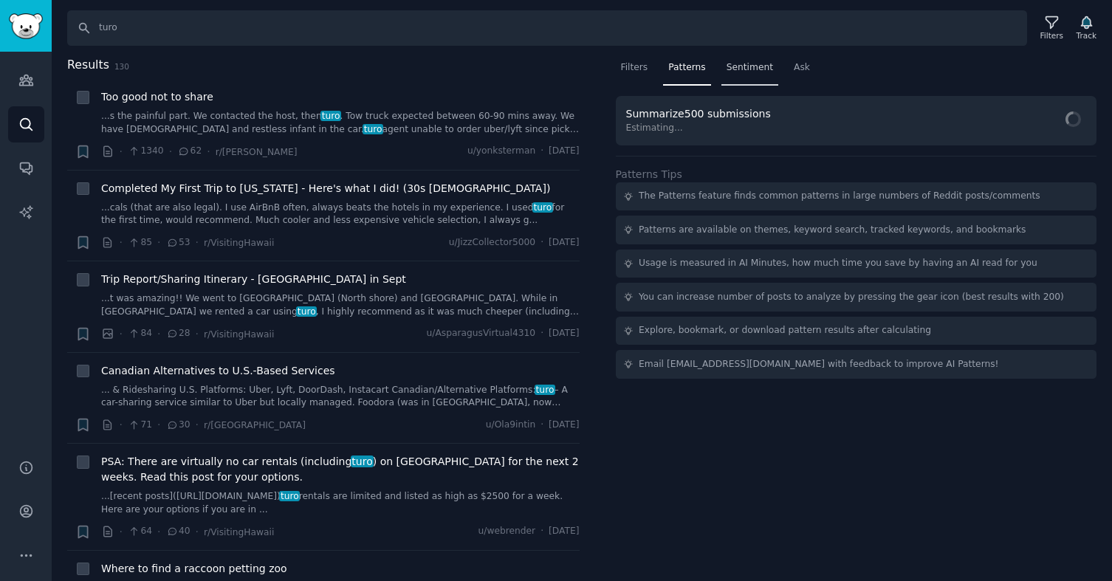
click at [733, 71] on span "Sentiment" at bounding box center [750, 67] width 47 height 13
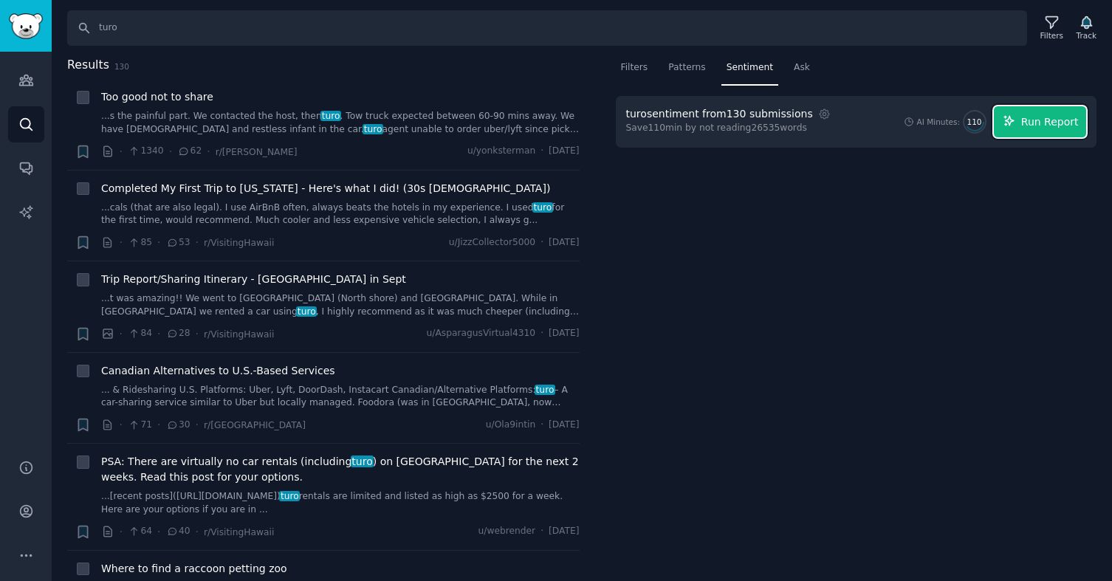
click at [1032, 126] on span "Run Report" at bounding box center [1050, 122] width 58 height 16
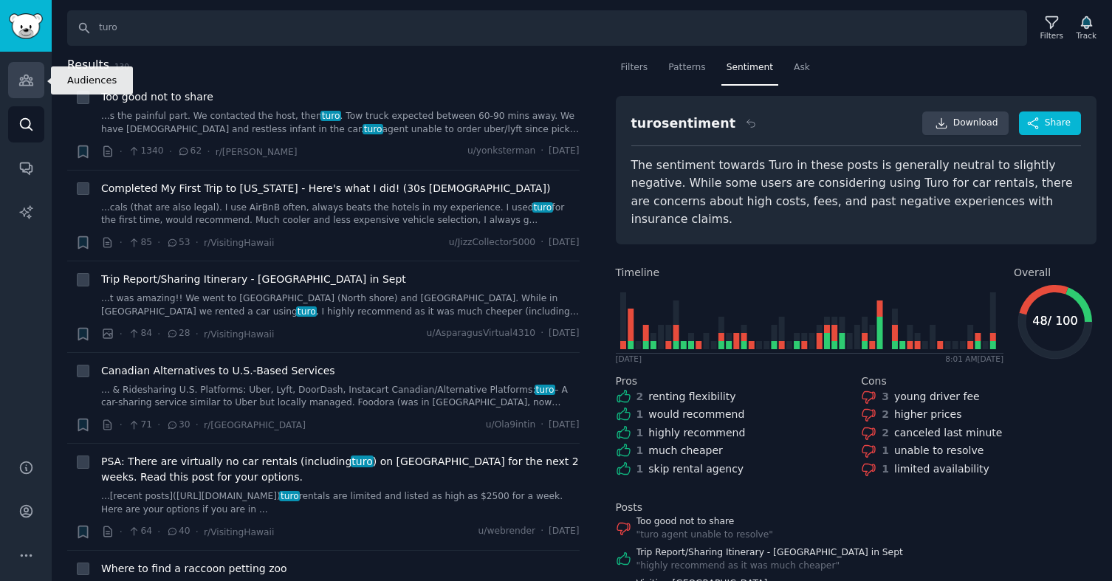
click at [20, 83] on icon "Sidebar" at bounding box center [25, 80] width 13 height 10
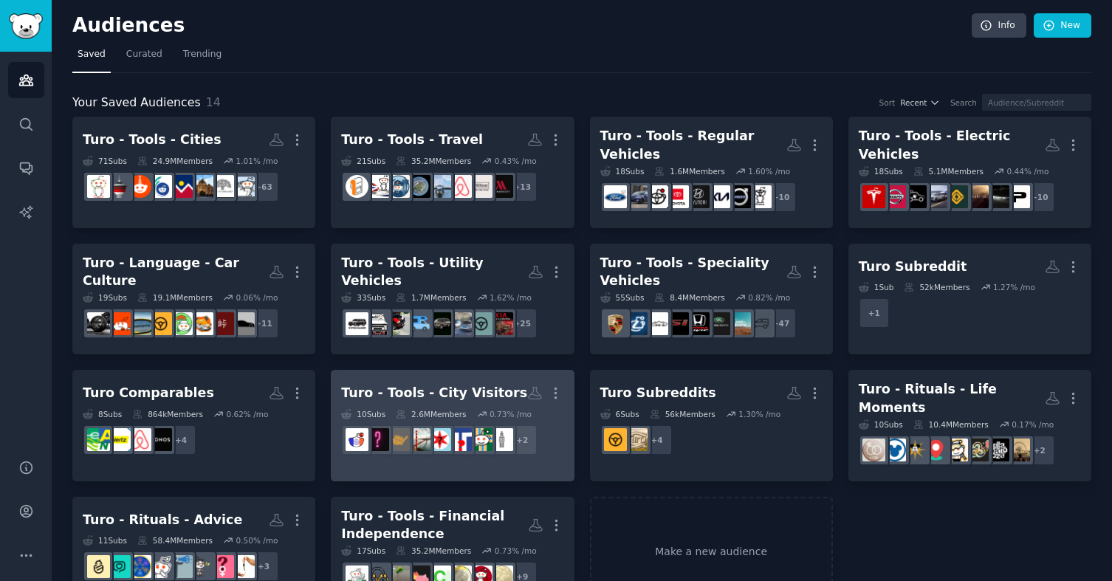
click at [449, 387] on div "Turo - Tools - City Visitors" at bounding box center [434, 393] width 186 height 18
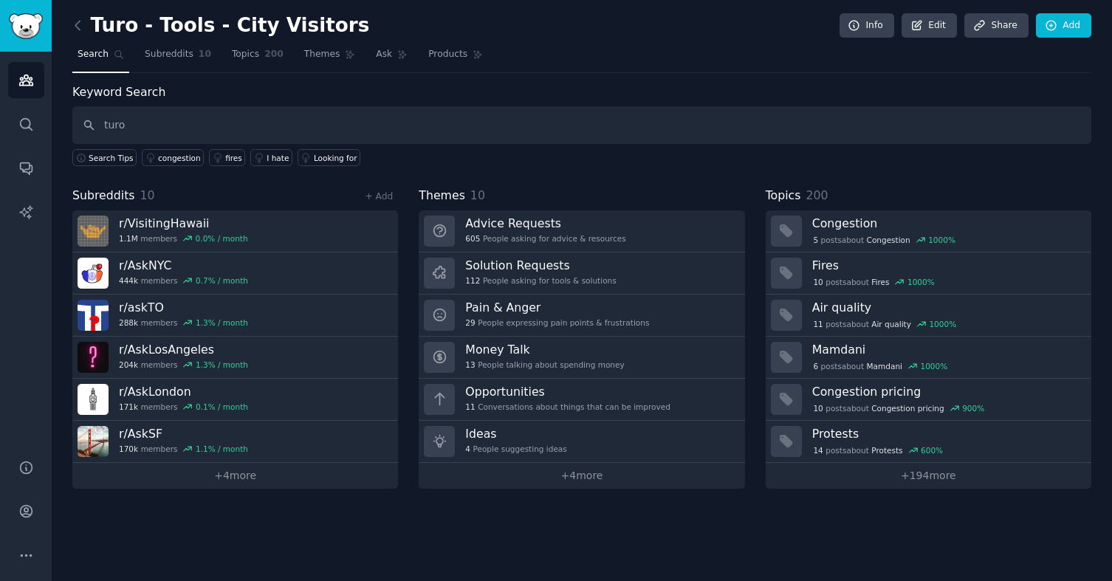
type input "turo"
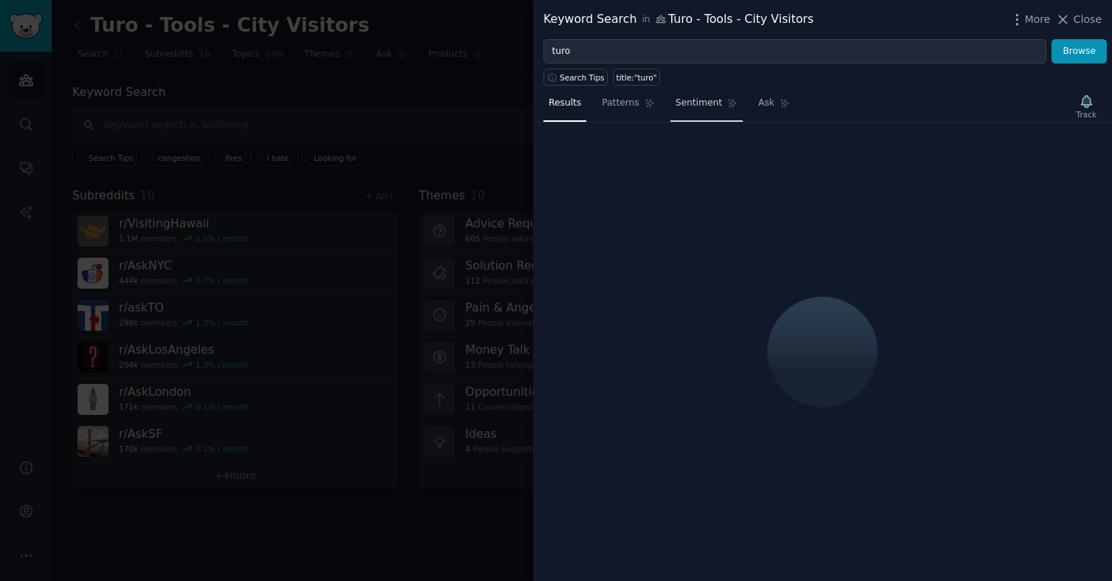
click at [696, 107] on span "Sentiment" at bounding box center [699, 103] width 47 height 13
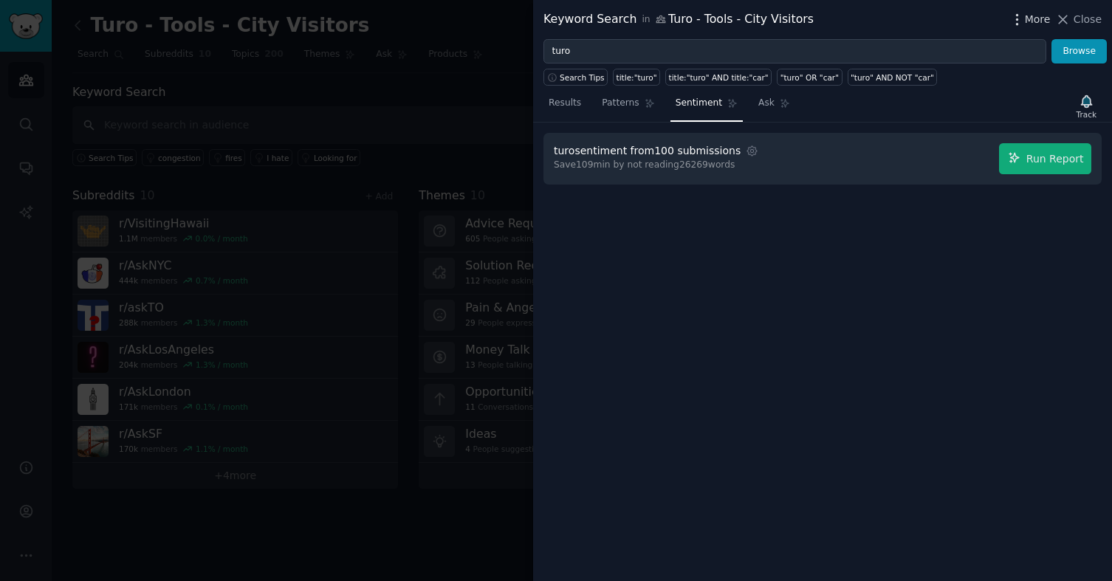
click at [1024, 19] on icon "button" at bounding box center [1018, 20] width 16 height 16
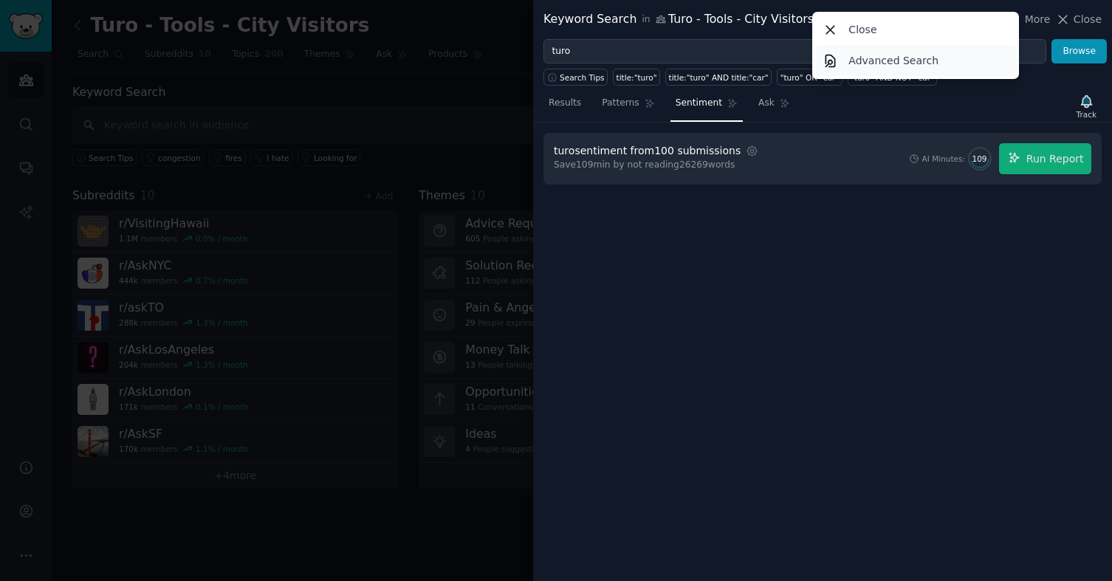
click at [922, 55] on p "Advanced Search" at bounding box center [894, 61] width 90 height 16
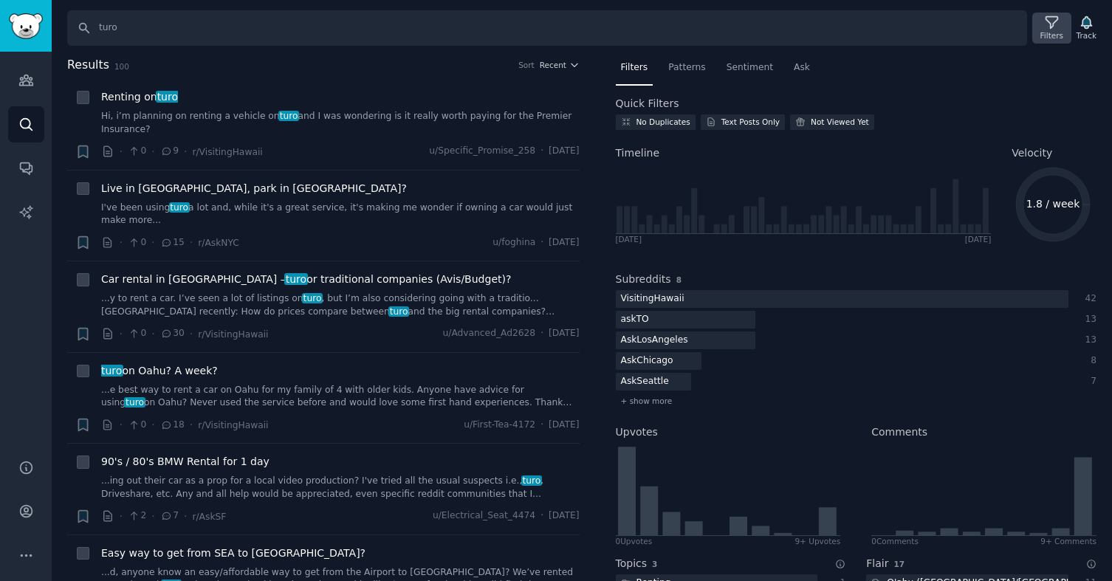
click at [1049, 32] on div "Filters" at bounding box center [1052, 35] width 23 height 10
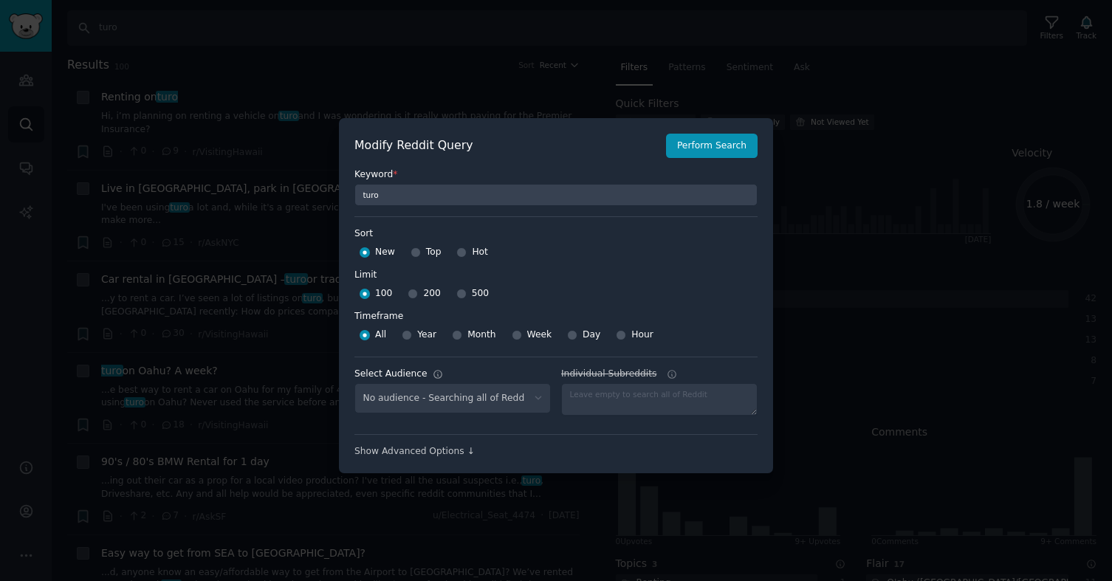
select select "794abbd8ff"
click at [456, 292] on input "500" at bounding box center [461, 294] width 10 height 10
radio input "true"
click at [408, 334] on input "Year" at bounding box center [407, 335] width 10 height 10
radio input "true"
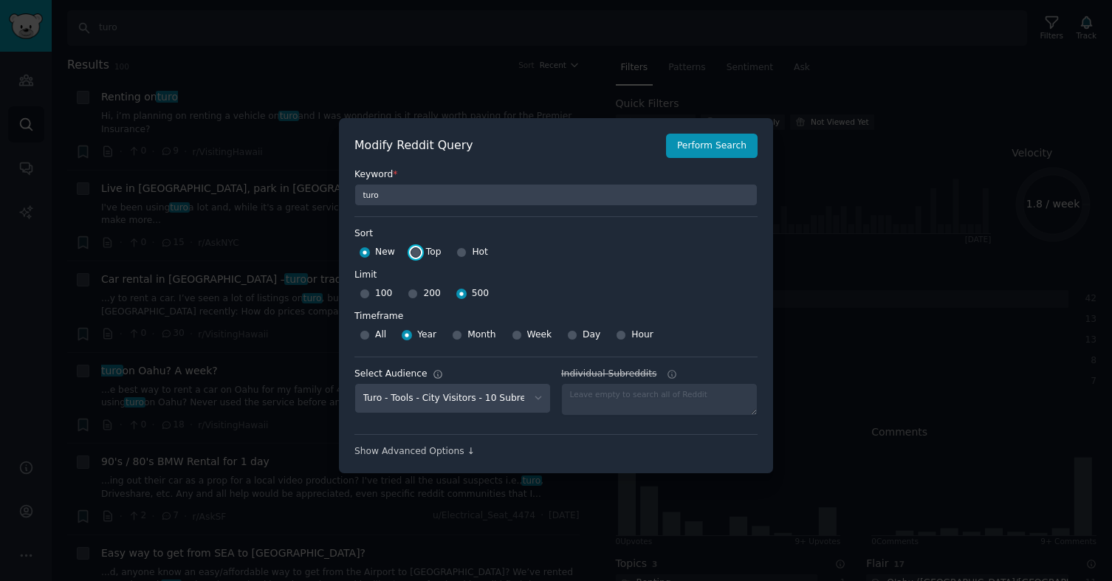
click at [414, 255] on input "Top" at bounding box center [416, 252] width 10 height 10
radio input "true"
click at [687, 154] on button "Perform Search" at bounding box center [712, 146] width 92 height 25
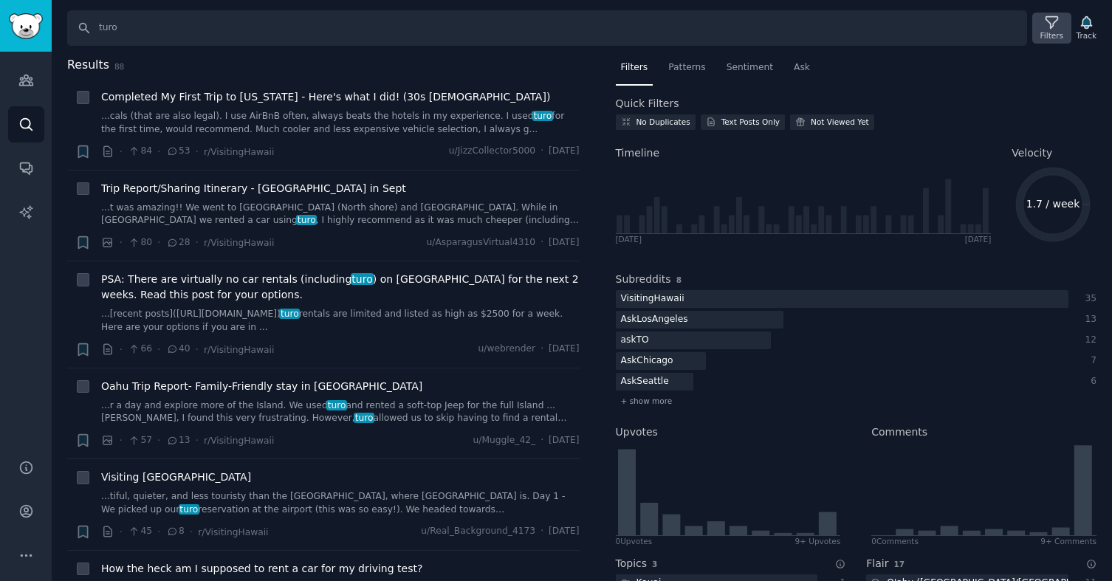
click at [1056, 24] on icon at bounding box center [1052, 23] width 16 height 16
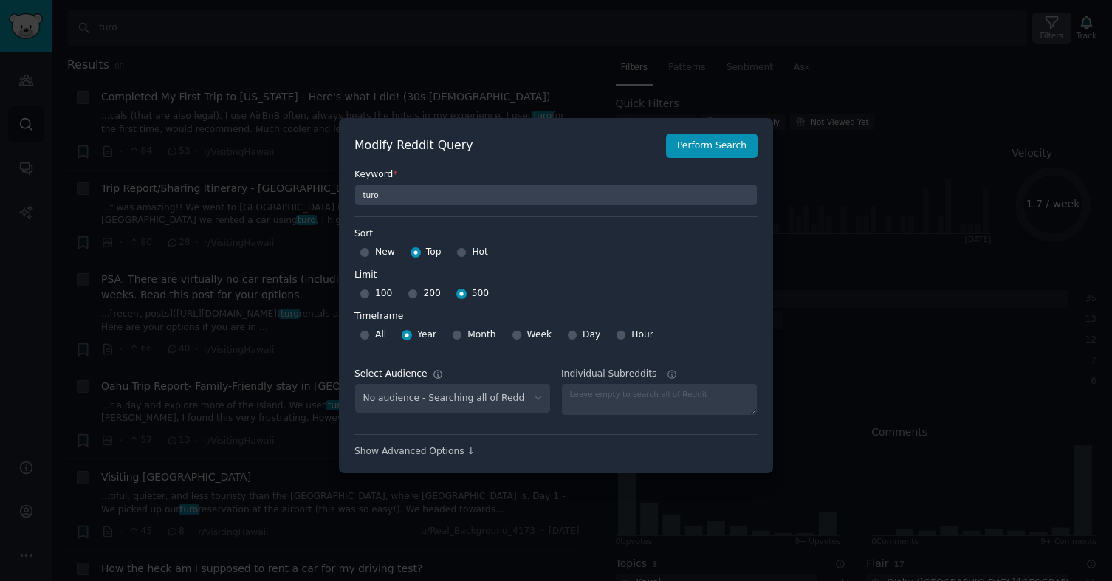
select select "794abbd8ff"
click at [870, 114] on div at bounding box center [556, 290] width 1112 height 581
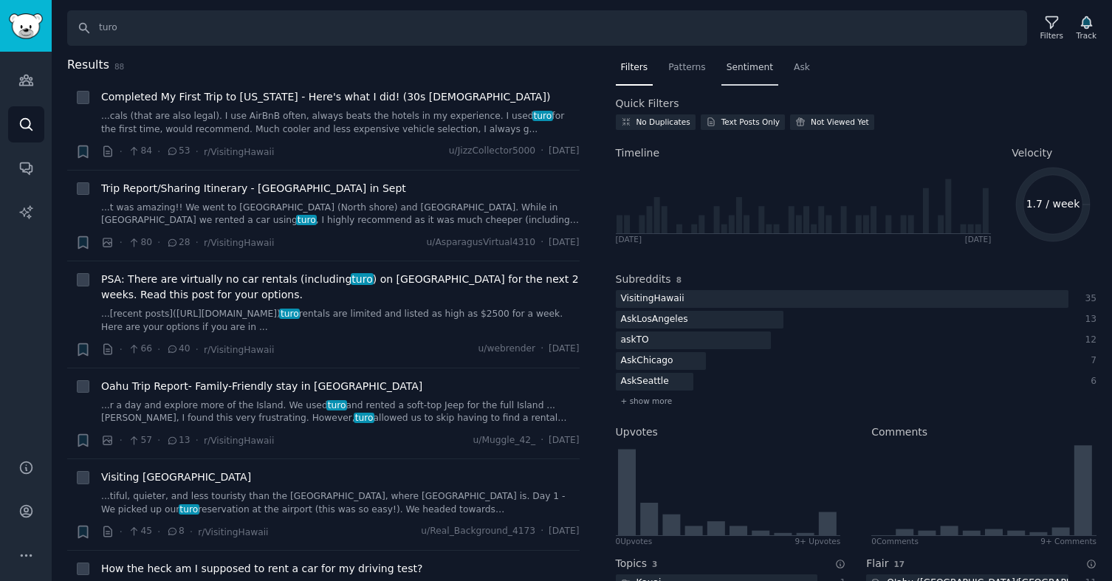
click at [736, 76] on div "Sentiment" at bounding box center [750, 71] width 57 height 30
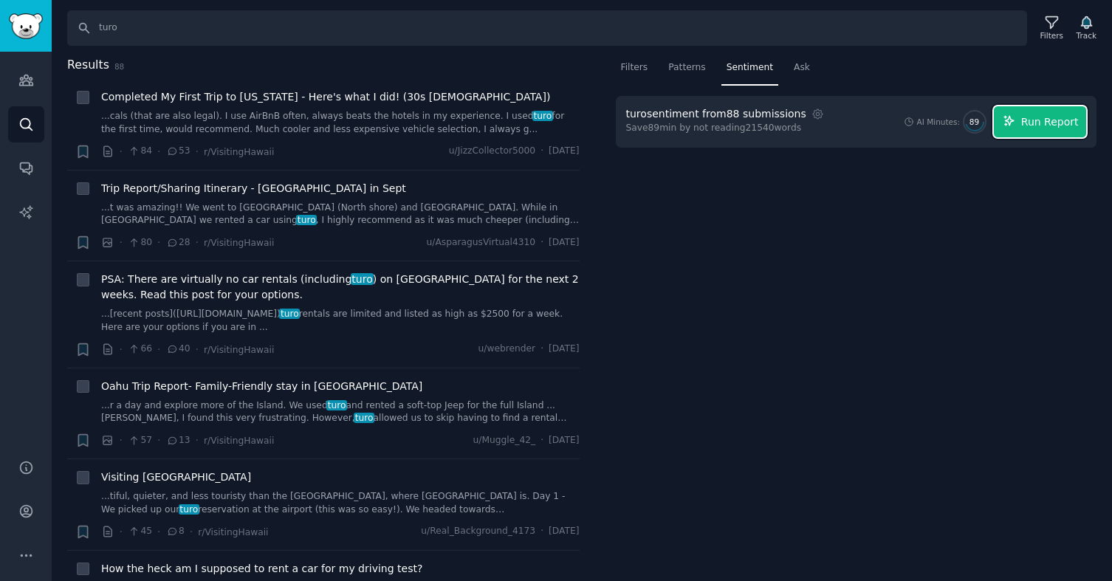
click at [1050, 124] on span "Run Report" at bounding box center [1050, 122] width 58 height 16
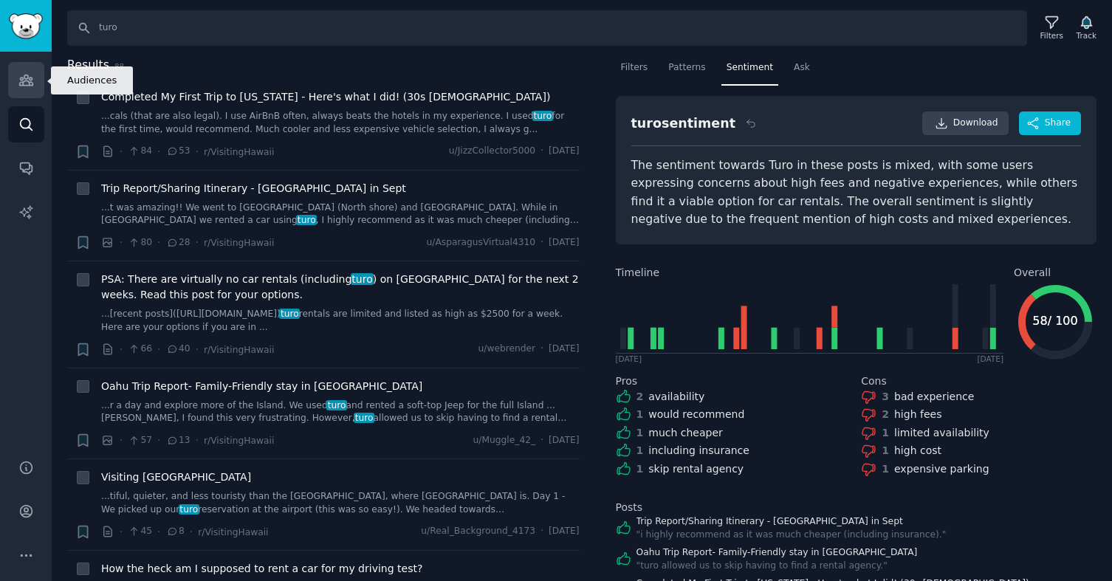
click at [28, 79] on icon "Sidebar" at bounding box center [26, 80] width 16 height 16
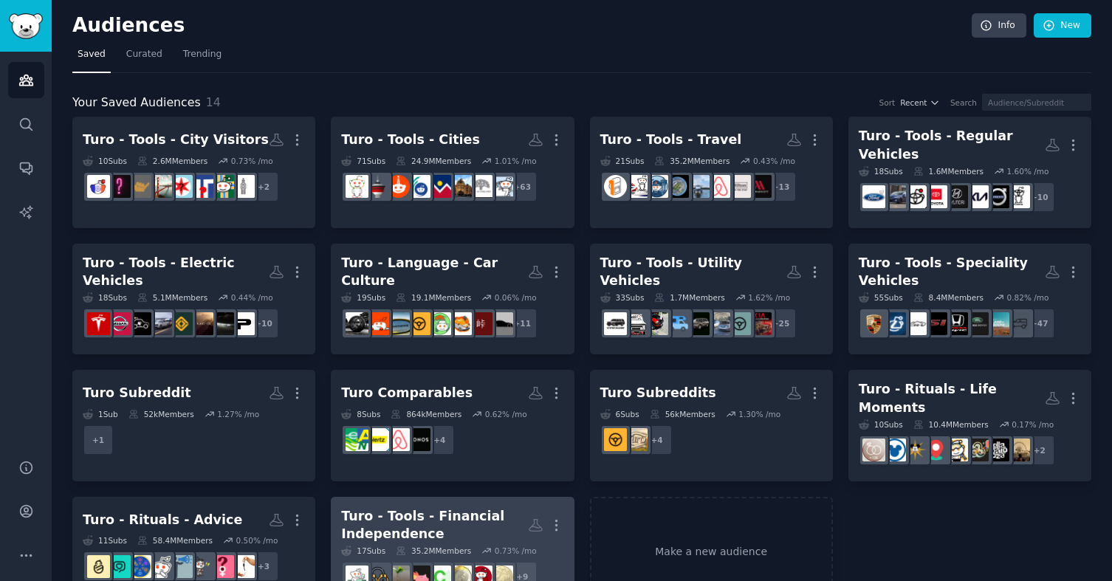
click at [428, 509] on div "Turo - Tools - Financial Independence" at bounding box center [434, 525] width 186 height 36
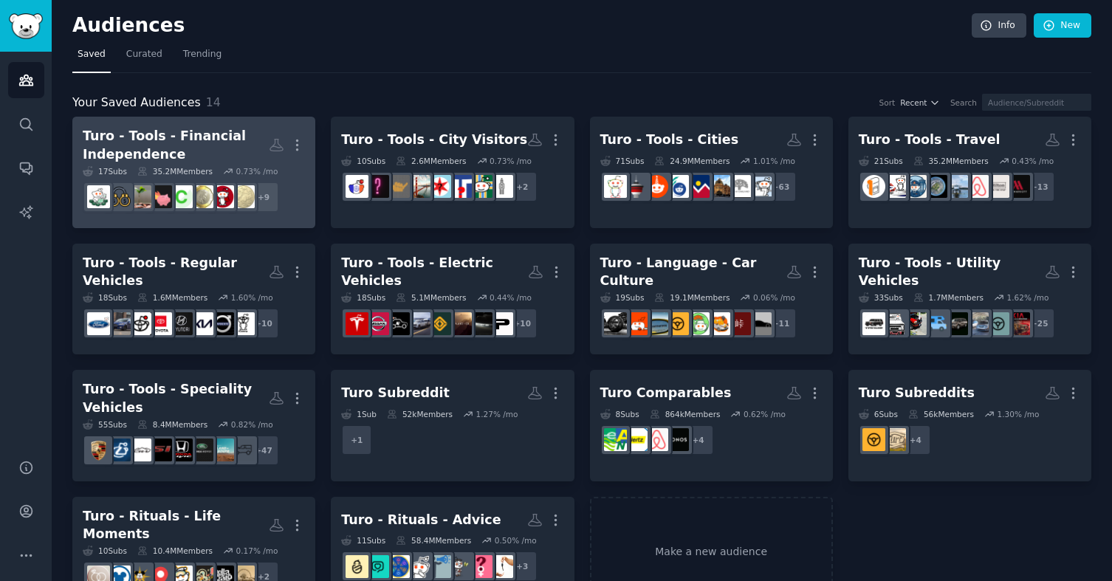
click at [235, 149] on div "Turo - Tools - Financial Independence" at bounding box center [176, 145] width 186 height 36
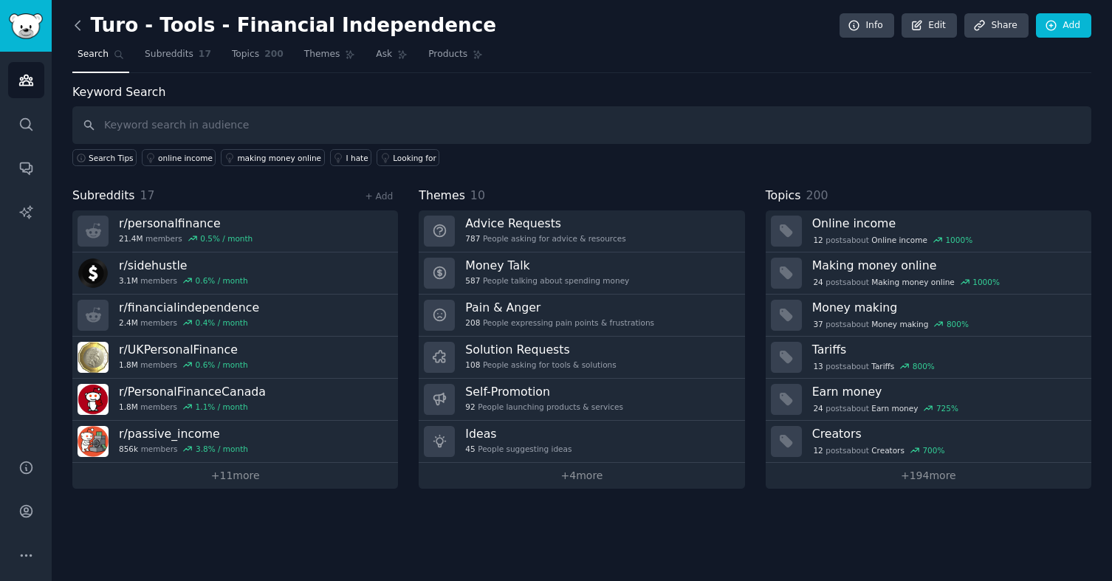
click at [77, 24] on icon at bounding box center [78, 26] width 16 height 16
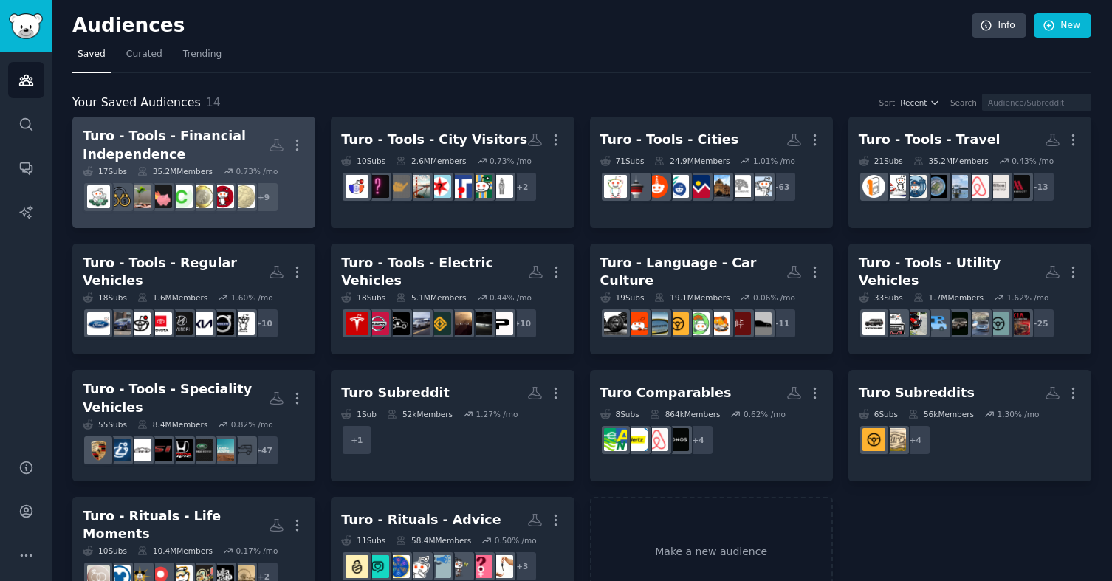
click at [238, 137] on div "Turo - Tools - Financial Independence" at bounding box center [176, 145] width 186 height 36
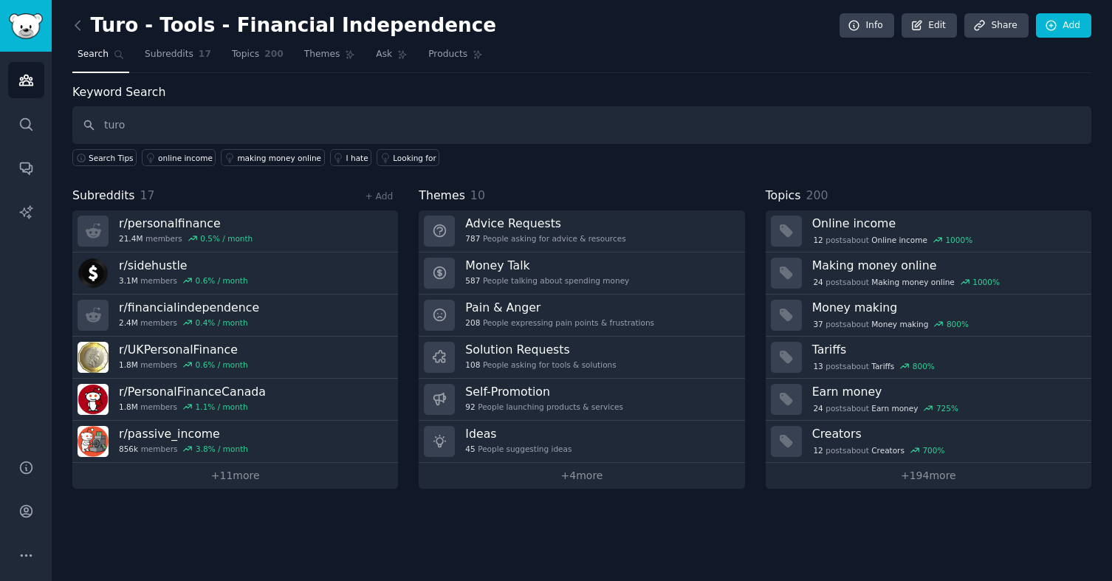
type input "turo"
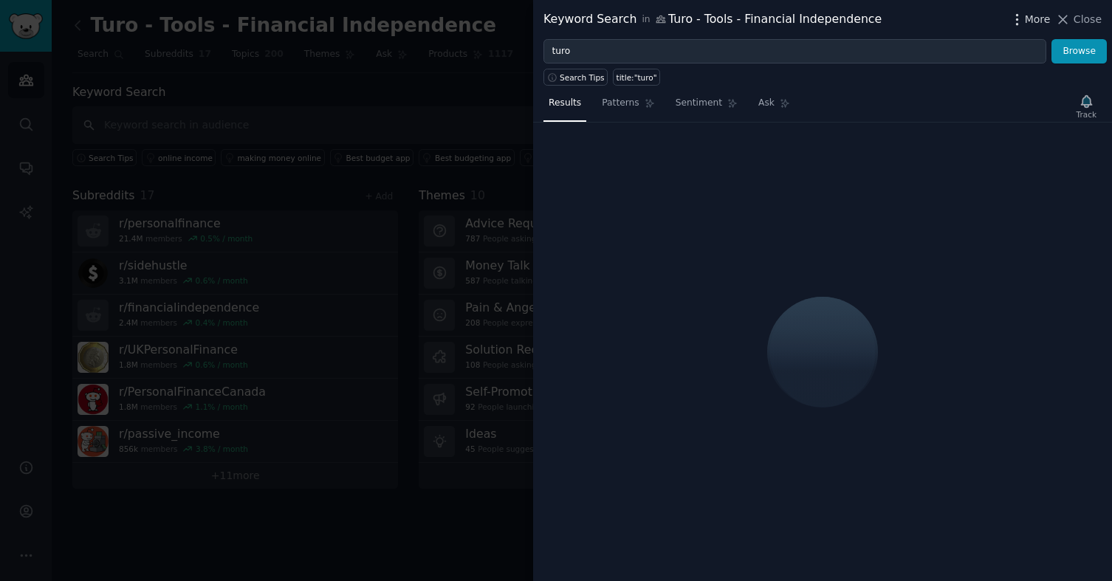
click at [1031, 21] on span "More" at bounding box center [1038, 20] width 26 height 16
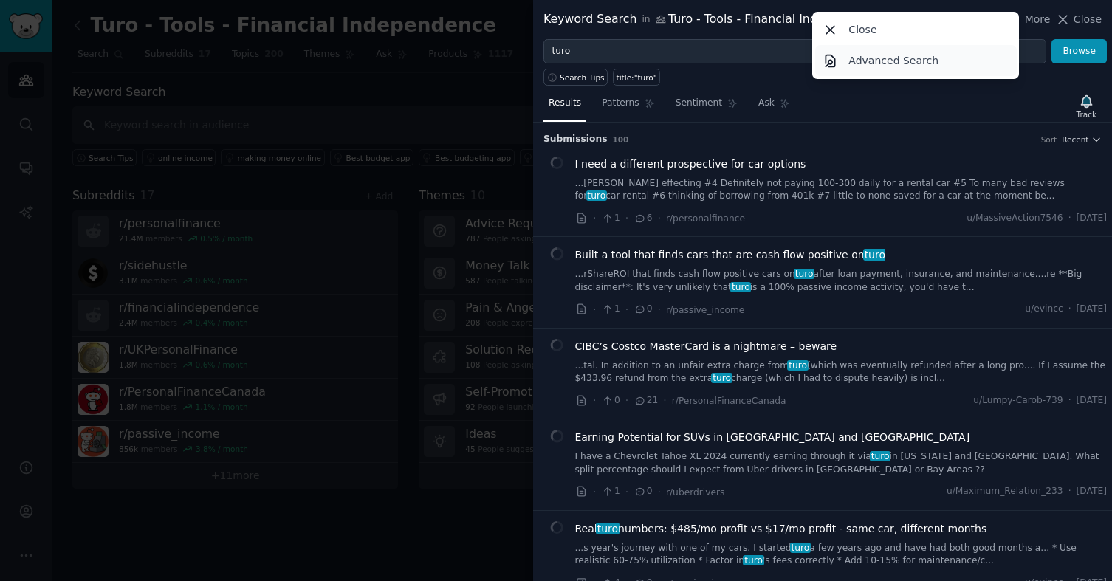
click at [947, 61] on link "Advanced Search" at bounding box center [916, 60] width 202 height 31
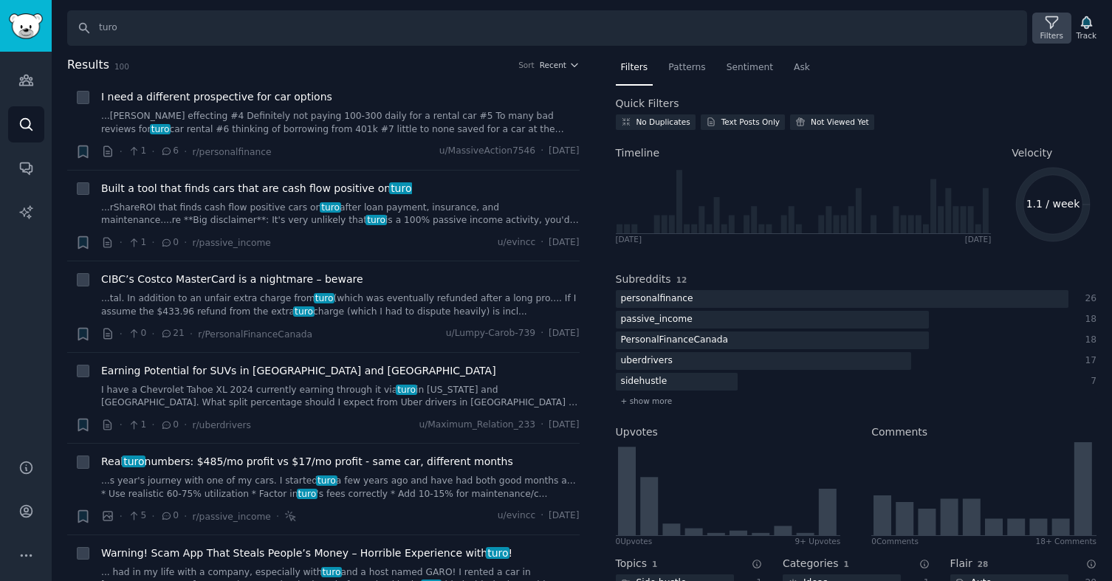
click at [1038, 29] on div "Filters" at bounding box center [1051, 28] width 38 height 31
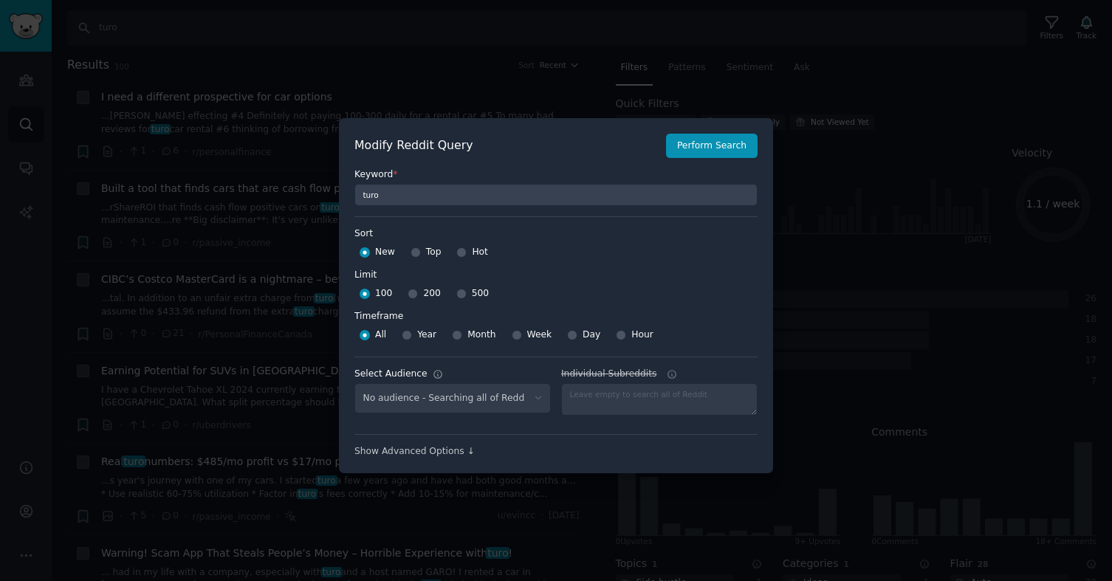
select select "a4b0afed70"
click at [415, 252] on input "Top" at bounding box center [416, 252] width 10 height 10
radio input "true"
click at [457, 290] on input "500" at bounding box center [461, 294] width 10 height 10
radio input "true"
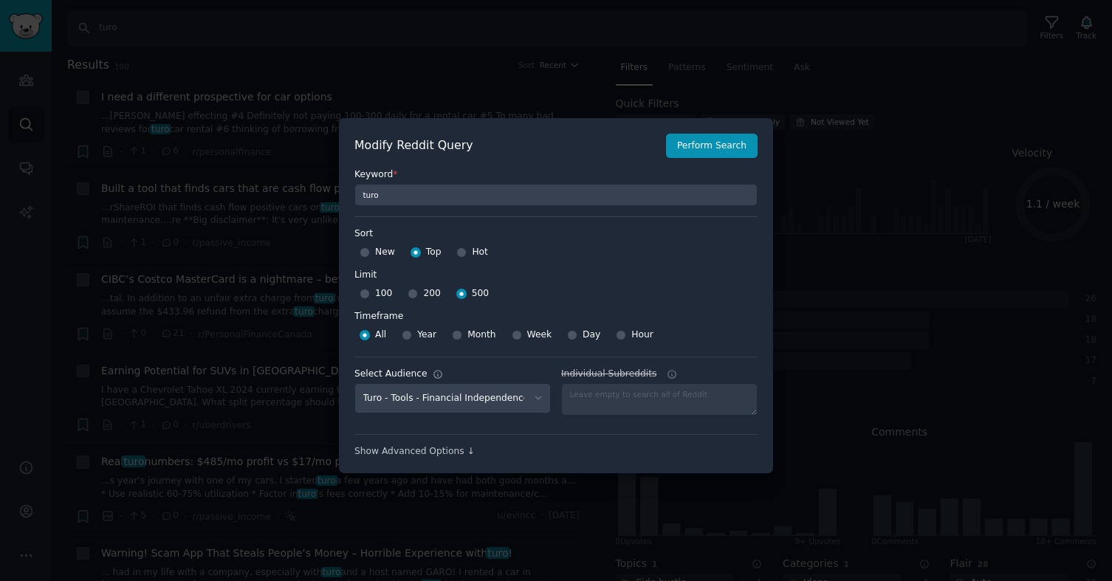
click at [410, 332] on div at bounding box center [407, 335] width 10 height 13
click at [405, 335] on input "Year" at bounding box center [407, 335] width 10 height 10
radio input "true"
click at [702, 148] on button "Perform Search" at bounding box center [712, 146] width 92 height 25
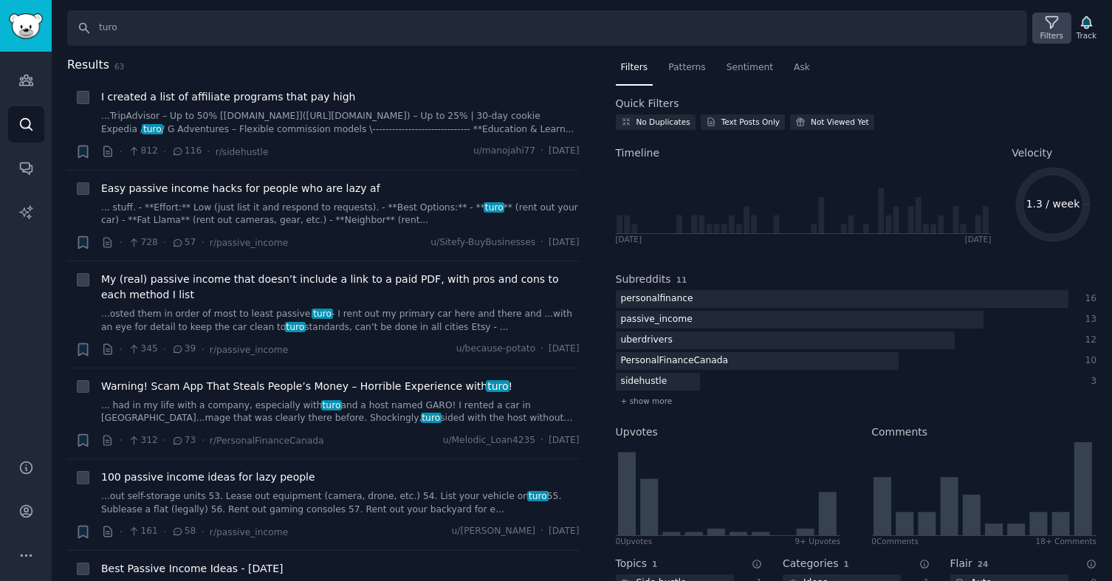
click at [1041, 33] on div "Filters" at bounding box center [1052, 35] width 23 height 10
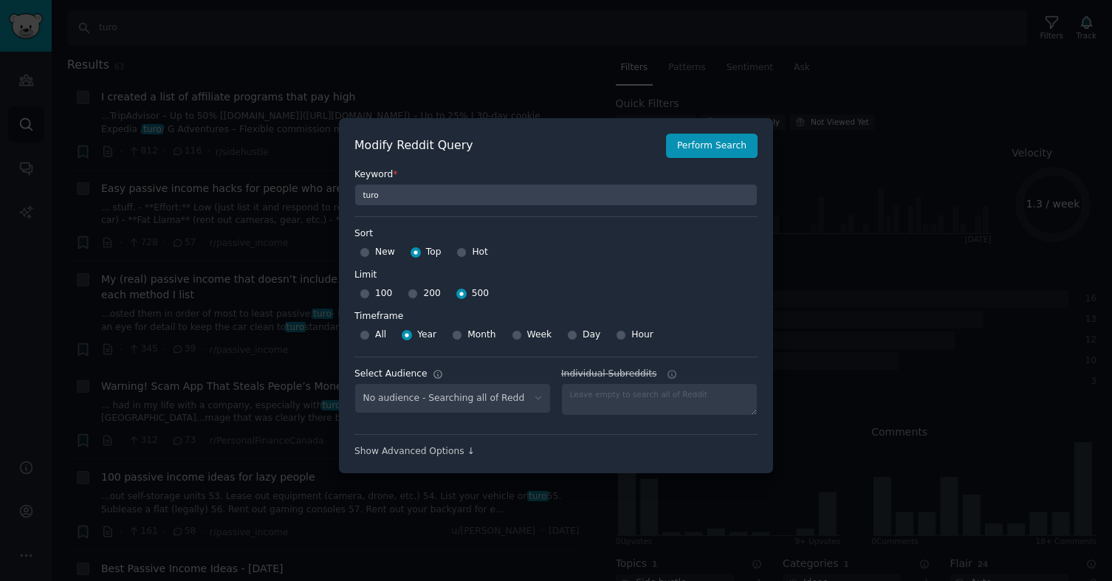
select select "a4b0afed70"
click at [744, 137] on button "Perform Search" at bounding box center [712, 146] width 92 height 25
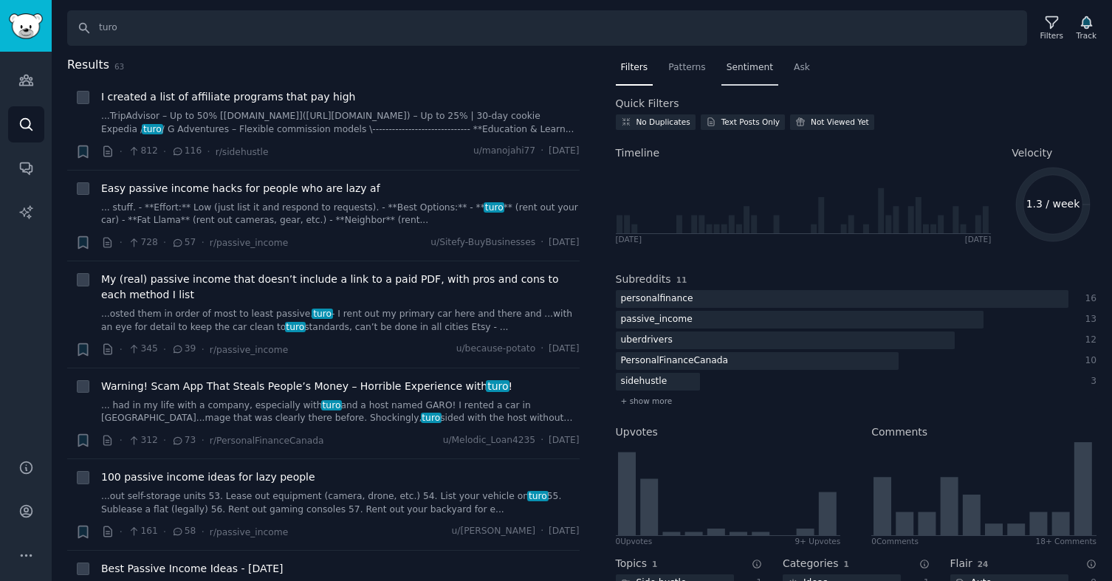
click at [756, 66] on span "Sentiment" at bounding box center [750, 67] width 47 height 13
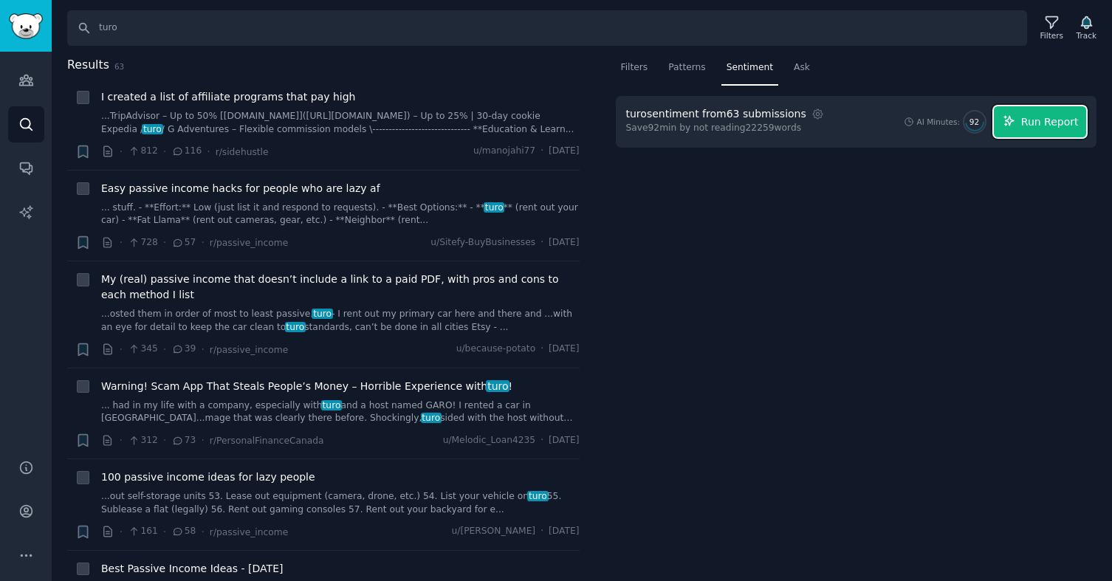
click at [1055, 126] on span "Run Report" at bounding box center [1050, 122] width 58 height 16
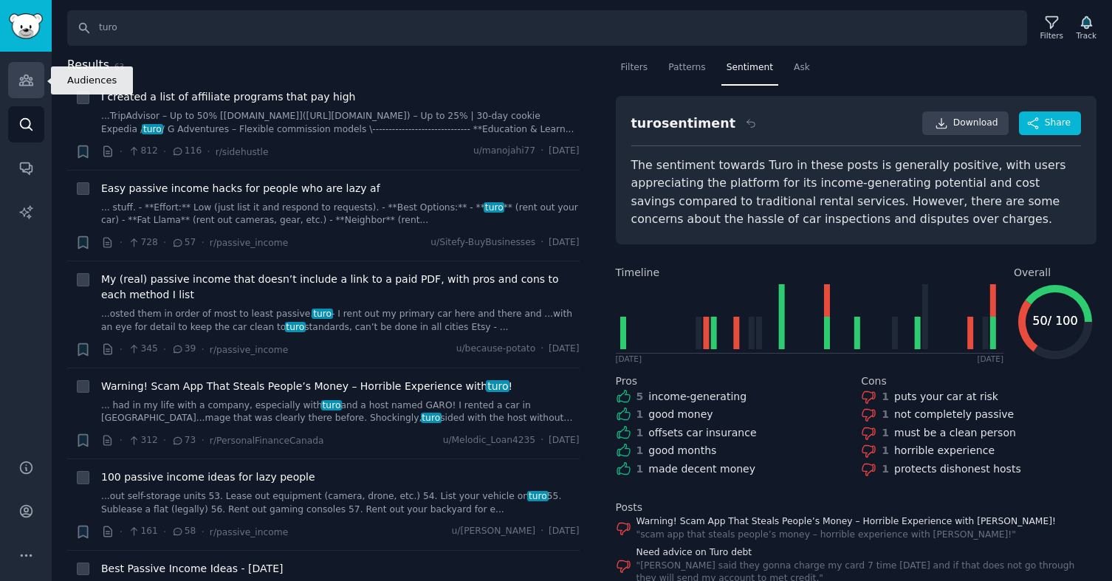
click at [19, 81] on icon "Sidebar" at bounding box center [26, 80] width 16 height 16
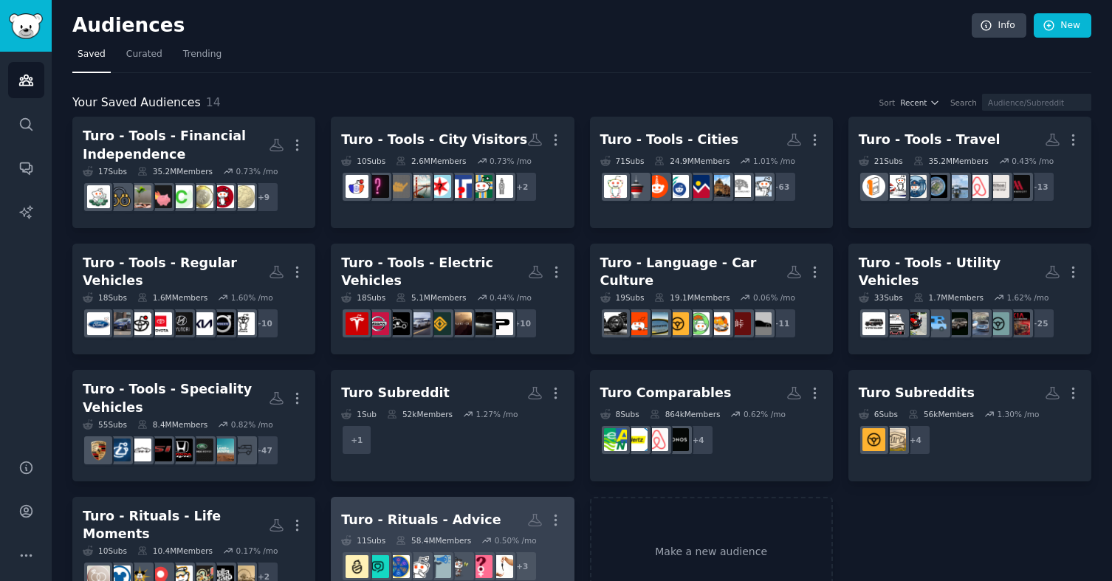
click at [432, 511] on div "Turo - Rituals - Advice" at bounding box center [421, 520] width 160 height 18
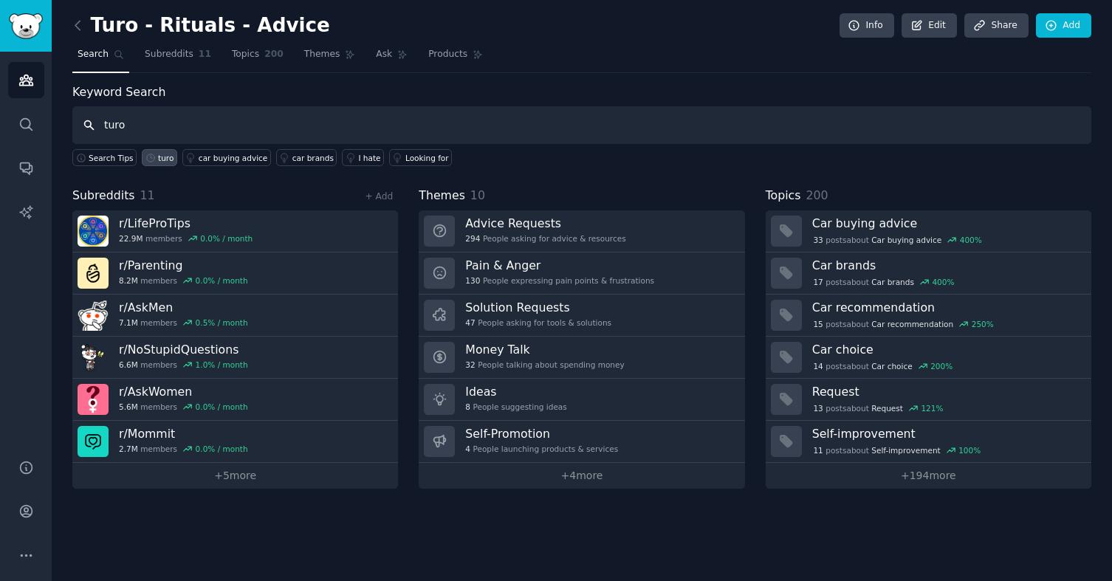
type input "turo"
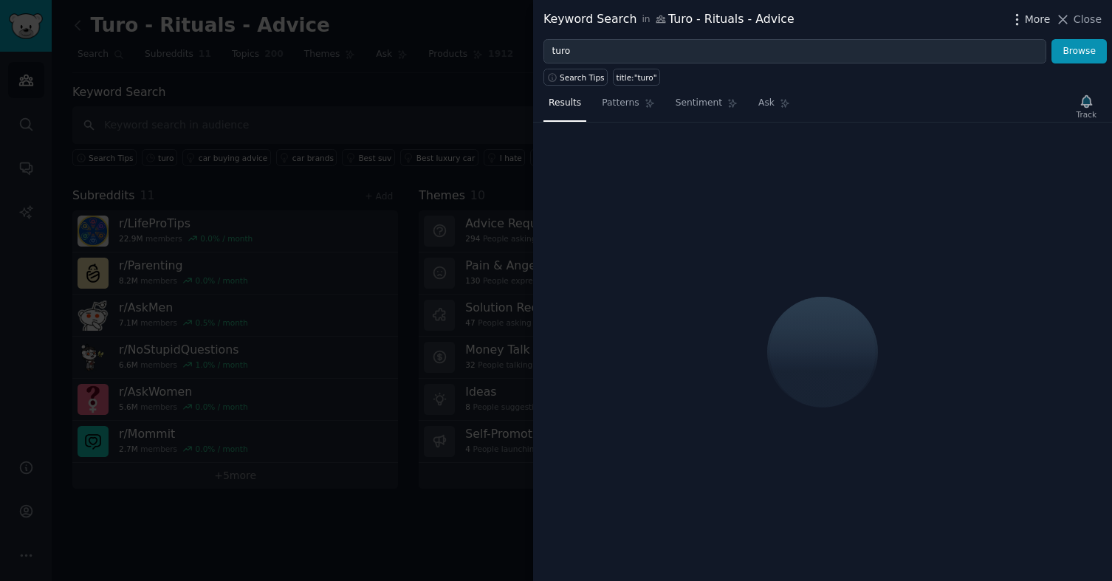
click at [1018, 19] on icon "button" at bounding box center [1016, 19] width 1 height 10
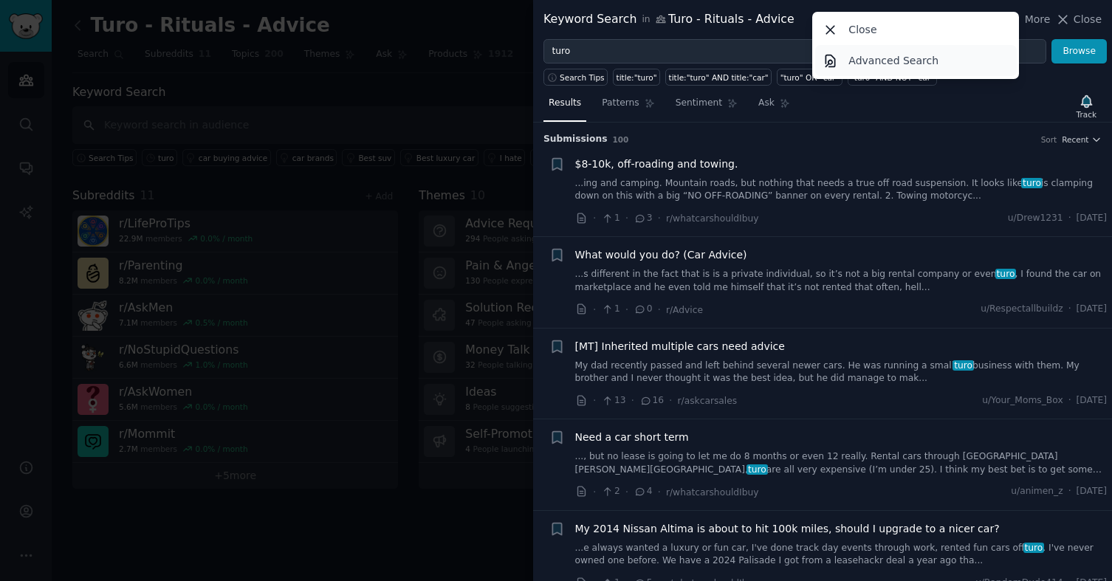
click at [868, 62] on p "Advanced Search" at bounding box center [894, 61] width 90 height 16
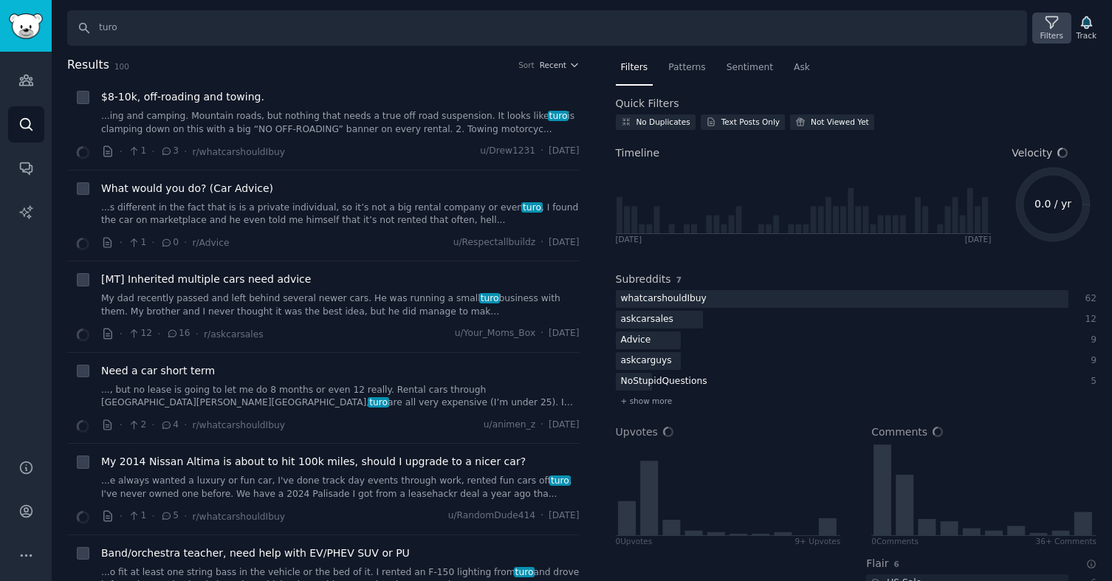
click at [1055, 30] on div "Filters" at bounding box center [1052, 35] width 23 height 10
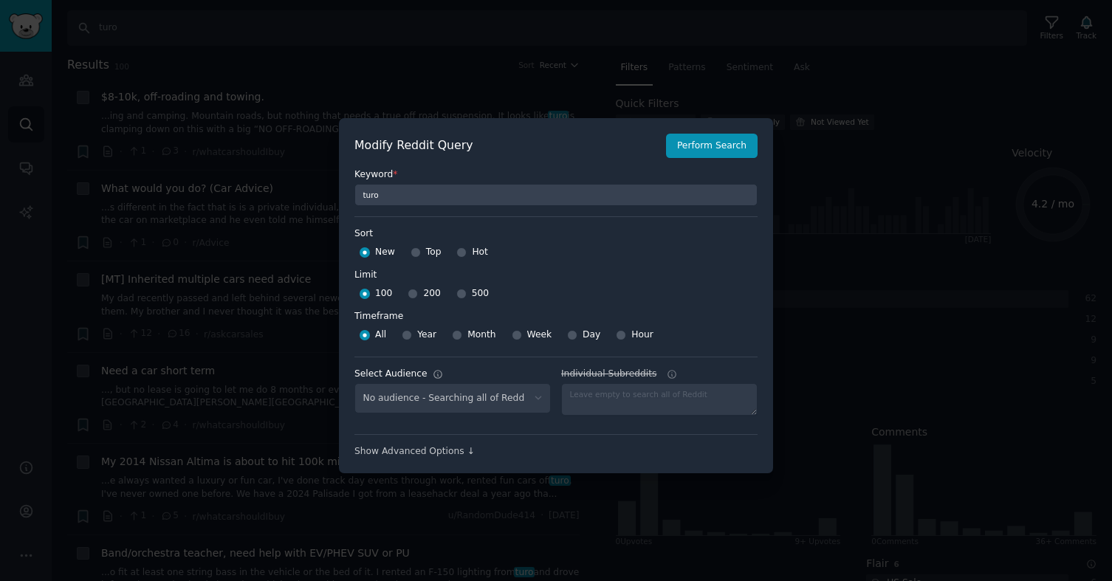
click at [422, 256] on div "Top" at bounding box center [426, 253] width 31 height 24
select select "f878263481"
click at [415, 251] on input "Top" at bounding box center [416, 252] width 10 height 10
radio input "true"
click at [472, 297] on span "500" at bounding box center [480, 293] width 17 height 13
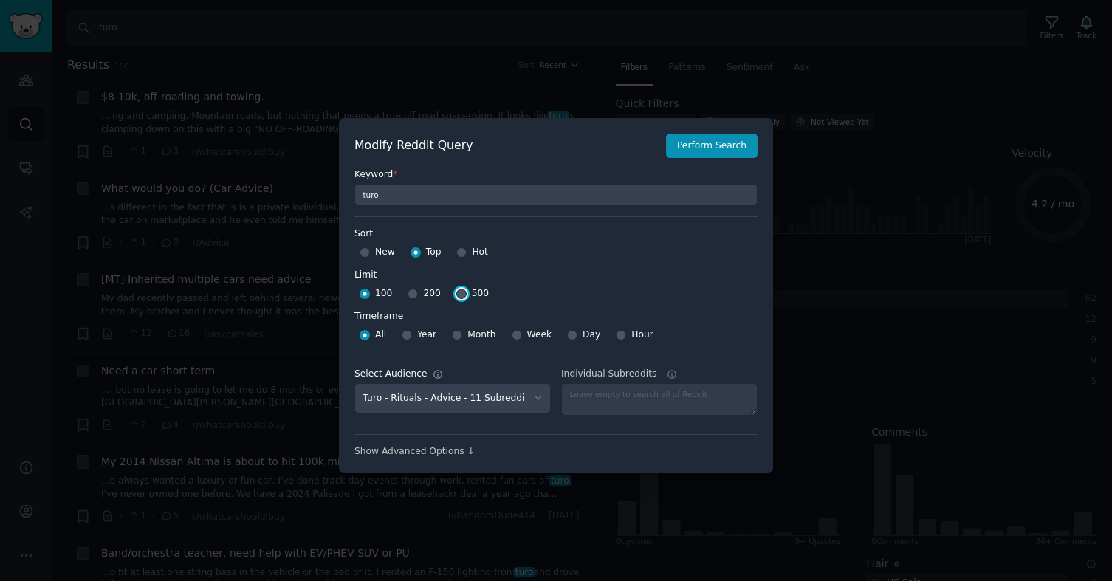
click at [467, 297] on input "500" at bounding box center [461, 294] width 10 height 10
radio input "true"
click at [406, 334] on input "Year" at bounding box center [407, 335] width 10 height 10
radio input "true"
click at [703, 137] on button "Perform Search" at bounding box center [712, 146] width 92 height 25
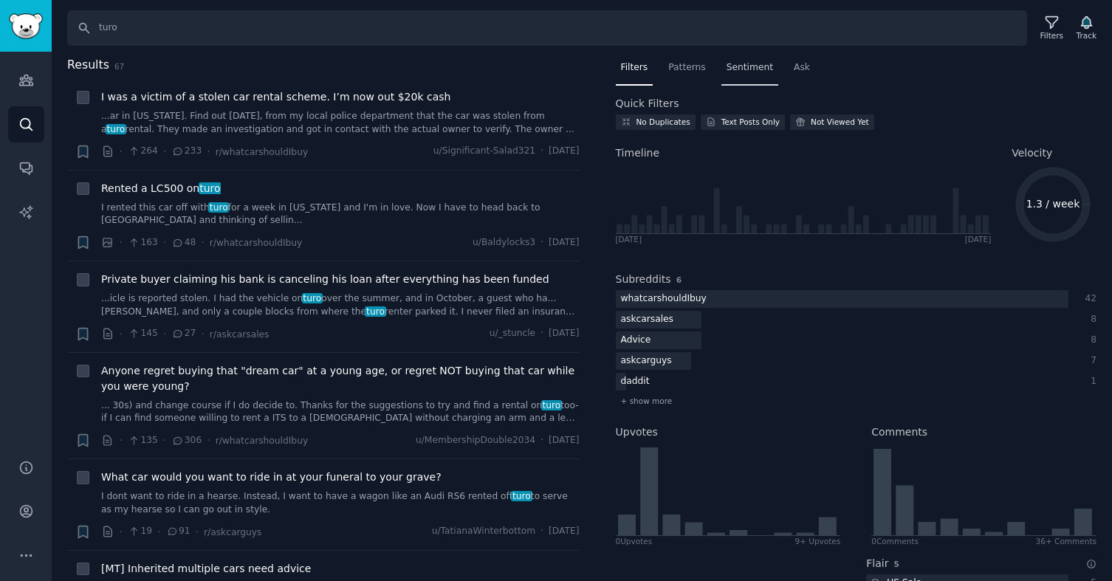
click at [730, 72] on span "Sentiment" at bounding box center [750, 67] width 47 height 13
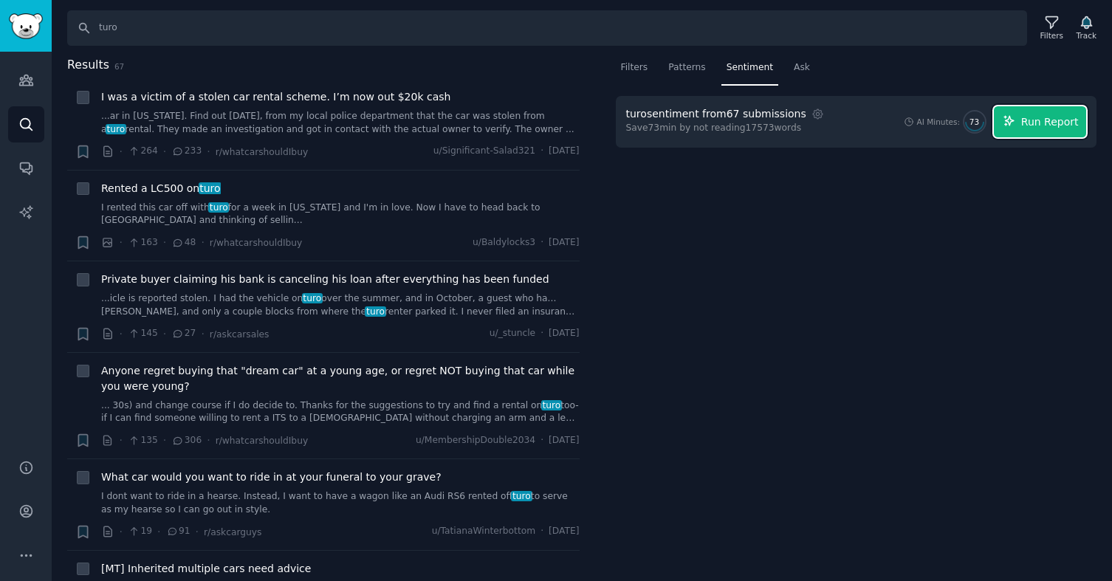
click at [1083, 117] on button "Run Report" at bounding box center [1040, 121] width 92 height 31
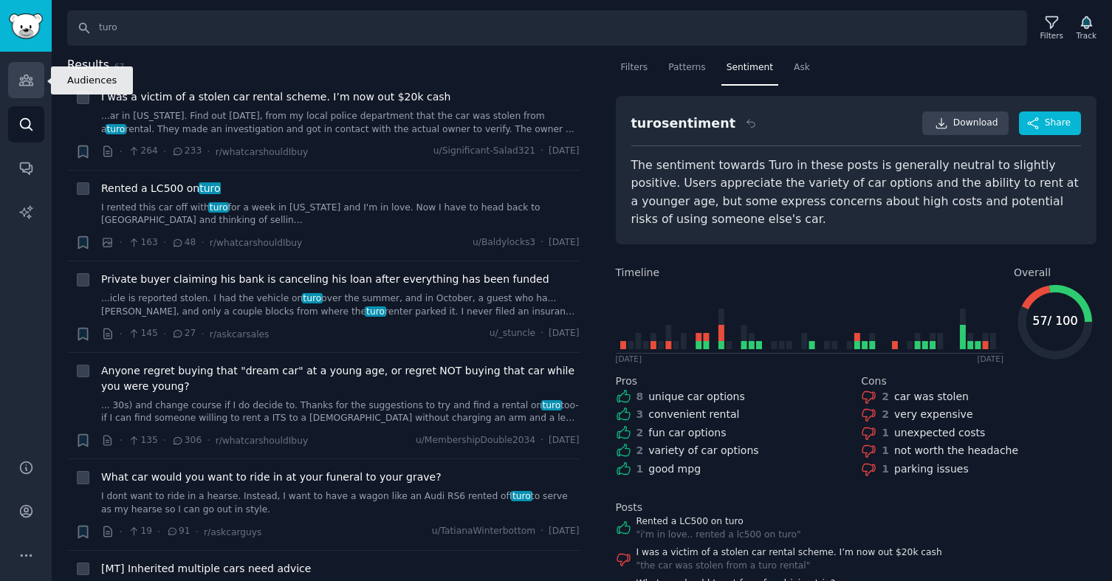
click at [34, 86] on link "Audiences" at bounding box center [26, 80] width 36 height 36
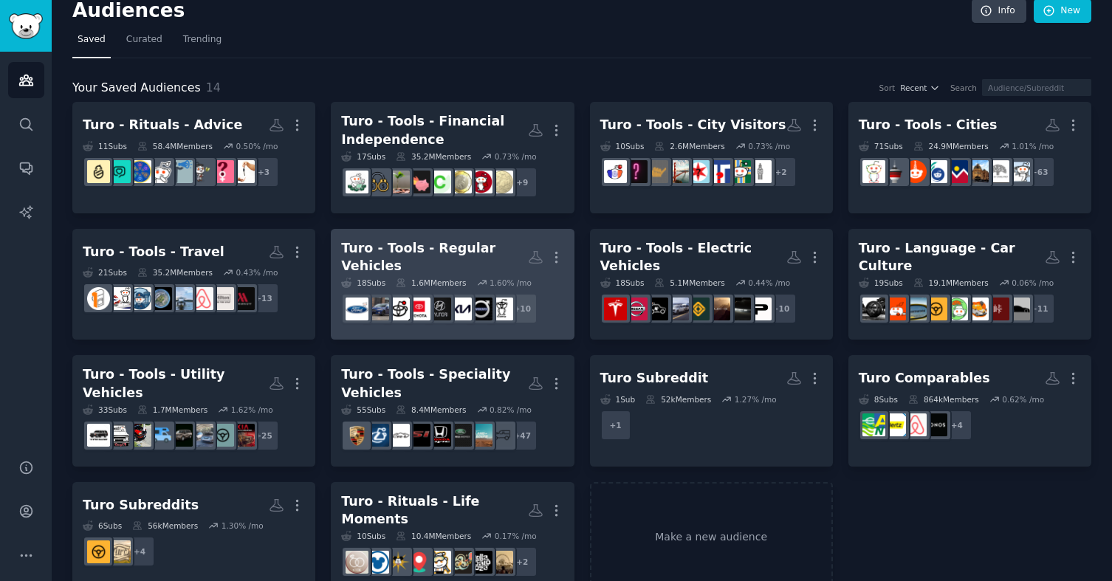
scroll to position [22, 0]
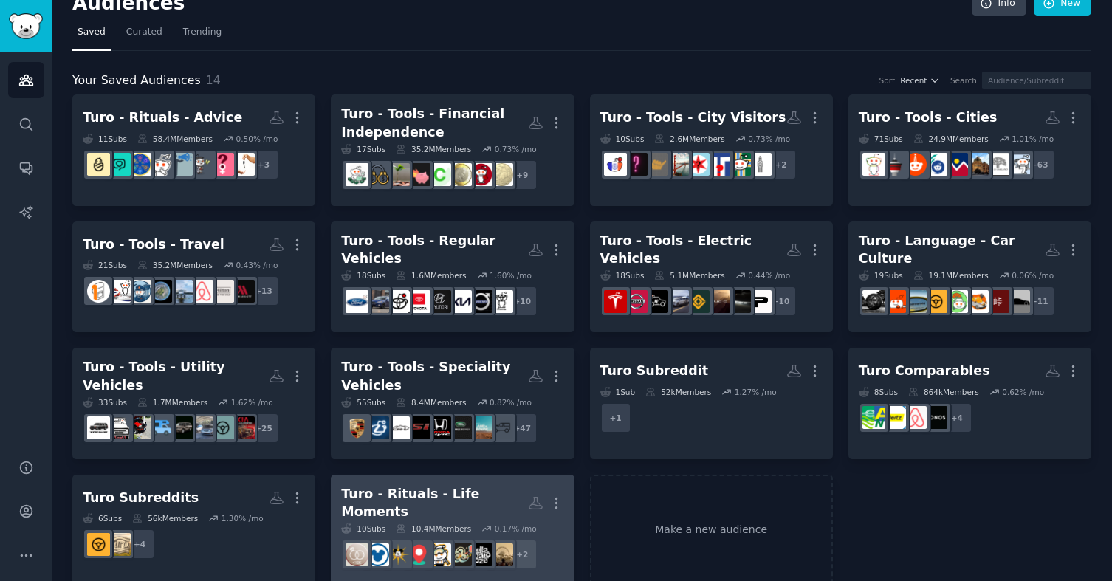
click at [387, 495] on div "Turo - Rituals - Life Moments" at bounding box center [434, 503] width 186 height 36
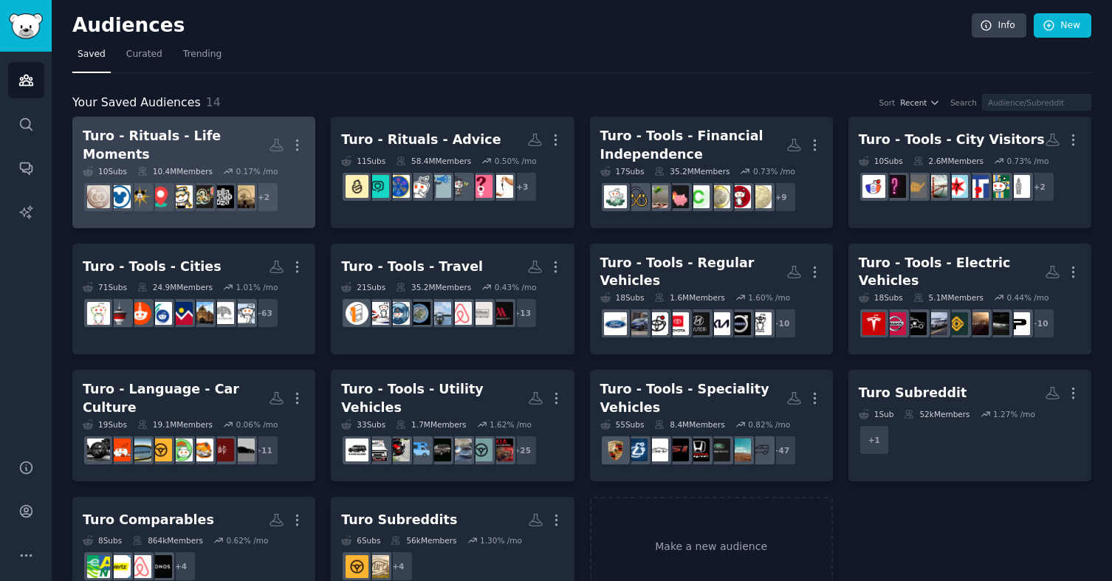
click at [246, 147] on div "Turo - Rituals - Life Moments" at bounding box center [176, 145] width 186 height 36
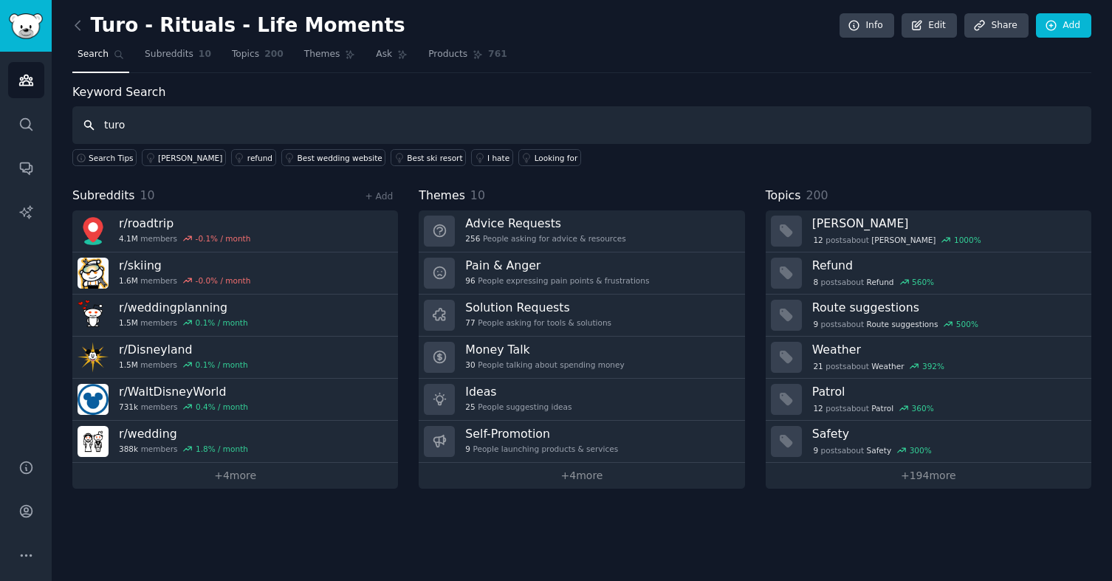
type input "turo"
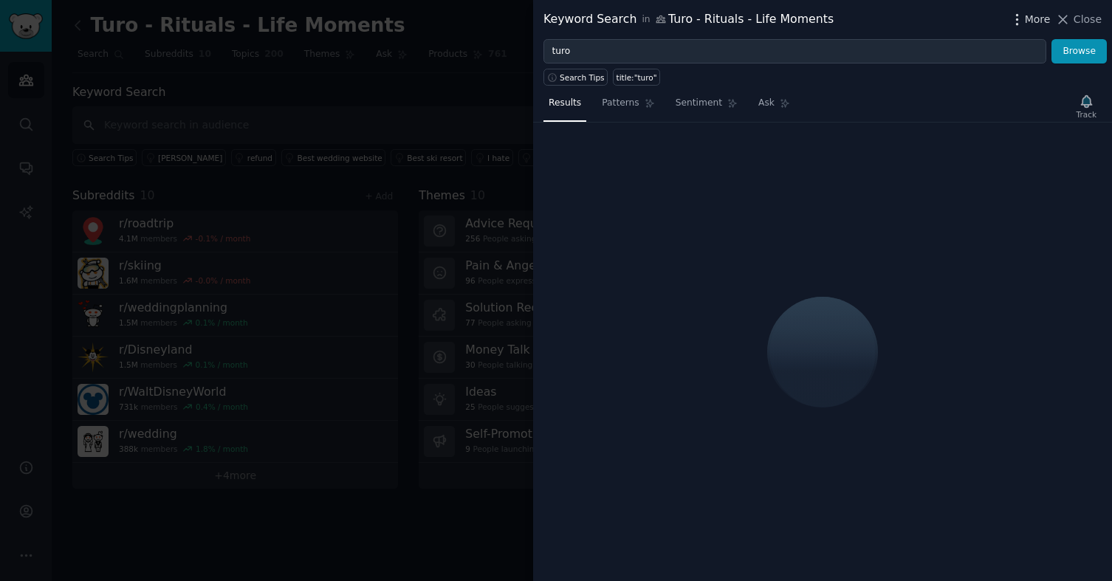
click at [1021, 22] on icon "button" at bounding box center [1018, 20] width 16 height 16
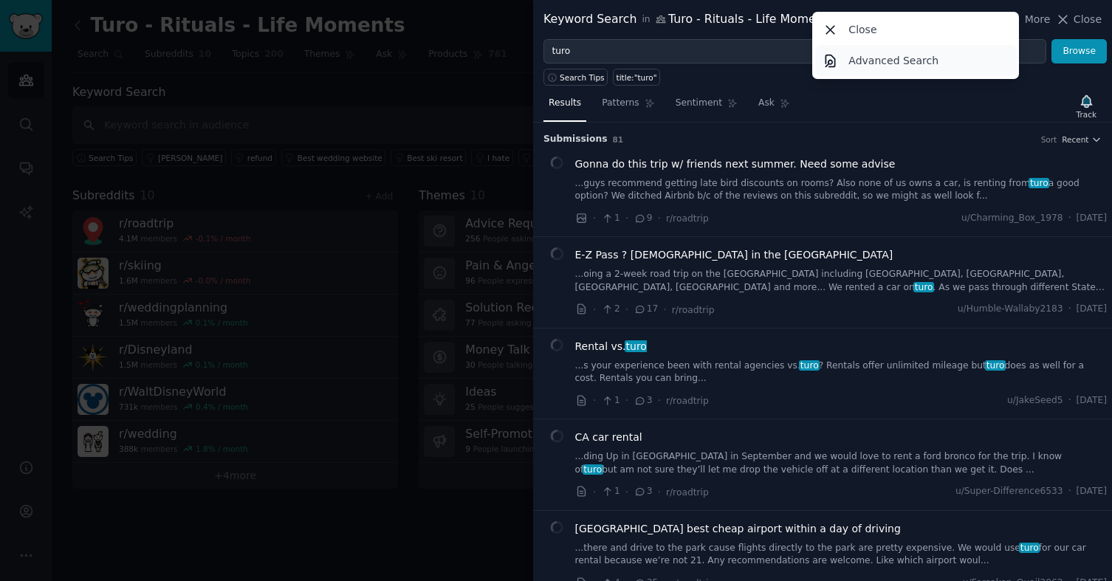
click at [957, 64] on link "Advanced Search" at bounding box center [916, 60] width 202 height 31
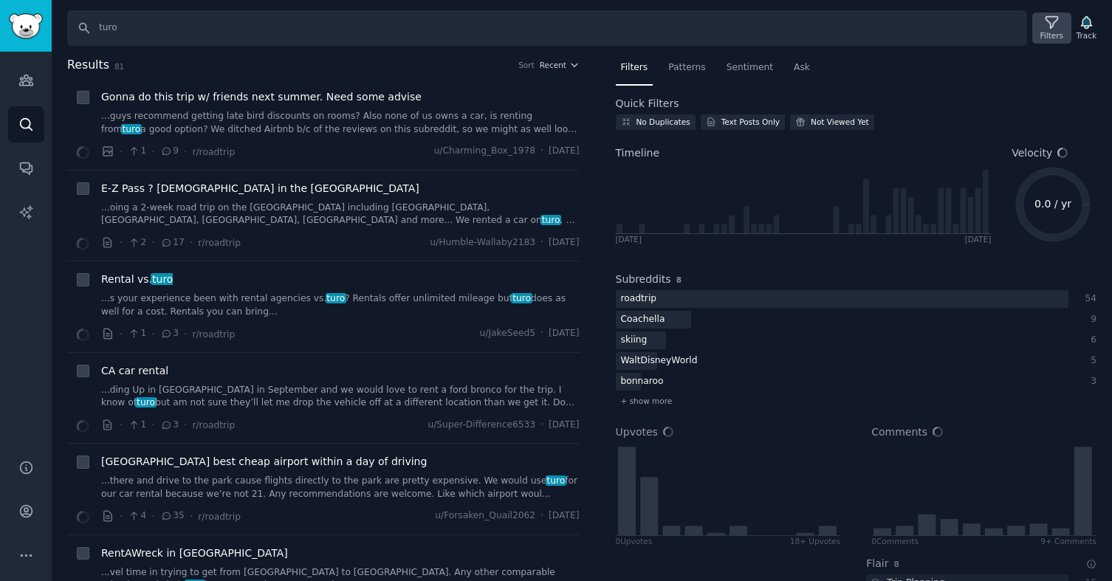
click at [1054, 27] on icon at bounding box center [1052, 23] width 16 height 16
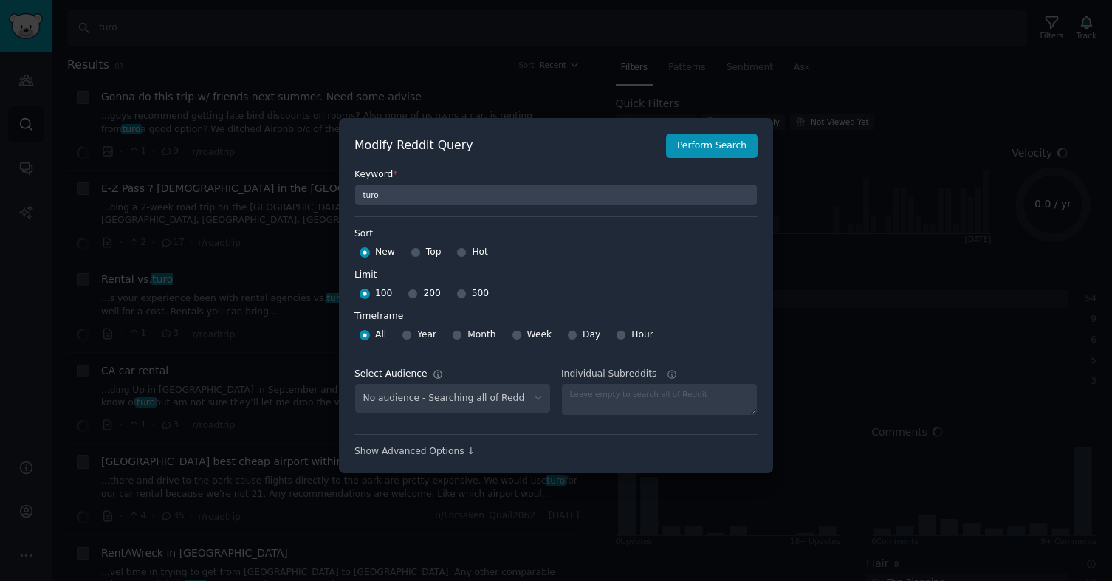
select select "3f4d128188"
click at [414, 247] on input "Top" at bounding box center [416, 252] width 10 height 10
radio input "true"
click at [456, 296] on input "500" at bounding box center [461, 294] width 10 height 10
radio input "true"
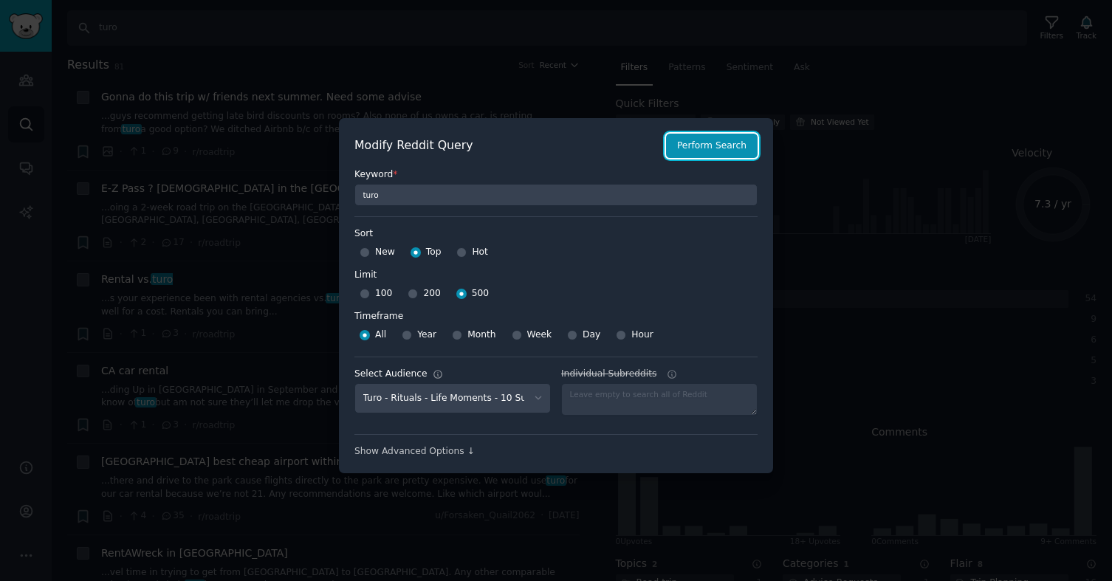
drag, startPoint x: 701, startPoint y: 149, endPoint x: 518, endPoint y: 258, distance: 212.3
click at [518, 258] on div "Modify Reddit Query Perform Search Keyword * turo Sort Sort New Top Hot Limit L…" at bounding box center [556, 296] width 403 height 325
click at [412, 336] on div "Year" at bounding box center [419, 335] width 35 height 24
click at [407, 333] on input "Year" at bounding box center [407, 335] width 10 height 10
radio input "true"
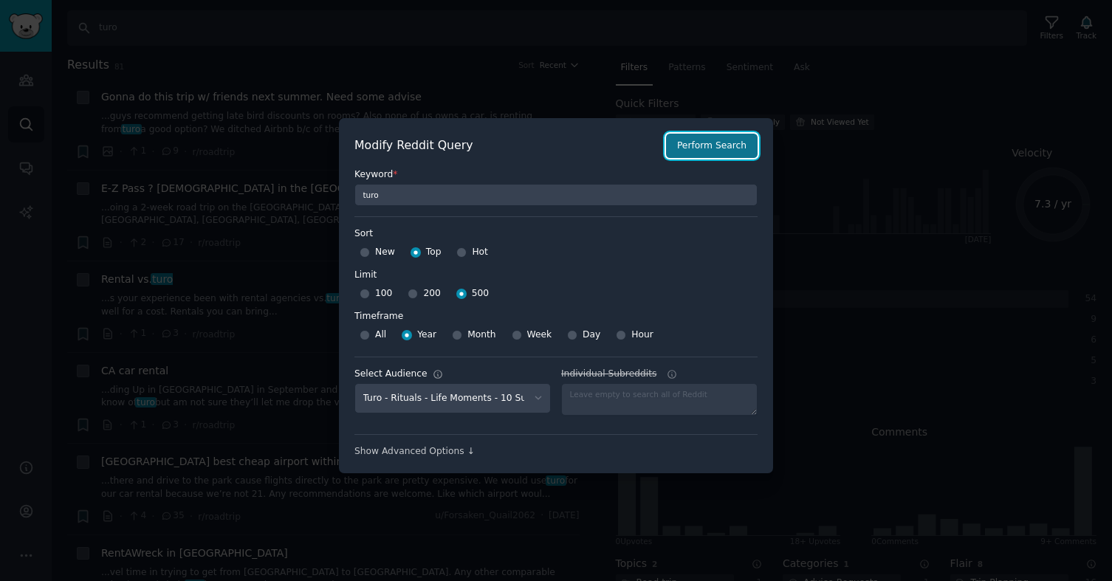
click at [733, 143] on button "Perform Search" at bounding box center [712, 146] width 92 height 25
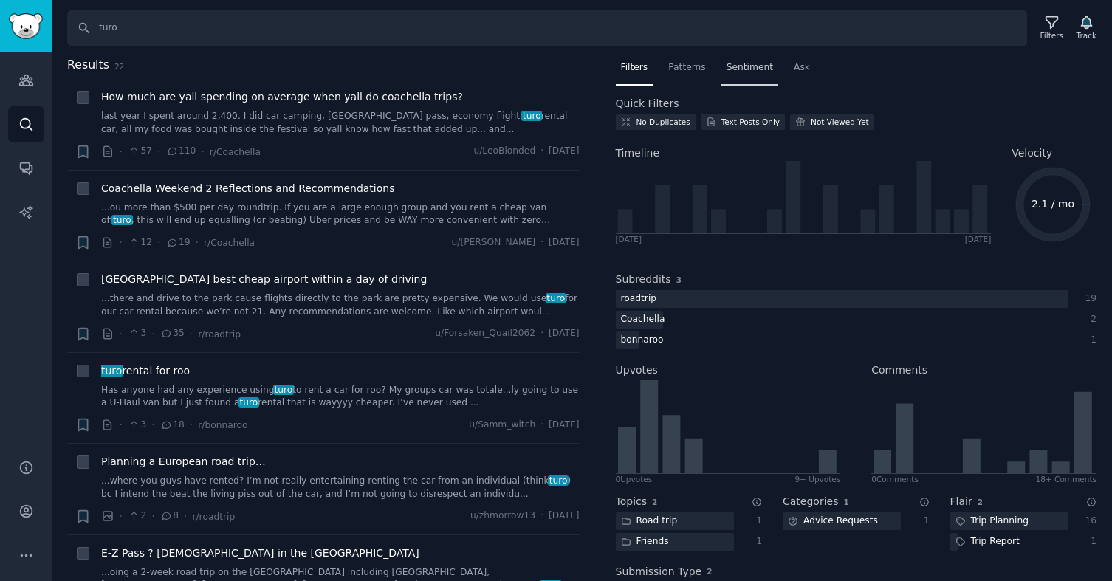
click at [758, 78] on div "Sentiment" at bounding box center [750, 71] width 57 height 30
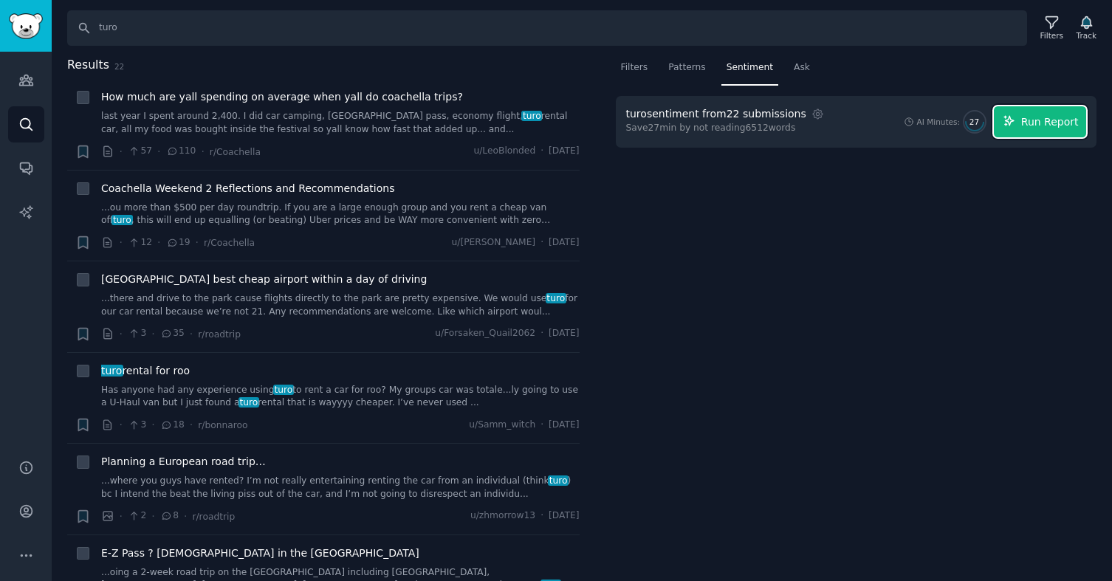
click at [1032, 114] on span "Run Report" at bounding box center [1050, 122] width 58 height 16
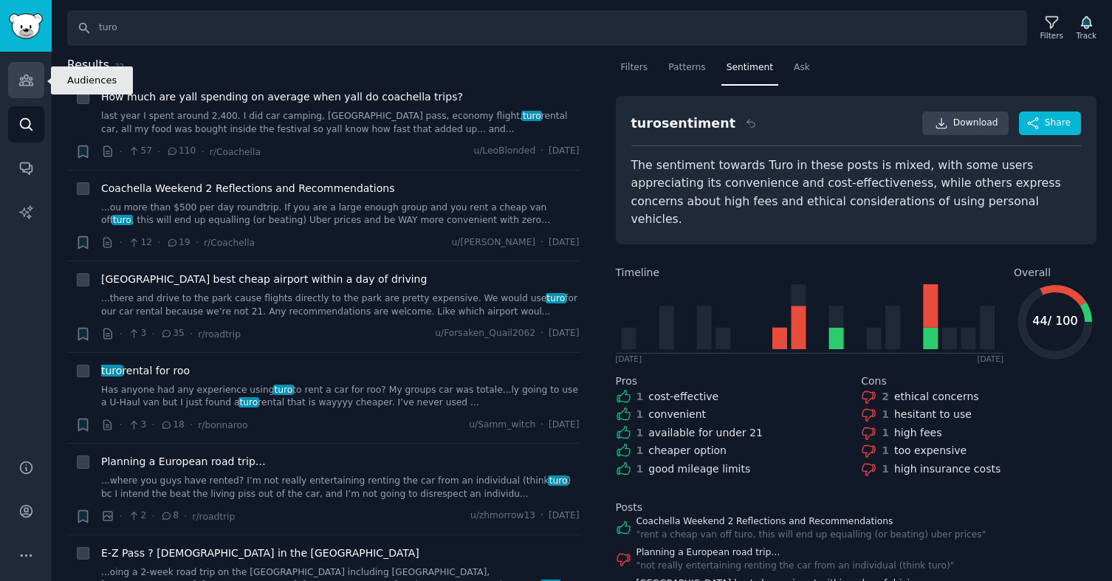
click at [23, 86] on icon "Sidebar" at bounding box center [26, 80] width 16 height 16
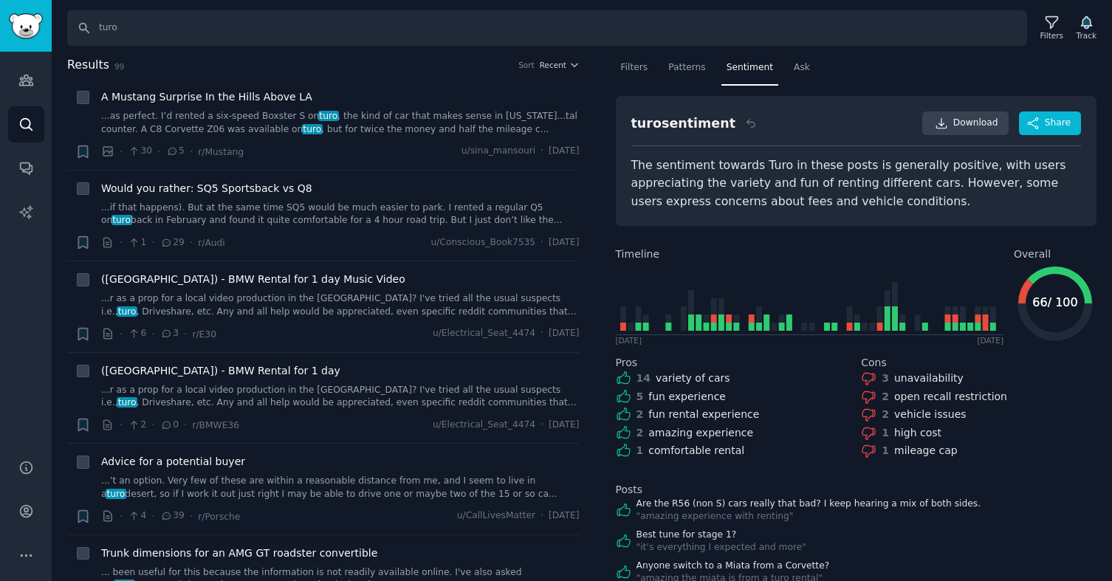
scroll to position [92, 0]
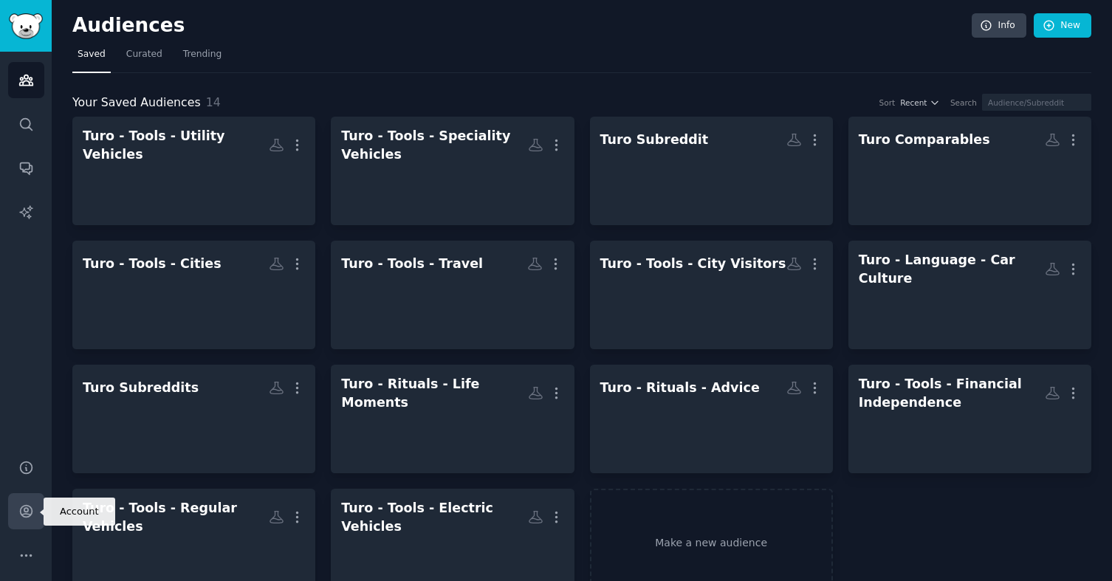
click at [24, 513] on icon "Sidebar" at bounding box center [26, 512] width 16 height 16
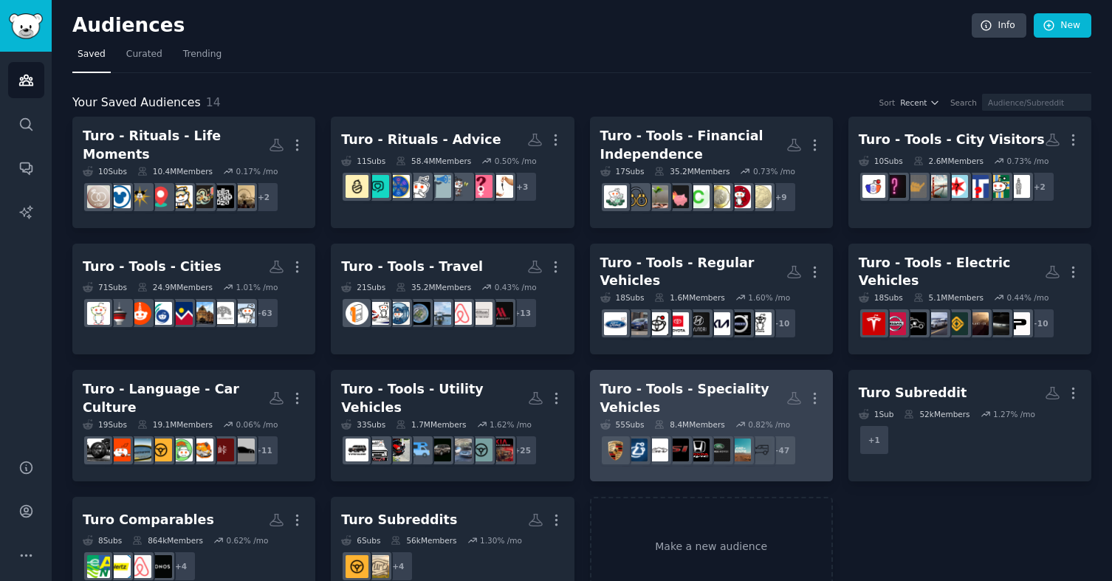
click at [727, 380] on div "Turo - Tools - Speciality Vehicles" at bounding box center [693, 398] width 186 height 36
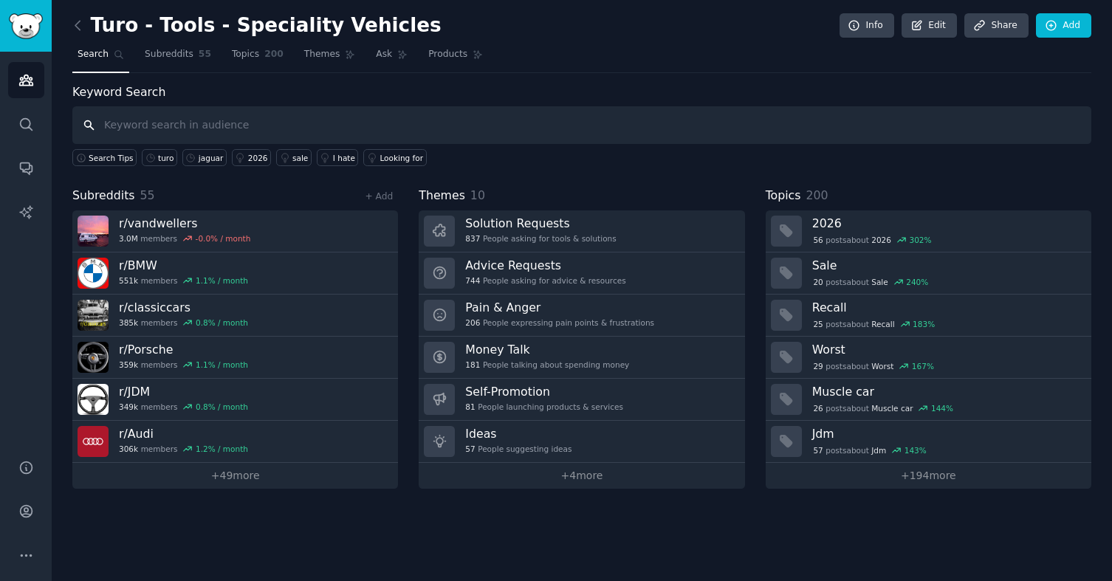
click at [208, 112] on input "text" at bounding box center [581, 125] width 1019 height 38
type input "turo"
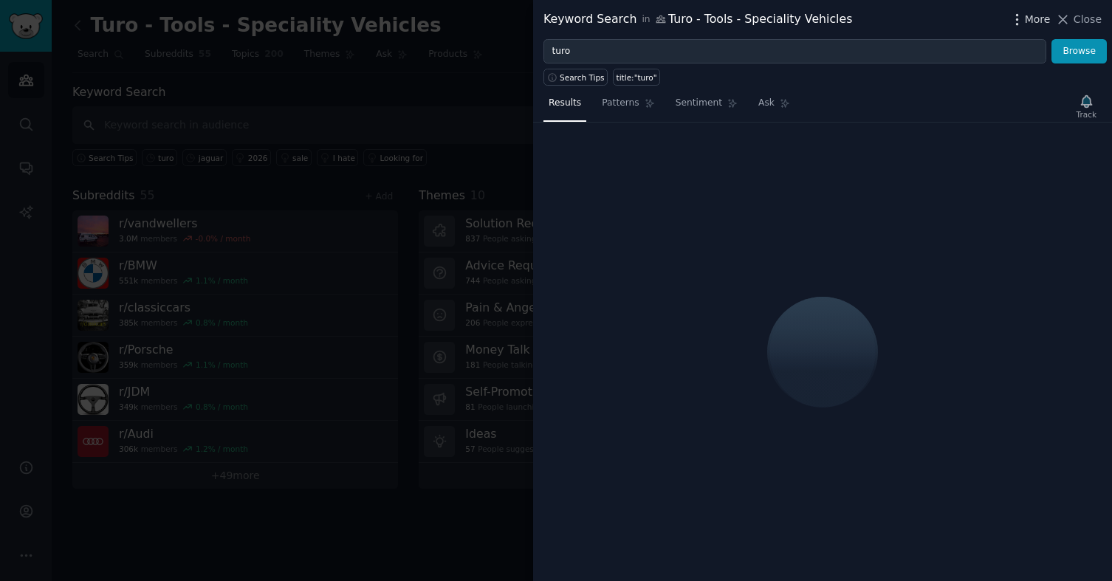
click at [1027, 15] on span "More" at bounding box center [1038, 20] width 26 height 16
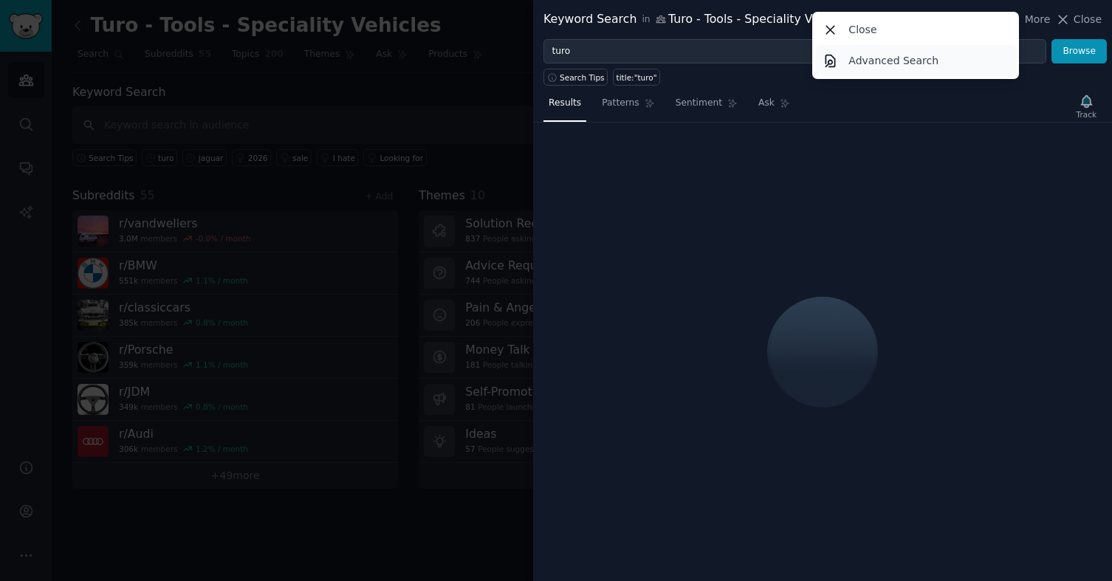
click at [929, 63] on p "Advanced Search" at bounding box center [894, 61] width 90 height 16
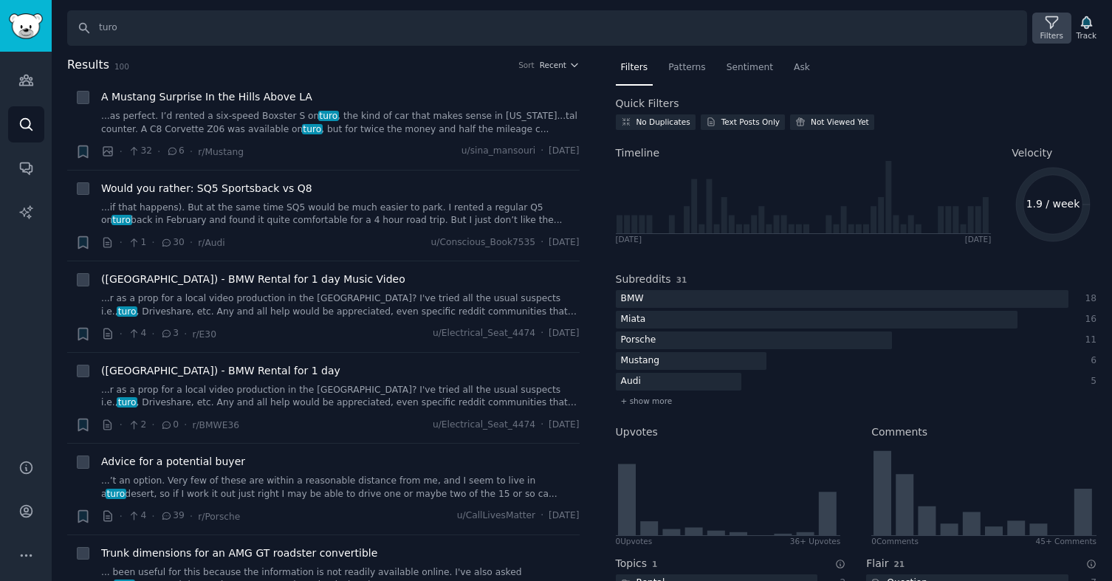
click at [1034, 27] on div "Filters" at bounding box center [1051, 28] width 38 height 31
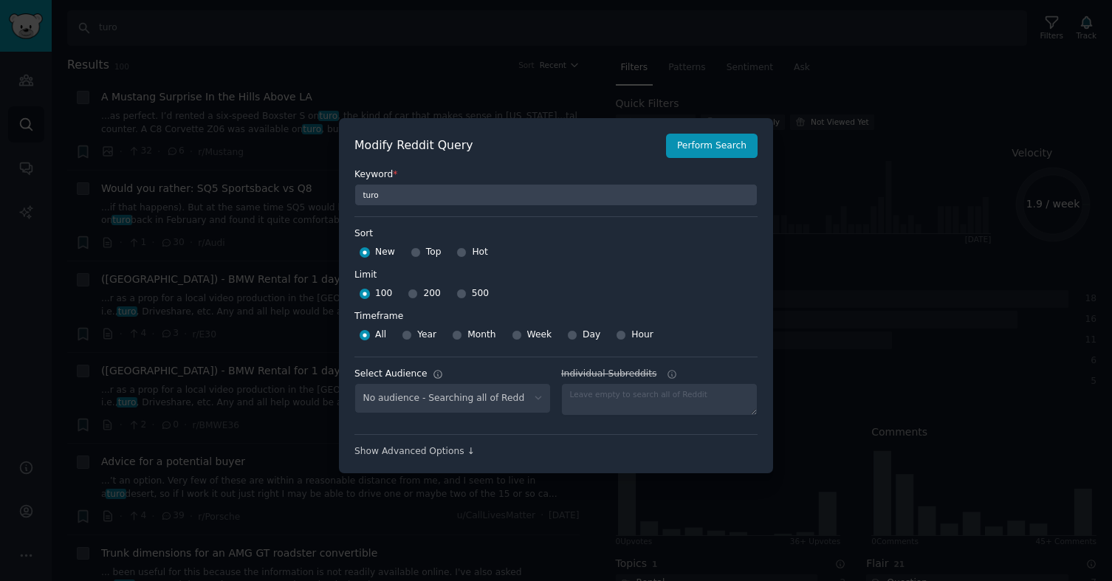
select select "3ace8956b9"
click at [411, 254] on input "Top" at bounding box center [416, 252] width 10 height 10
radio input "true"
click at [458, 292] on input "500" at bounding box center [461, 294] width 10 height 10
radio input "true"
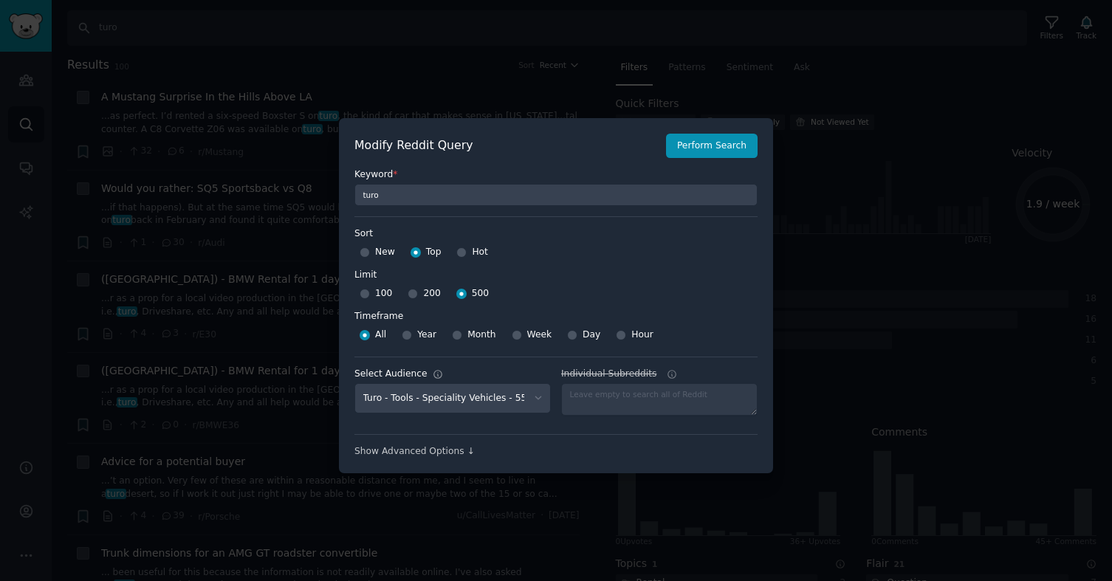
click at [411, 332] on div "Year" at bounding box center [419, 335] width 35 height 24
click at [592, 397] on div at bounding box center [659, 399] width 196 height 32
click at [441, 454] on div "Show Advanced Options ↓" at bounding box center [556, 451] width 403 height 13
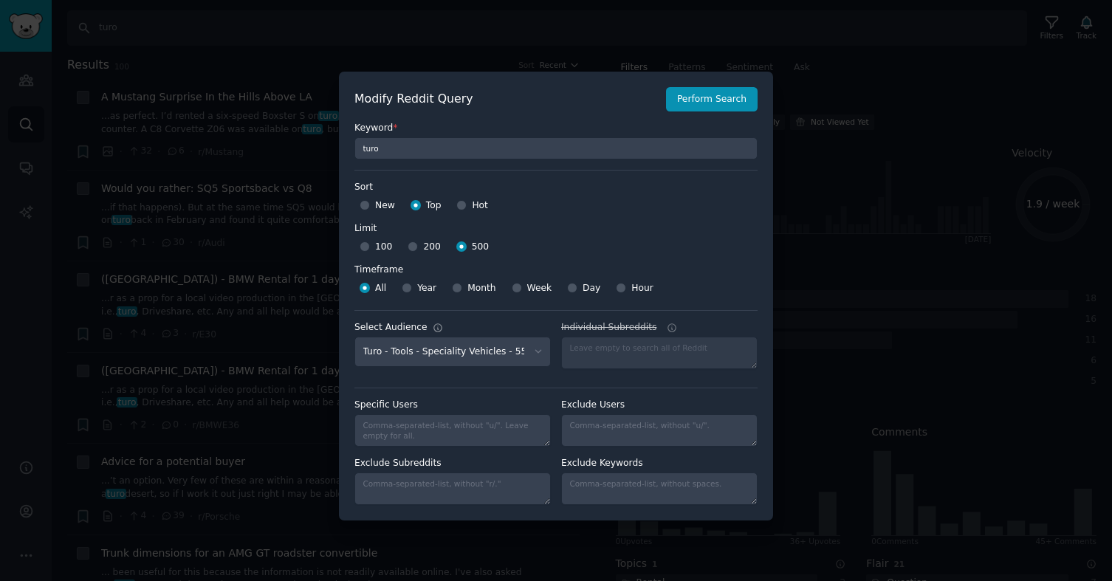
scroll to position [10, 0]
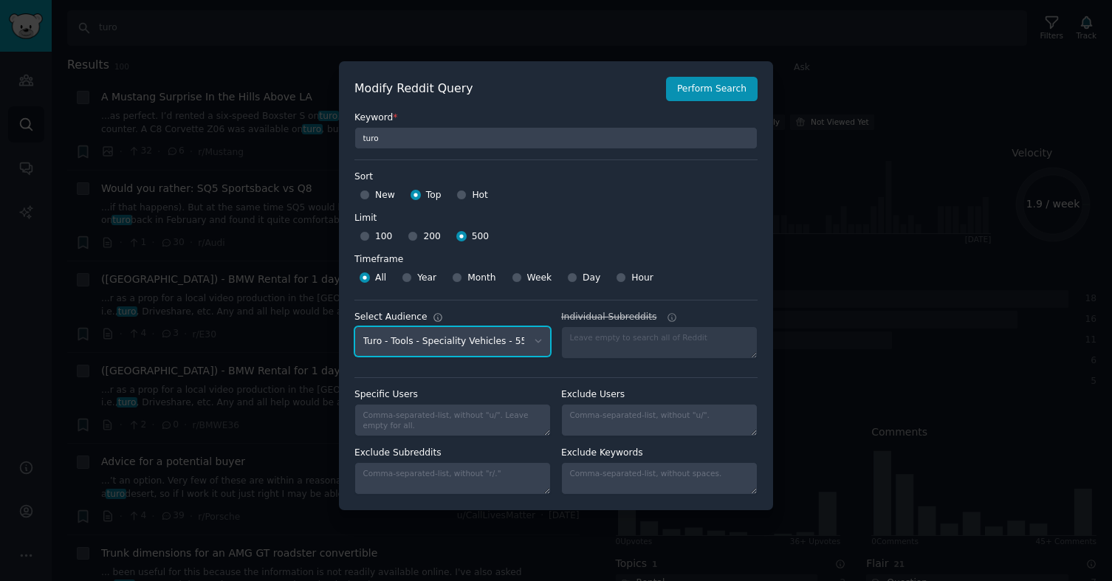
click at [516, 341] on select "No audience - Searching all of Reddit Turo Subreddit - 1 Subreddit Turo Compara…" at bounding box center [453, 341] width 196 height 30
select select
click at [355, 326] on select "No audience - Searching all of Reddit Turo Subreddit - 1 Subreddit Turo Compara…" at bounding box center [453, 341] width 196 height 30
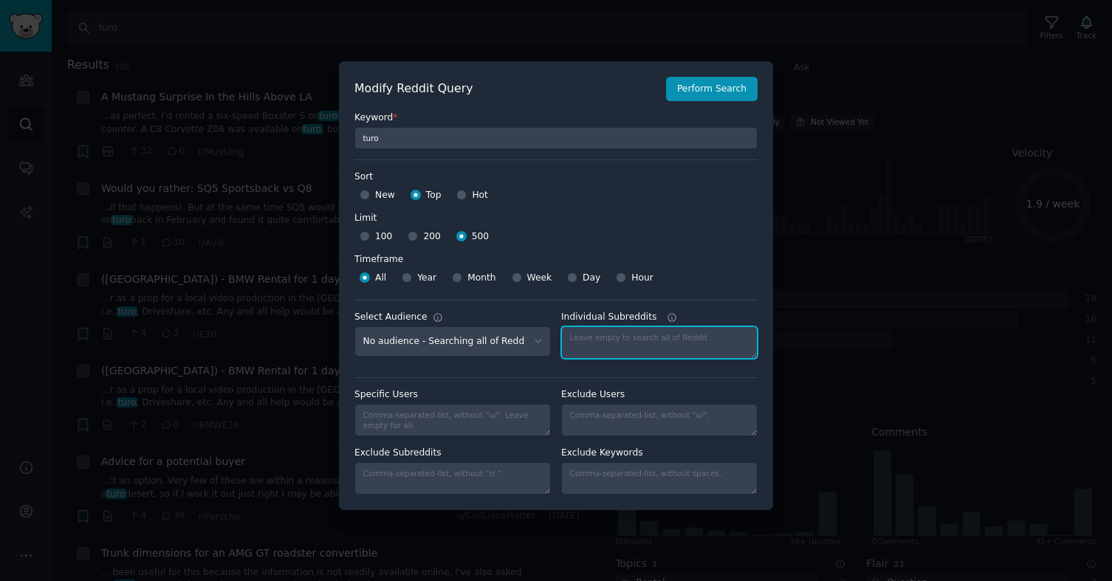
click at [609, 340] on textarea "Individual Subreddits" at bounding box center [659, 342] width 196 height 32
type textarea "rivian"
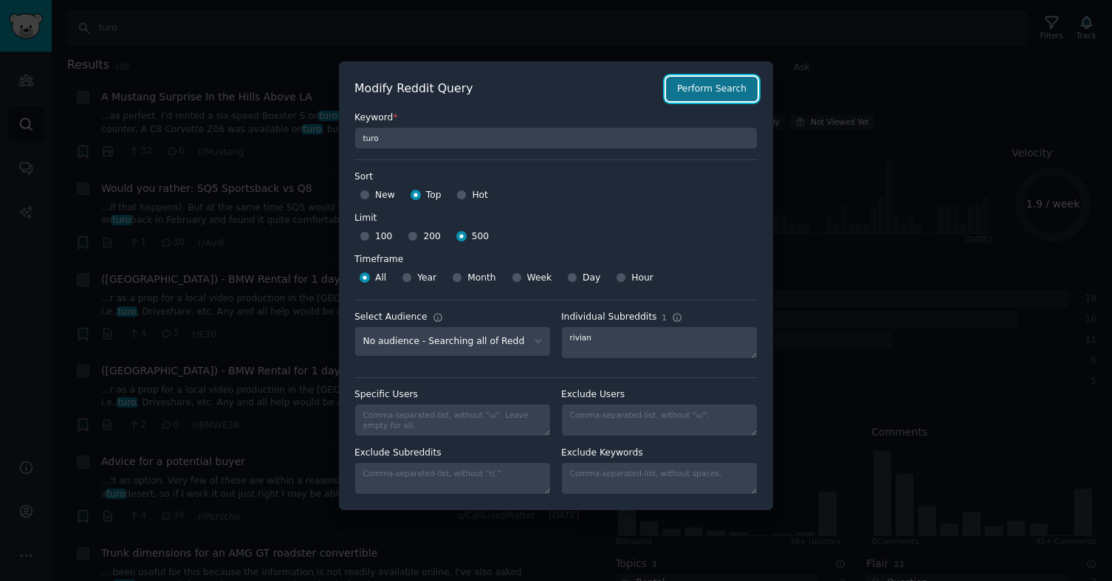
click at [714, 88] on button "Perform Search" at bounding box center [712, 89] width 92 height 25
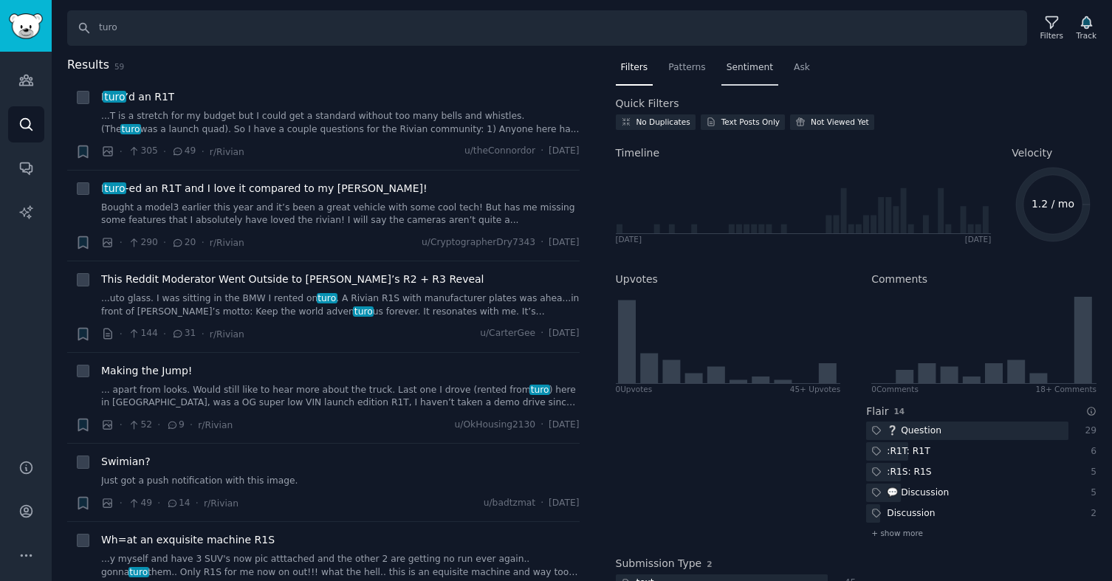
click at [759, 71] on span "Sentiment" at bounding box center [750, 67] width 47 height 13
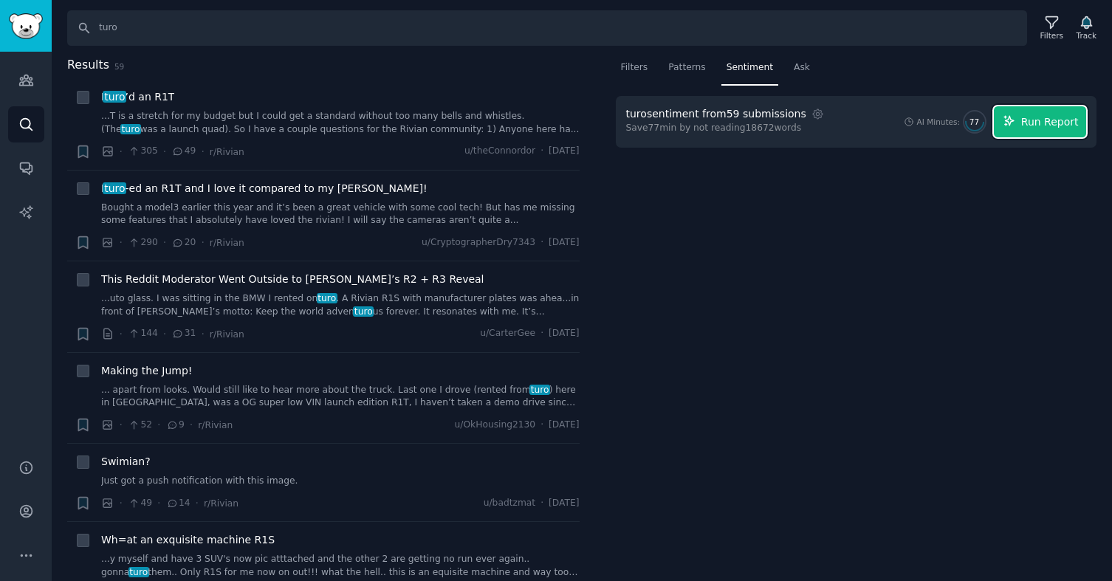
click at [1052, 129] on span "Run Report" at bounding box center [1050, 122] width 58 height 16
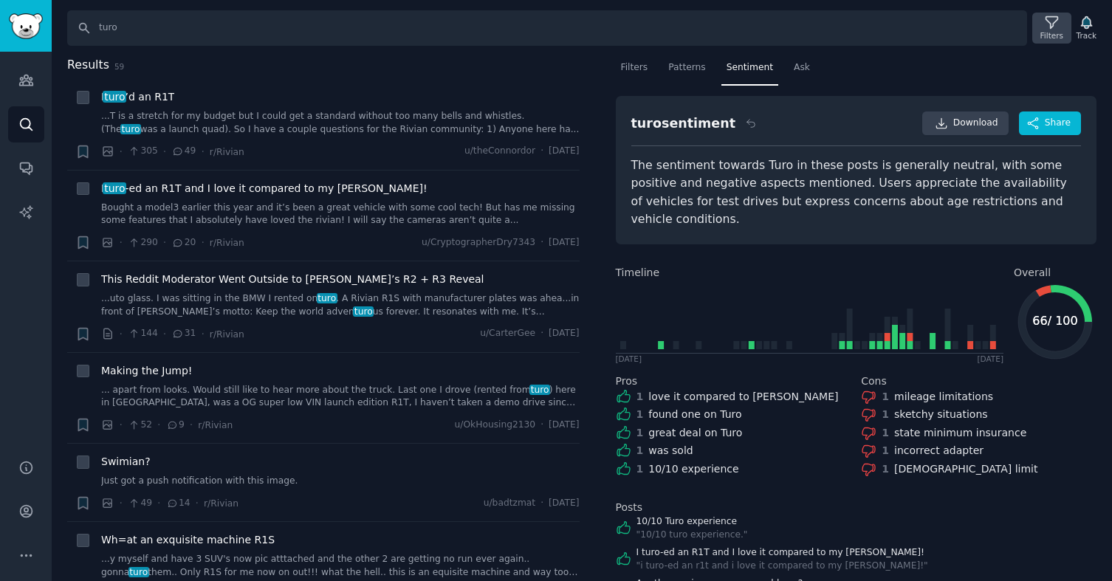
click at [1051, 25] on icon at bounding box center [1052, 23] width 12 height 12
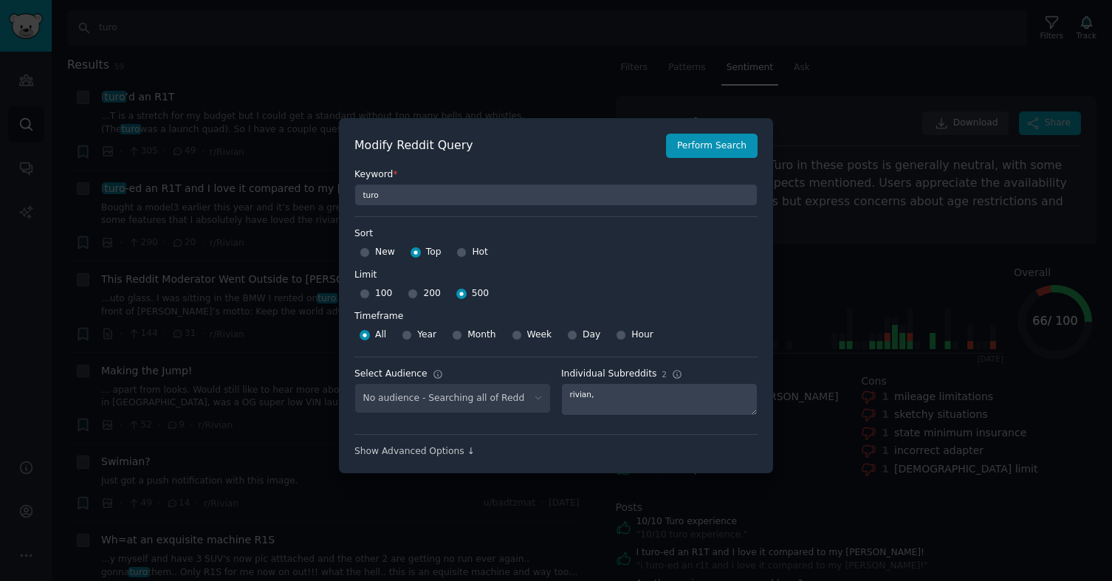
scroll to position [10, 0]
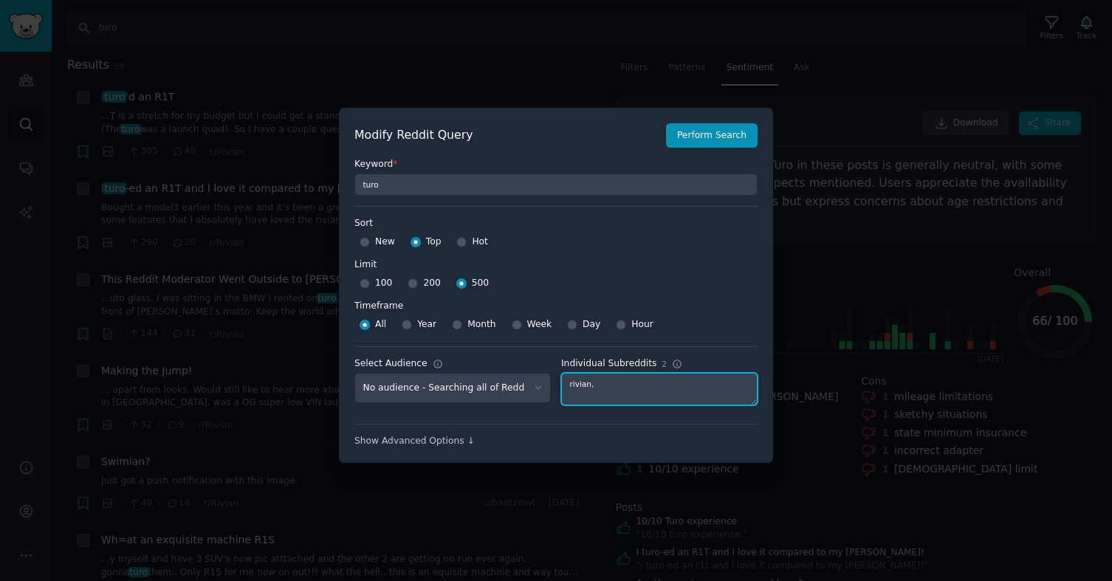
click at [631, 388] on textarea "rivian," at bounding box center [659, 389] width 196 height 32
type textarea "r"
type textarea "[GEOGRAPHIC_DATA]"
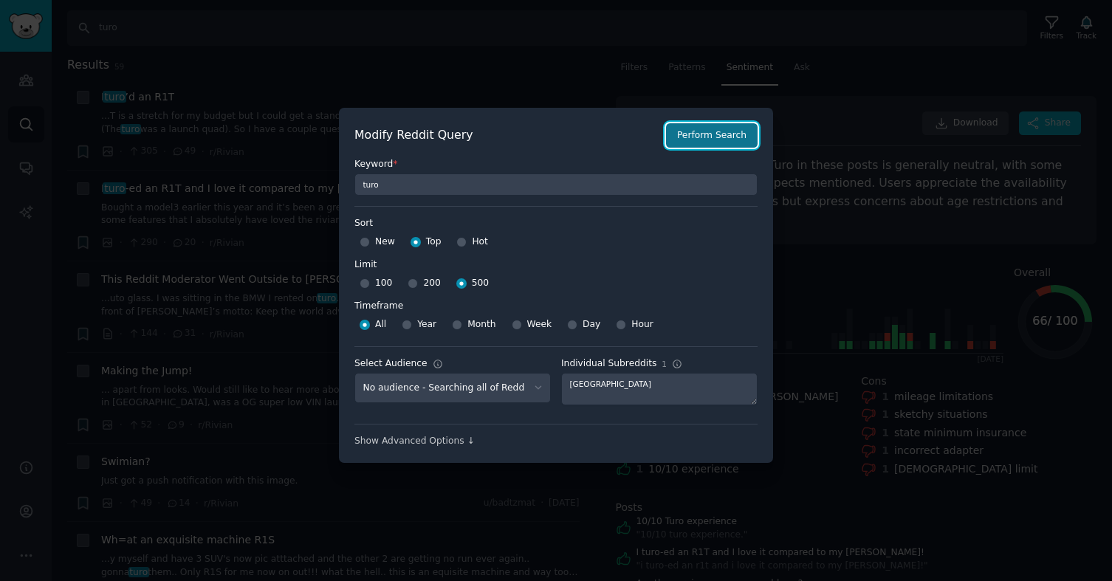
click at [714, 143] on button "Perform Search" at bounding box center [712, 135] width 92 height 25
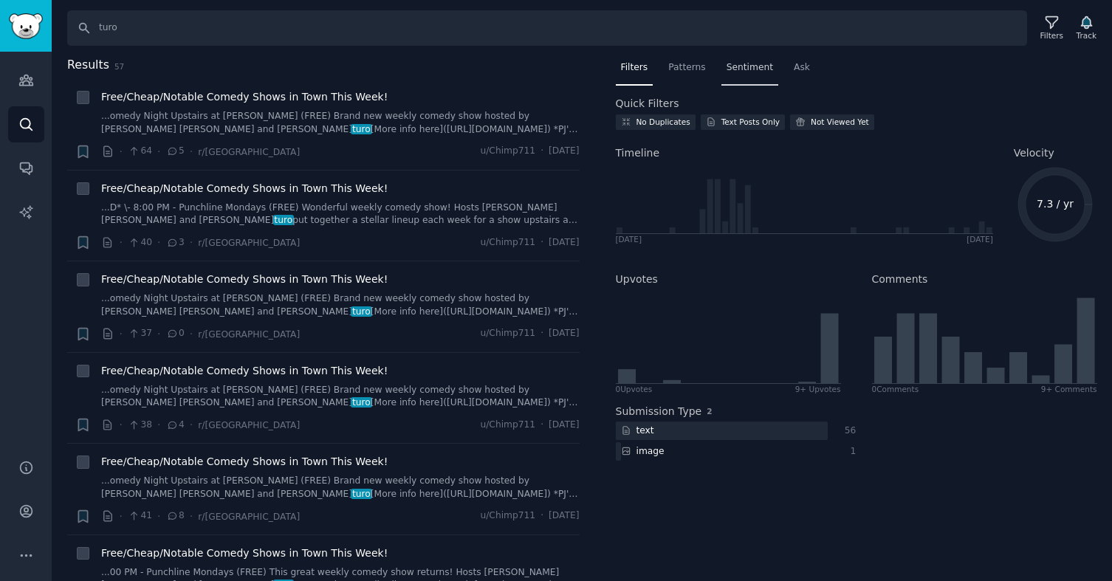
click at [755, 69] on span "Sentiment" at bounding box center [750, 67] width 47 height 13
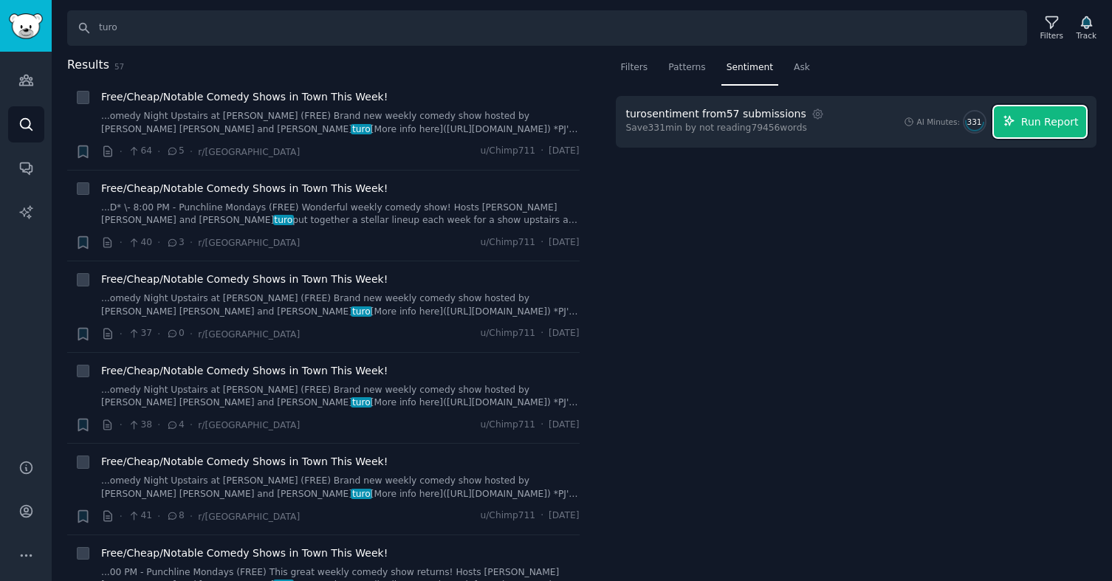
click at [1027, 117] on span "Run Report" at bounding box center [1050, 122] width 58 height 16
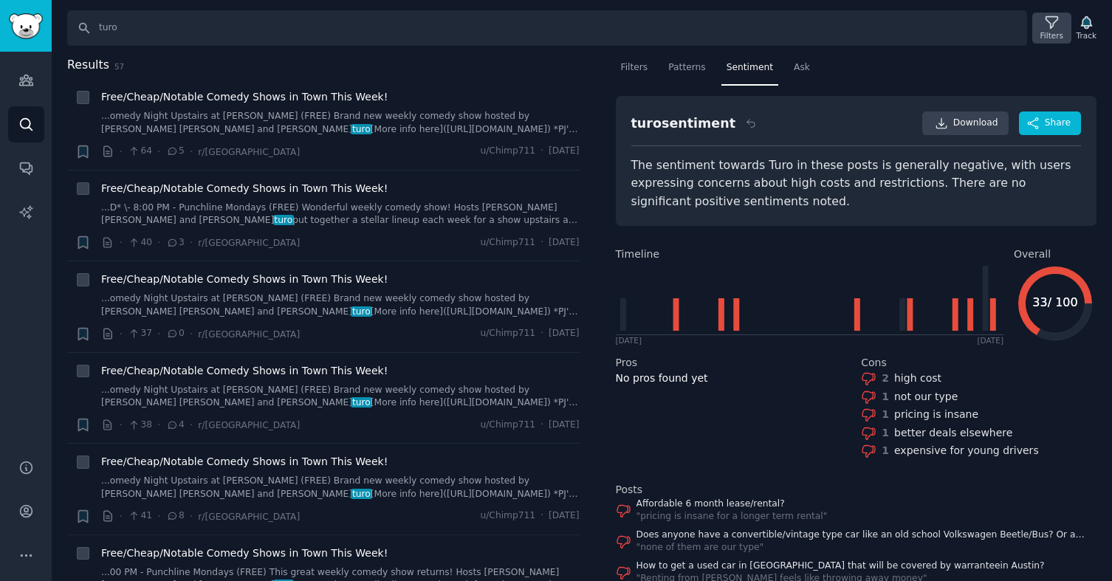
click at [1047, 24] on icon at bounding box center [1052, 23] width 16 height 16
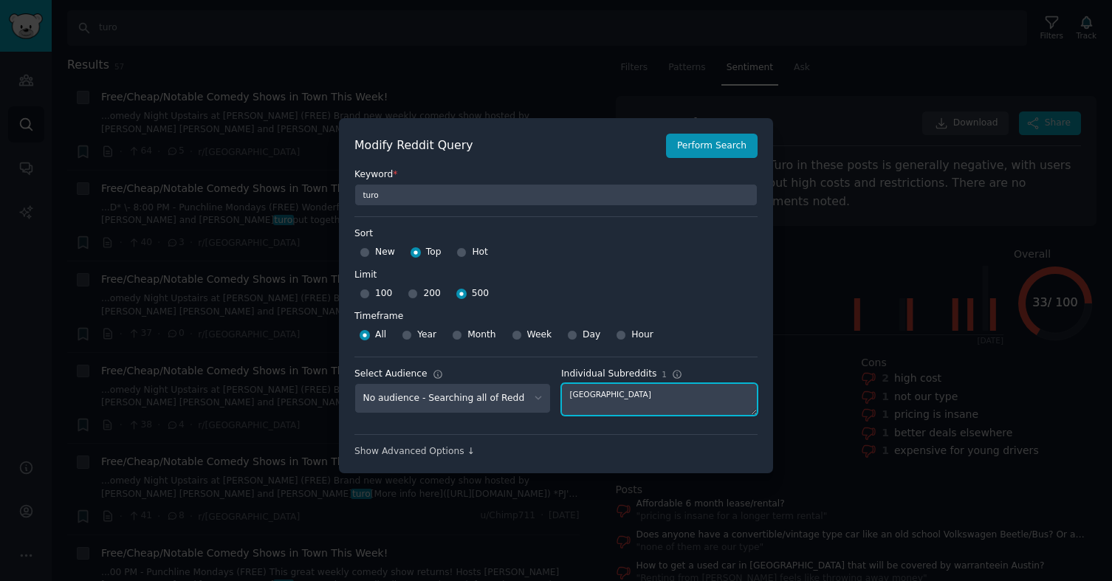
click at [577, 397] on textarea "[GEOGRAPHIC_DATA]" at bounding box center [659, 399] width 196 height 32
type textarea "vegas"
click at [691, 157] on button "Perform Search" at bounding box center [712, 146] width 92 height 25
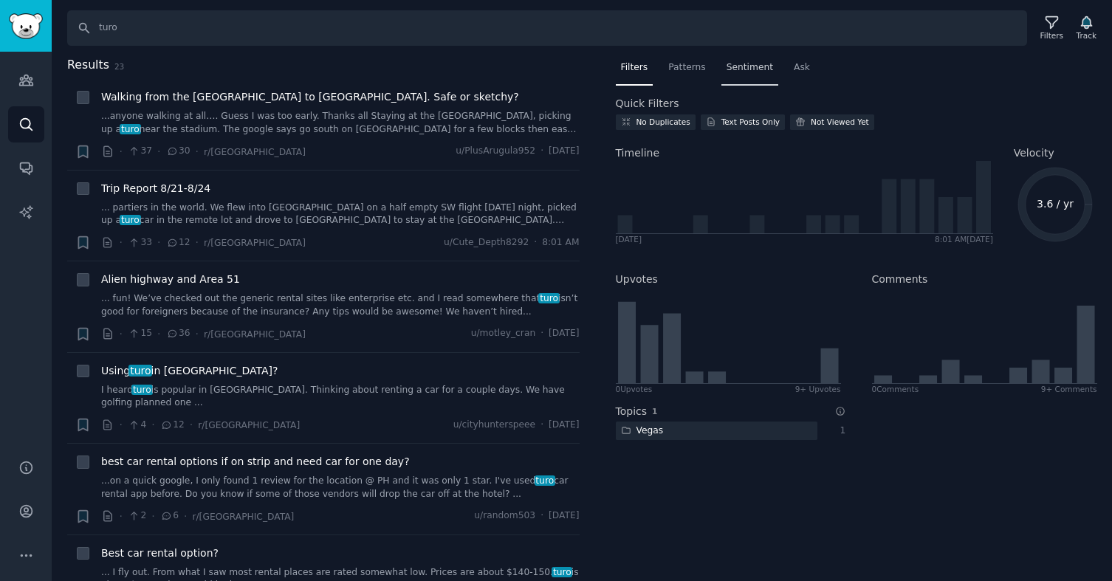
click at [757, 72] on span "Sentiment" at bounding box center [750, 67] width 47 height 13
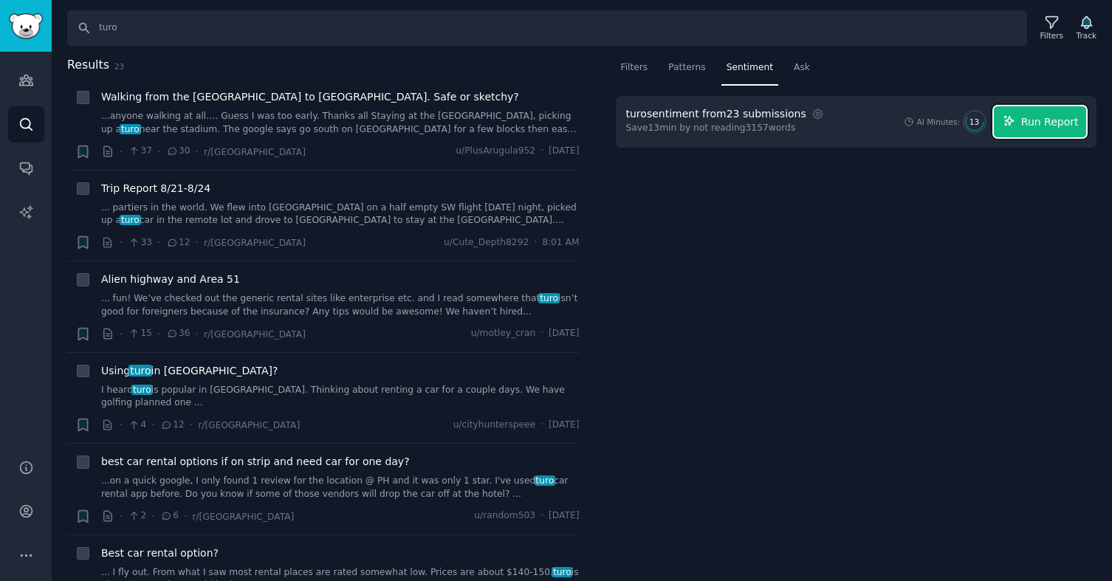
click at [1044, 124] on span "Run Report" at bounding box center [1050, 122] width 58 height 16
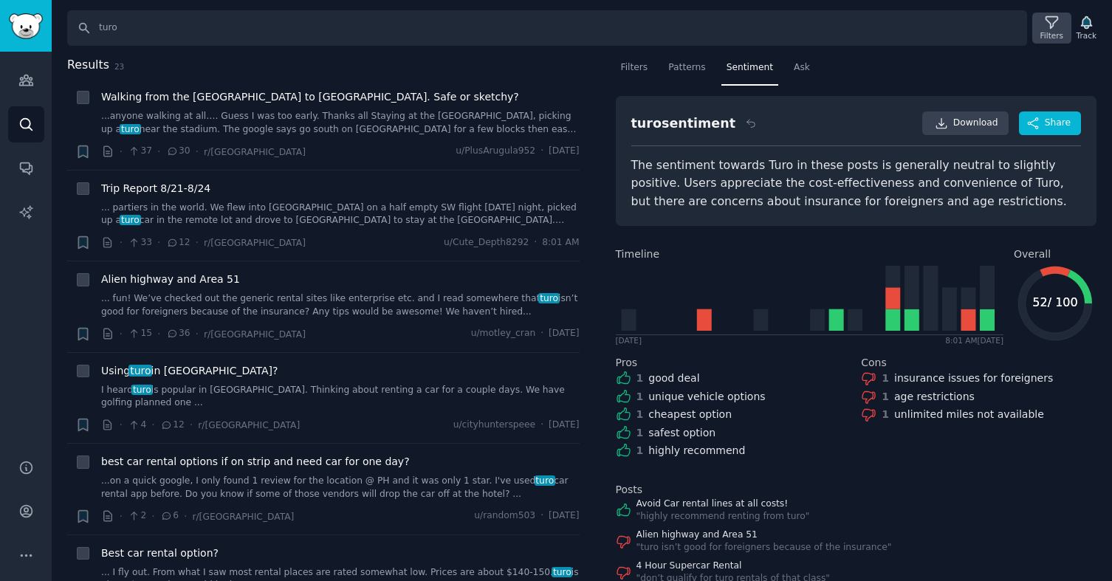
click at [1044, 22] on icon at bounding box center [1052, 23] width 16 height 16
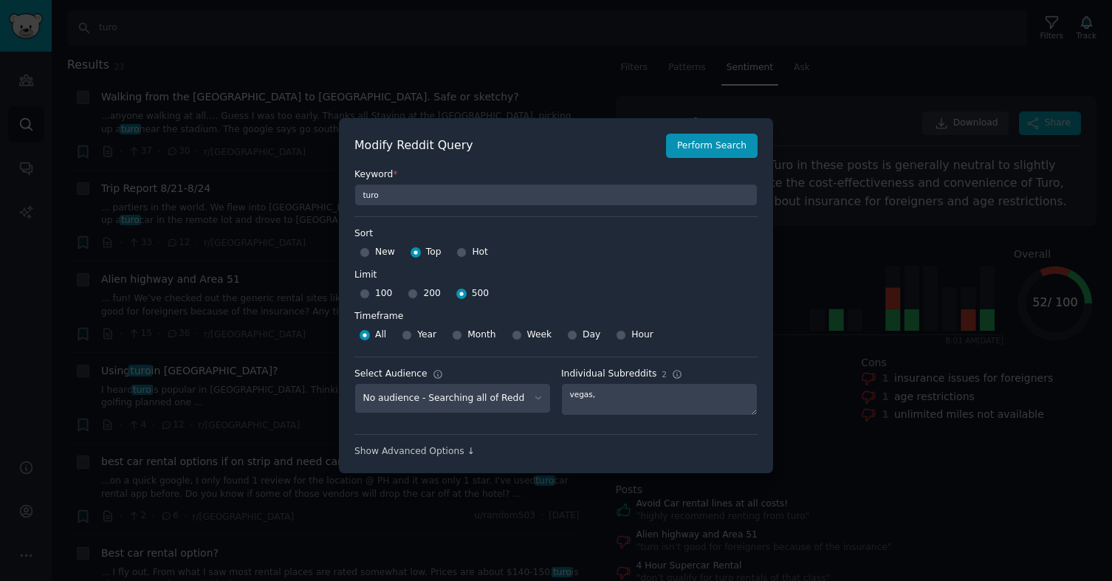
click at [848, 134] on div at bounding box center [556, 290] width 1112 height 581
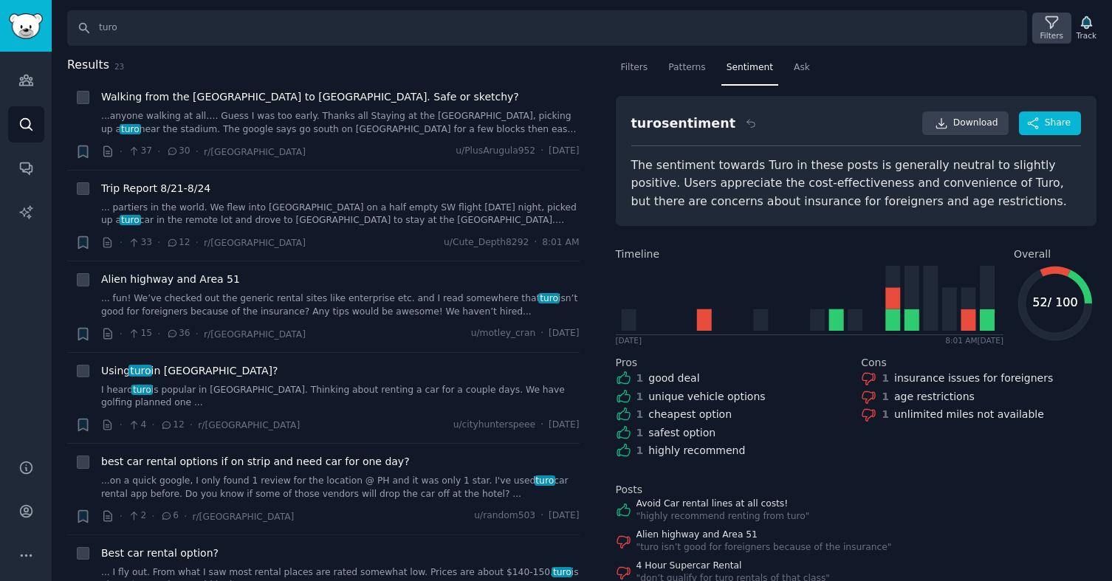
click at [1038, 27] on div "Filters" at bounding box center [1051, 28] width 38 height 31
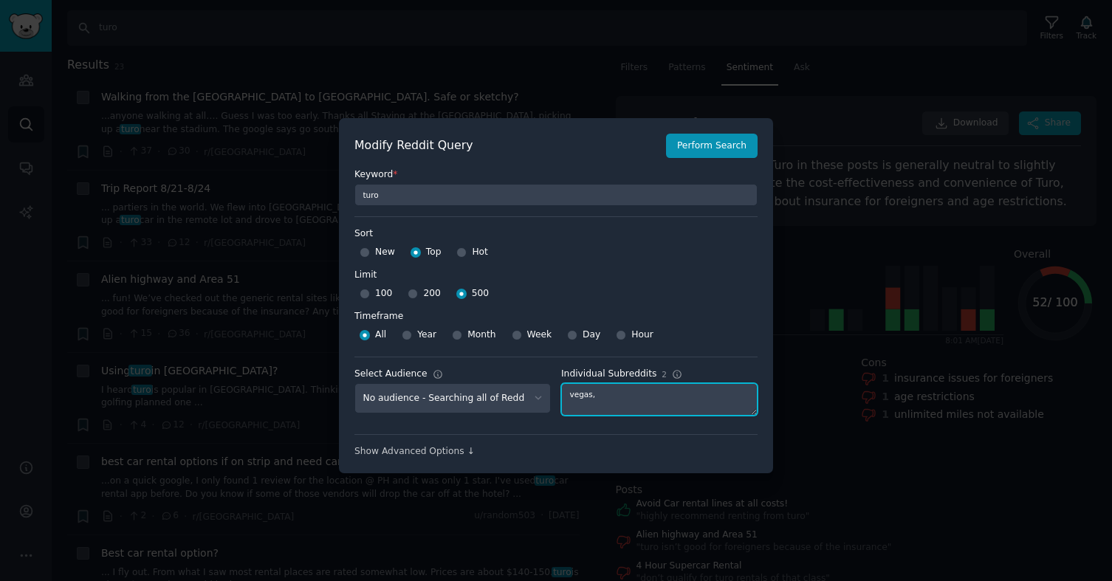
click at [594, 397] on textarea "vegas," at bounding box center [659, 399] width 196 height 32
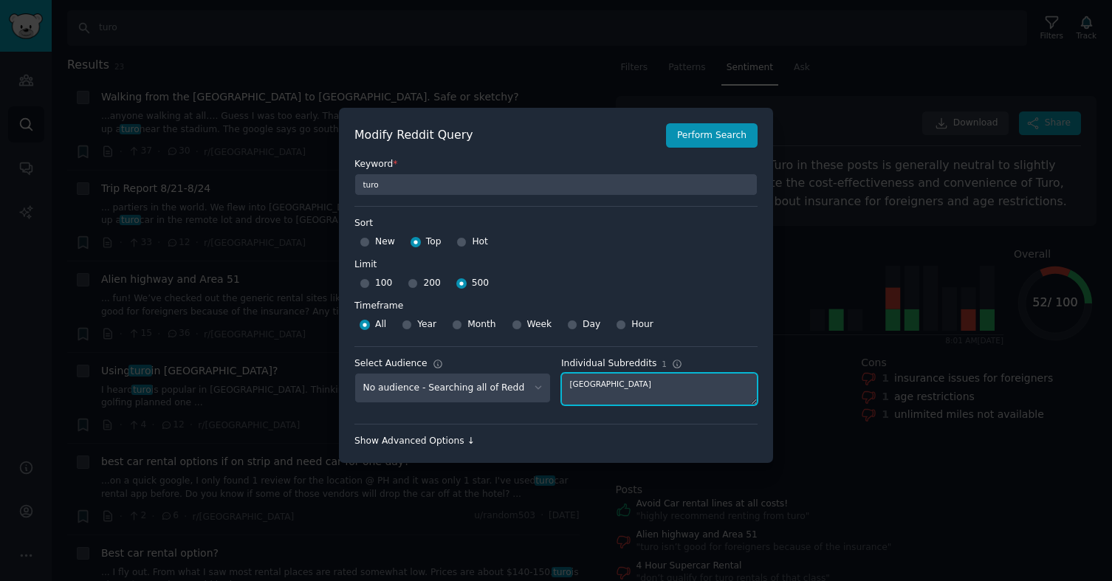
type textarea "[GEOGRAPHIC_DATA]"
click at [436, 442] on div "Show Advanced Options ↓" at bounding box center [556, 441] width 403 height 13
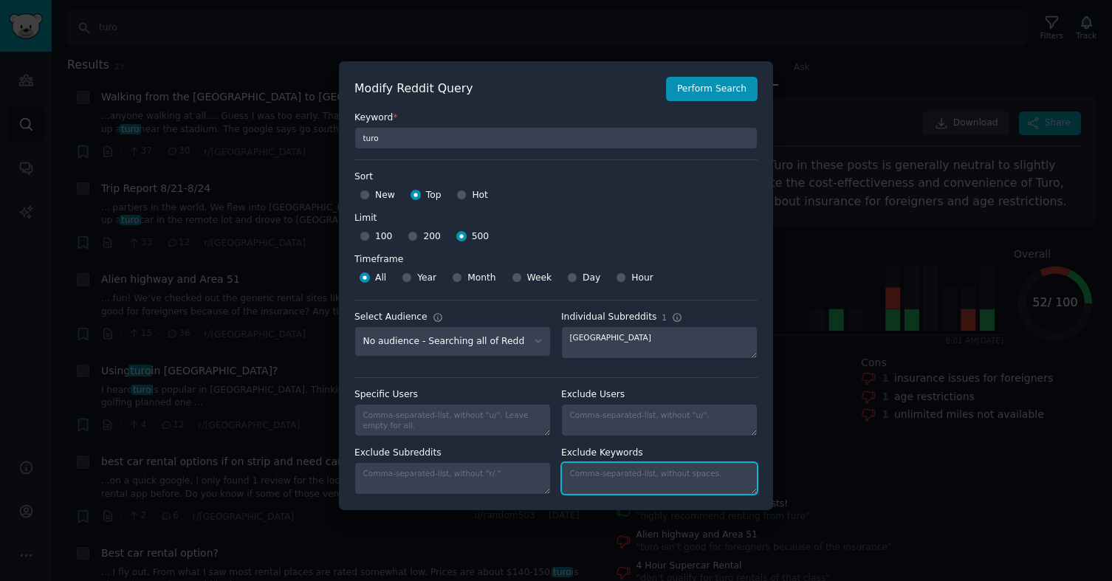
click at [592, 477] on textarea "Individual Subreddits 1" at bounding box center [659, 478] width 196 height 32
type textarea "[PERSON_NAME]"
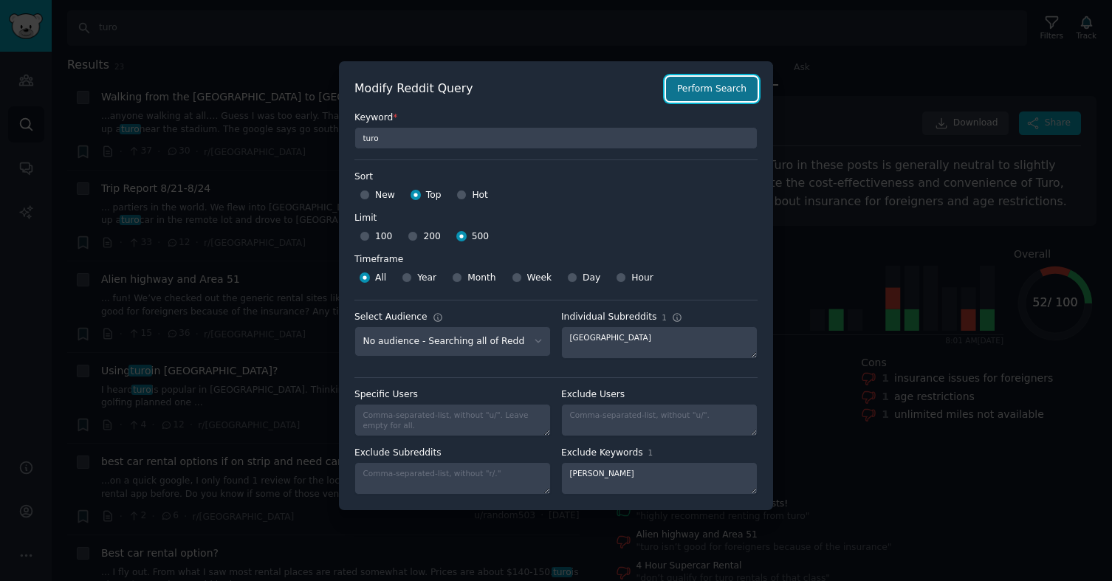
click at [722, 97] on button "Perform Search" at bounding box center [712, 89] width 92 height 25
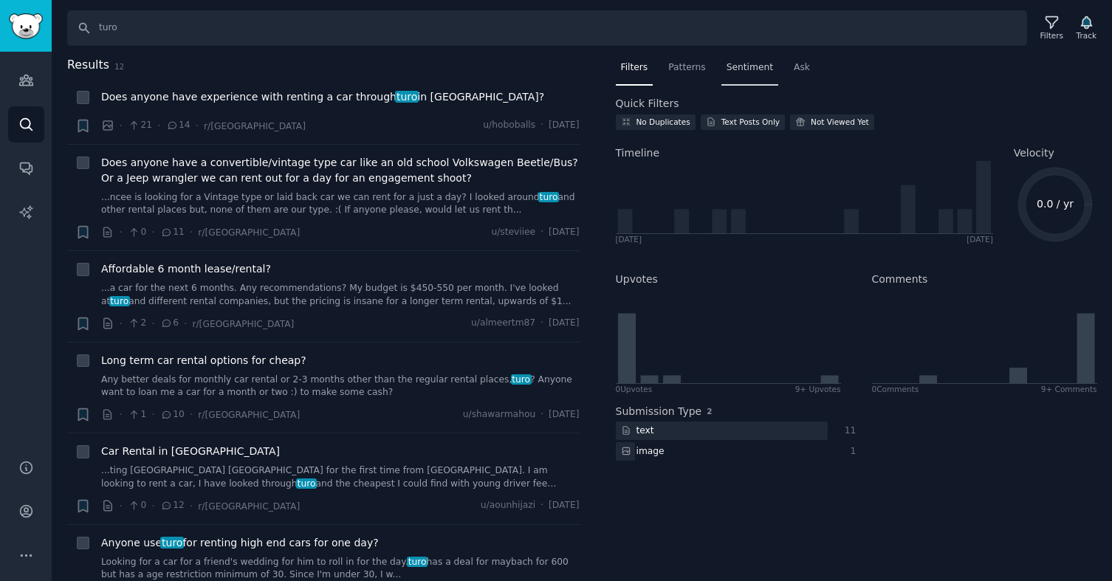
click at [755, 73] on span "Sentiment" at bounding box center [750, 67] width 47 height 13
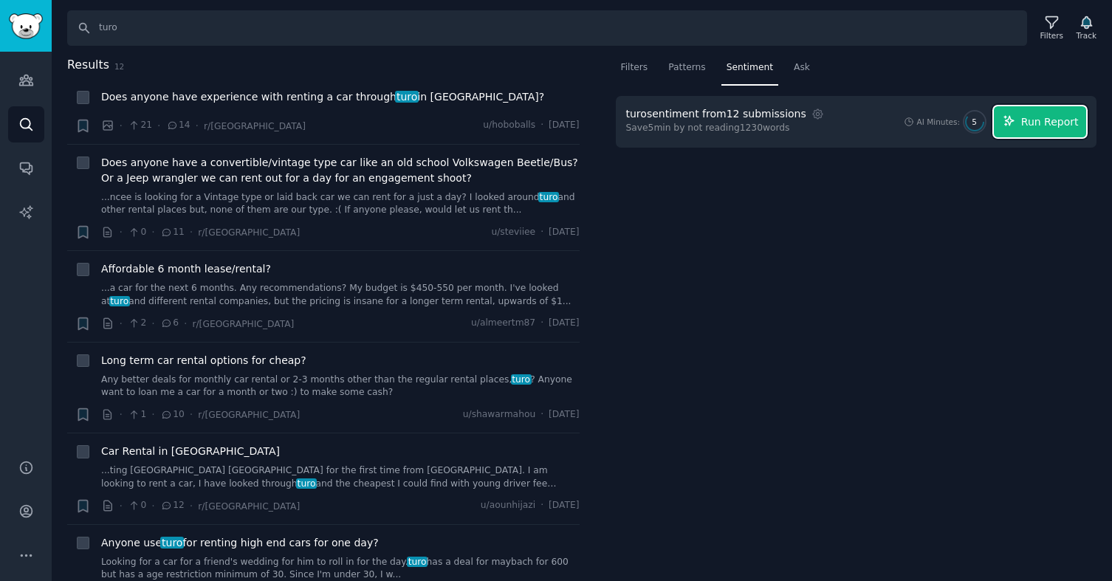
click at [1016, 119] on icon "button" at bounding box center [1009, 120] width 13 height 13
